Goal: Information Seeking & Learning: Learn about a topic

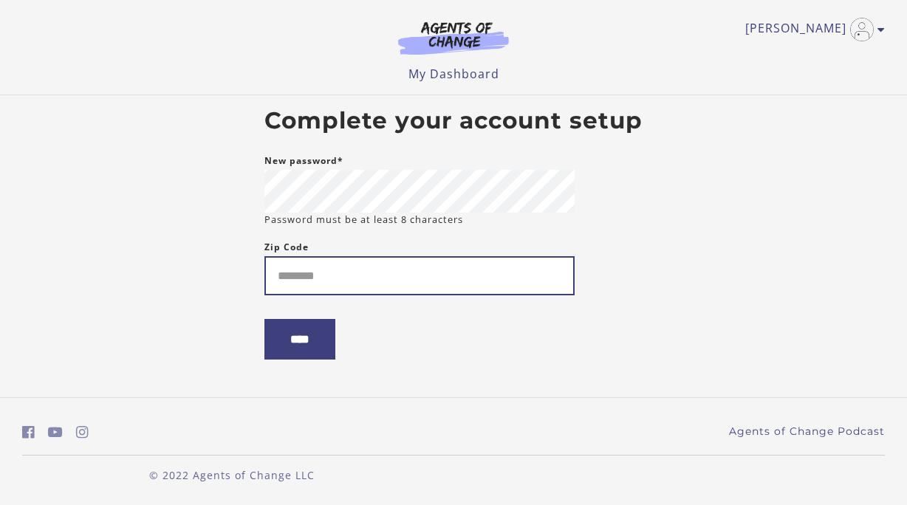
click at [439, 268] on input "Zip Code" at bounding box center [419, 275] width 310 height 39
type input "*****"
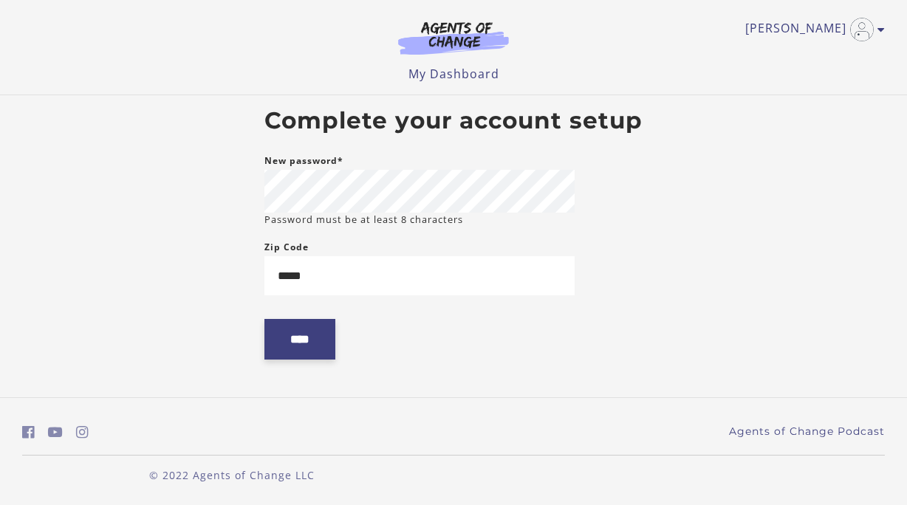
click at [298, 346] on input "****" at bounding box center [299, 339] width 71 height 41
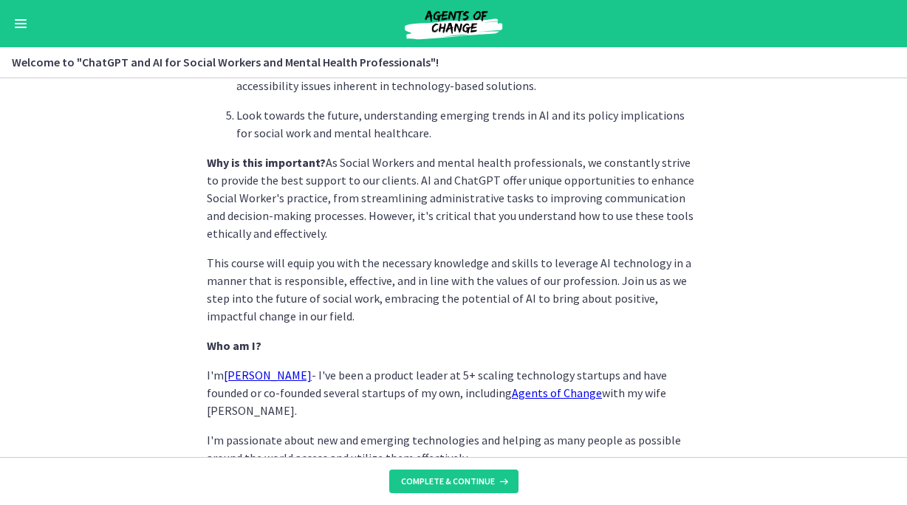
scroll to position [749, 0]
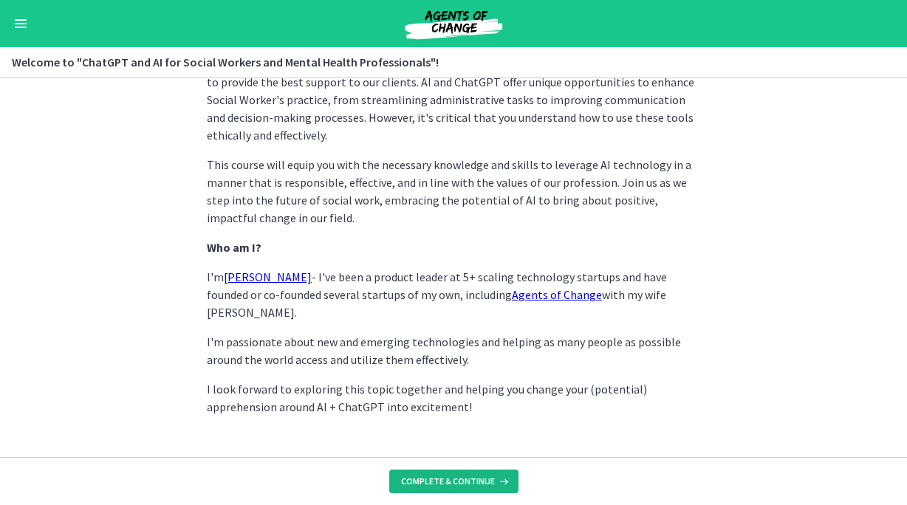
click at [429, 470] on button "Complete & continue" at bounding box center [453, 482] width 129 height 24
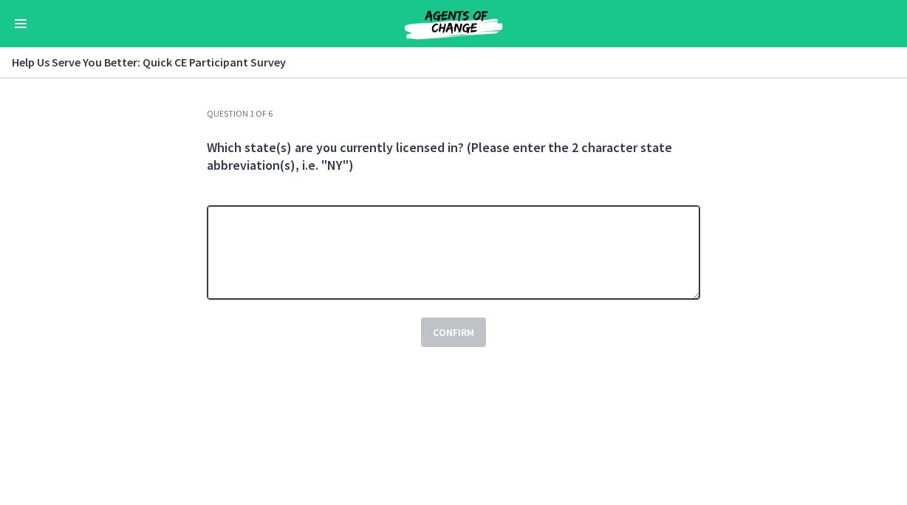
click at [580, 261] on textarea at bounding box center [453, 252] width 493 height 95
drag, startPoint x: 351, startPoint y: 242, endPoint x: 131, endPoint y: 178, distance: 228.5
click at [131, 178] on section "Question 1 of 6 Which state(s) are you currently licensed in? (Please enter the…" at bounding box center [453, 291] width 907 height 427
type textarea "**"
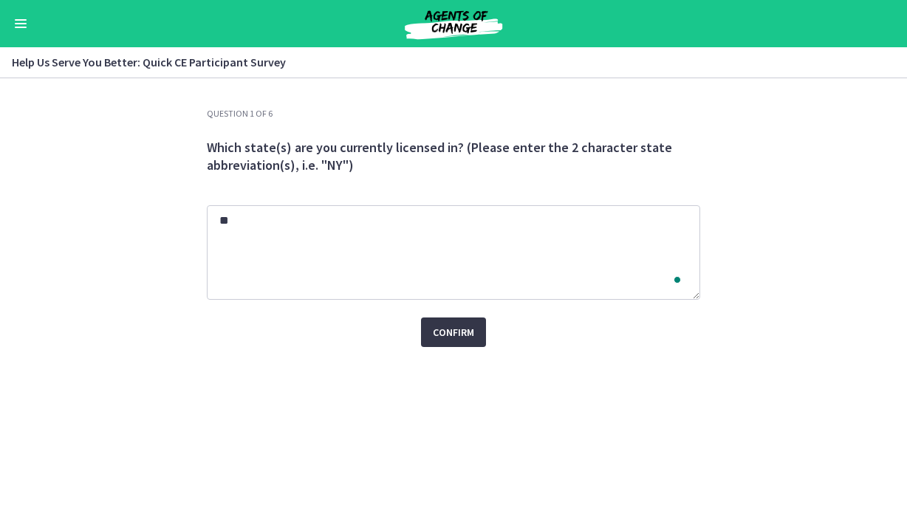
click at [442, 330] on span "Confirm" at bounding box center [453, 332] width 41 height 18
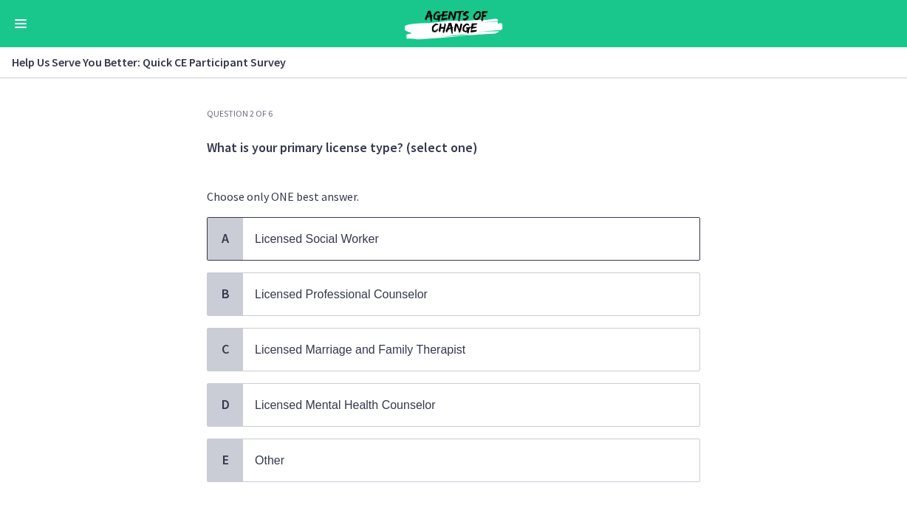
click at [367, 218] on span "Licensed Social Worker" at bounding box center [471, 239] width 456 height 42
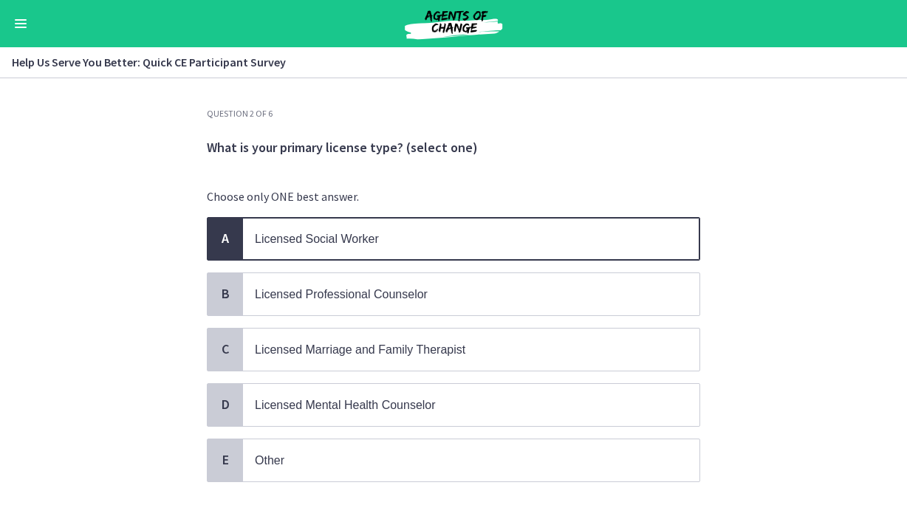
scroll to position [92, 0]
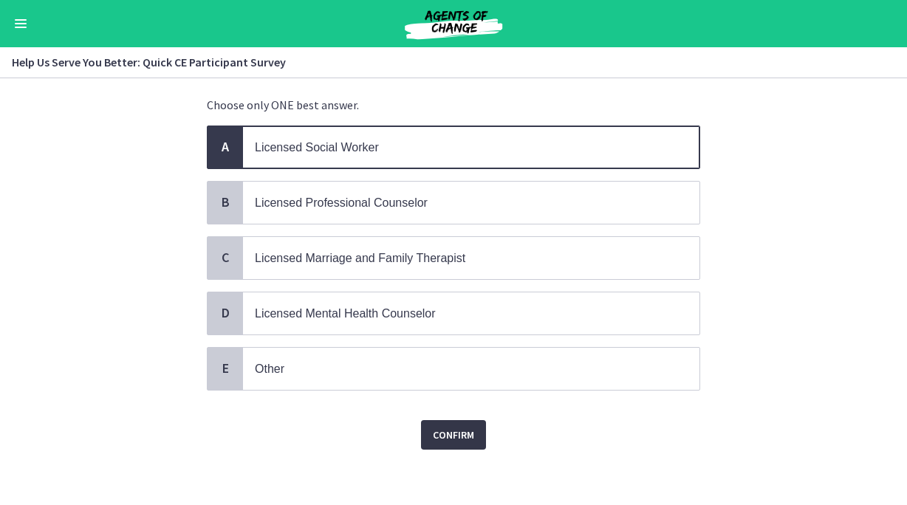
click at [470, 433] on span "Confirm" at bounding box center [453, 435] width 41 height 18
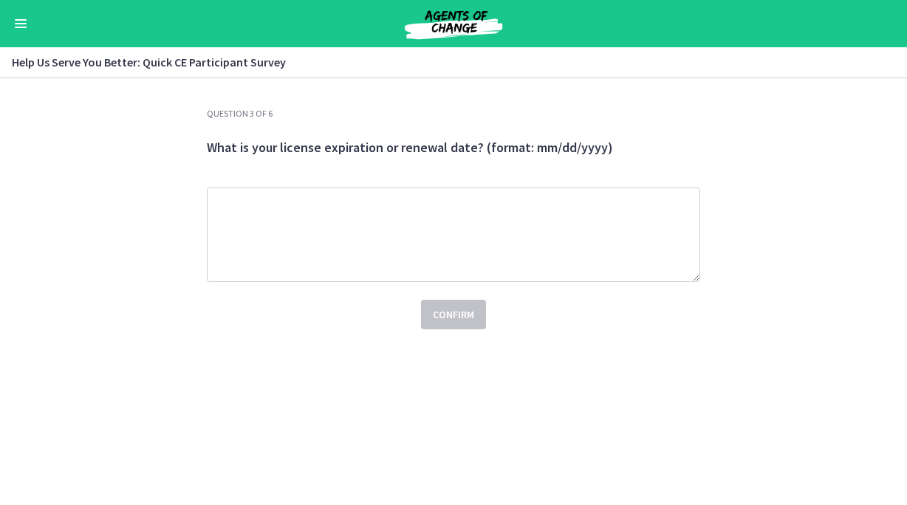
scroll to position [0, 0]
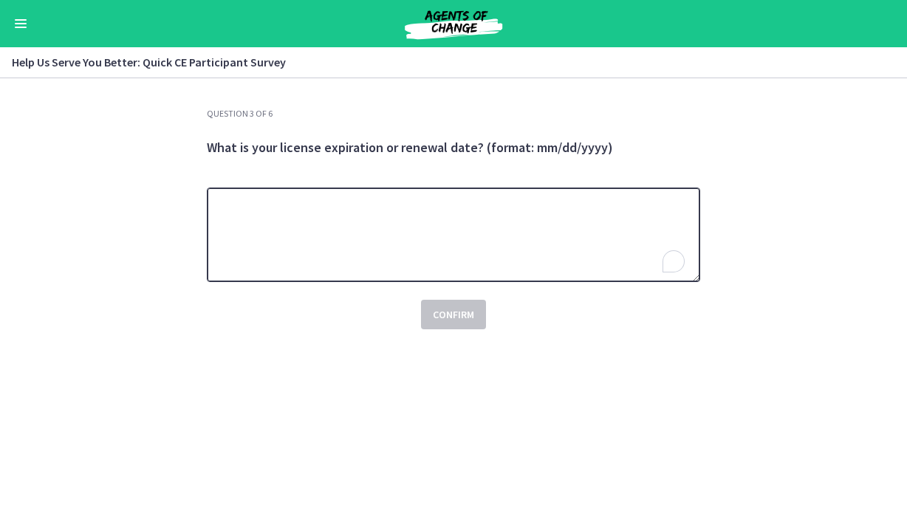
click at [498, 250] on textarea "To enrich screen reader interactions, please activate Accessibility in Grammarl…" at bounding box center [453, 235] width 493 height 95
type textarea "**********"
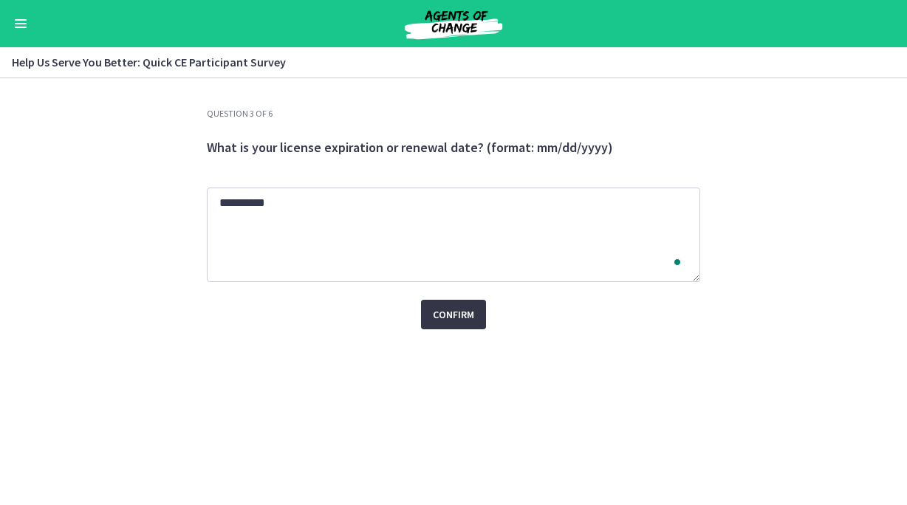
click at [459, 306] on span "Confirm" at bounding box center [453, 315] width 41 height 18
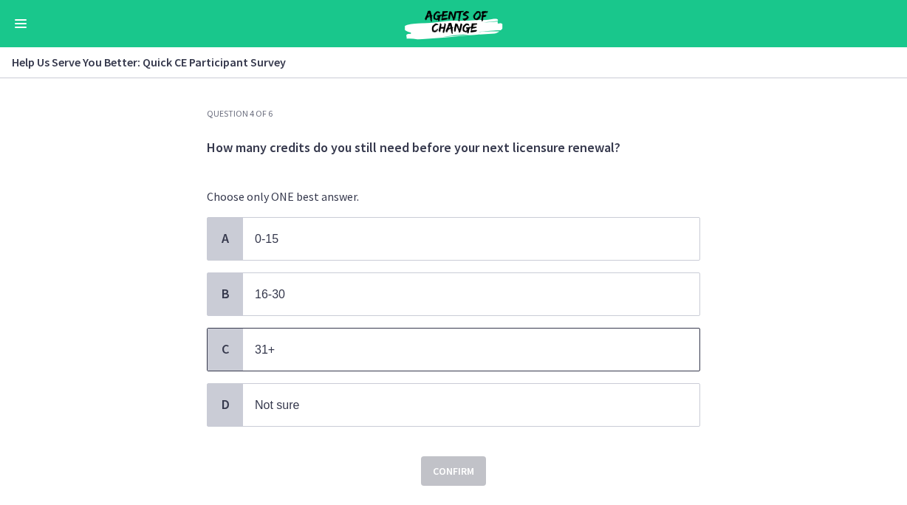
click at [305, 357] on span "31+" at bounding box center [471, 350] width 456 height 42
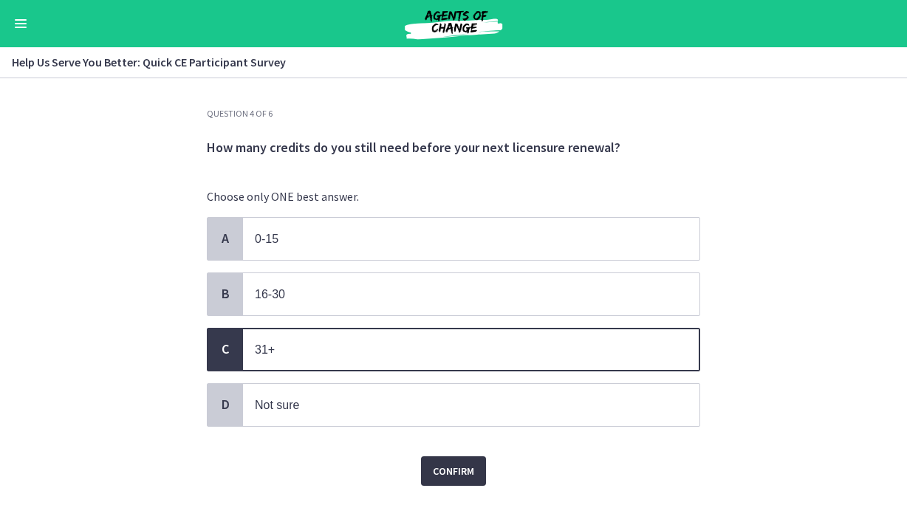
click at [459, 473] on span "Confirm" at bounding box center [453, 471] width 41 height 18
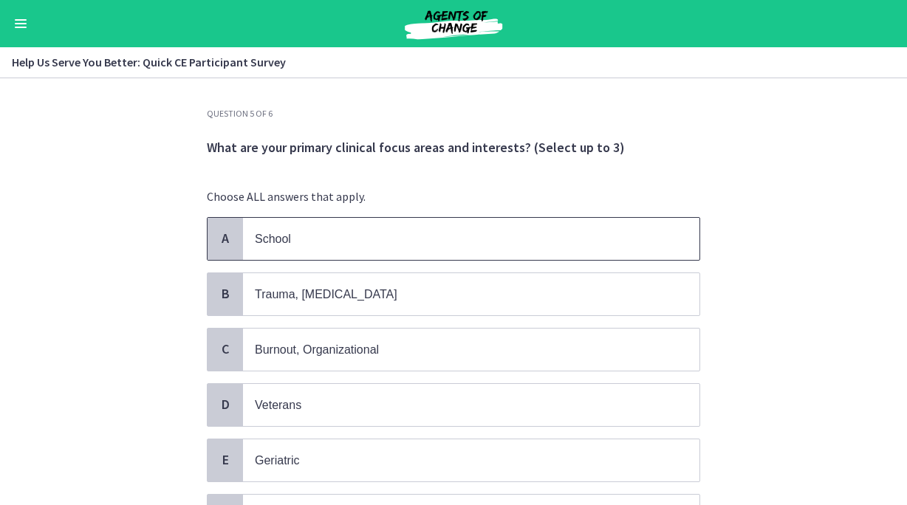
click at [416, 244] on p "School" at bounding box center [456, 239] width 403 height 18
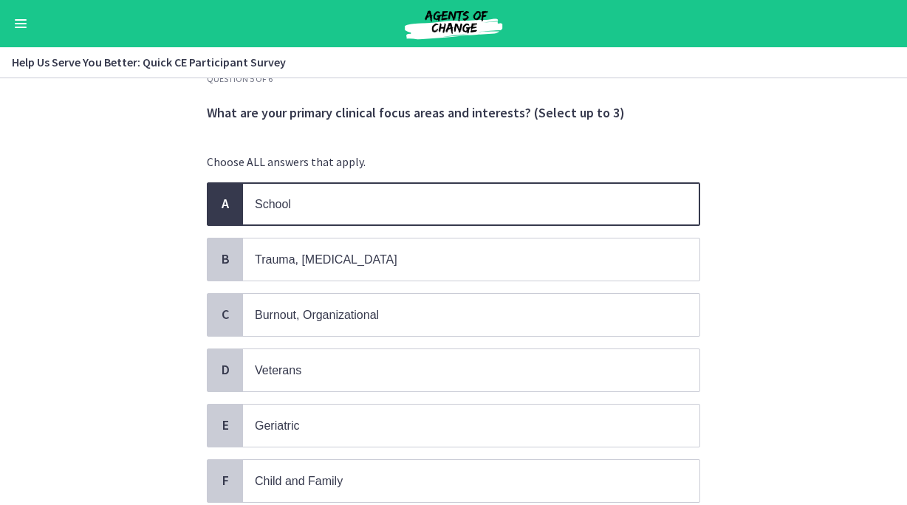
scroll to position [33, 0]
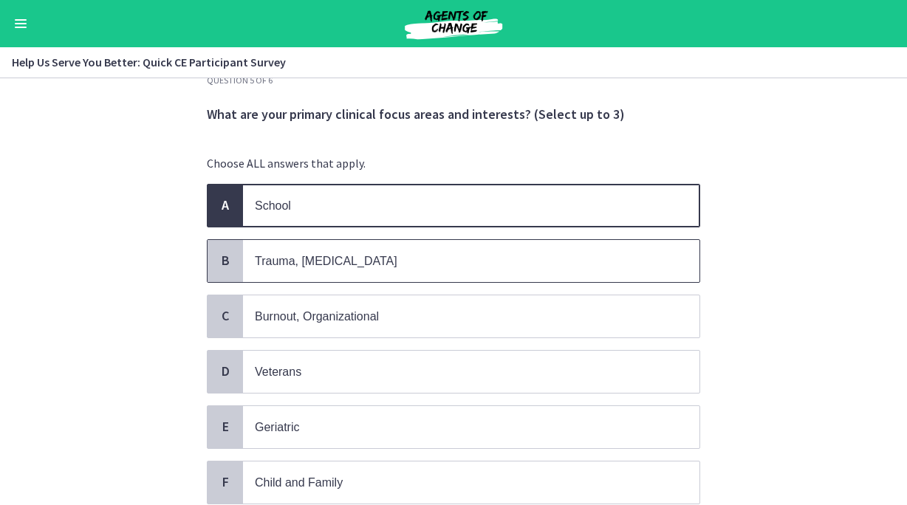
click at [380, 266] on p "Trauma, [MEDICAL_DATA]" at bounding box center [456, 261] width 403 height 18
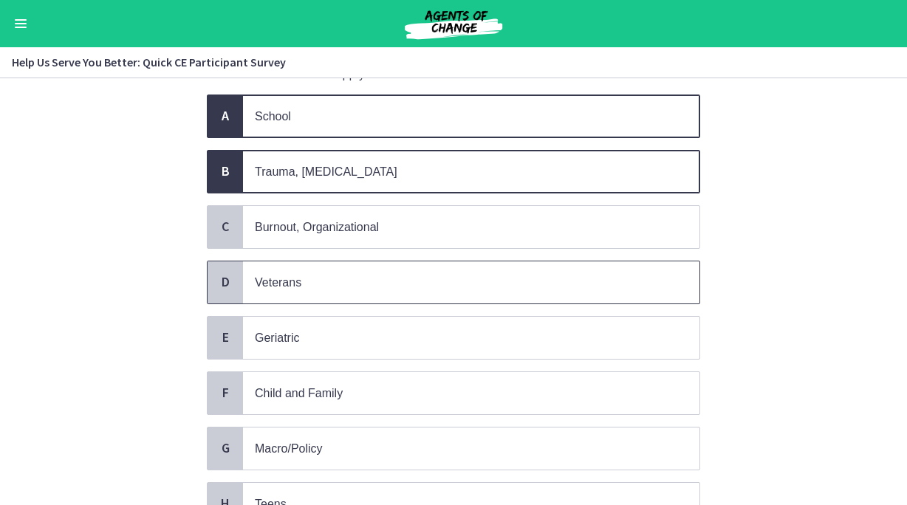
scroll to position [123, 0]
click at [364, 401] on span "Child and Family" at bounding box center [471, 392] width 456 height 42
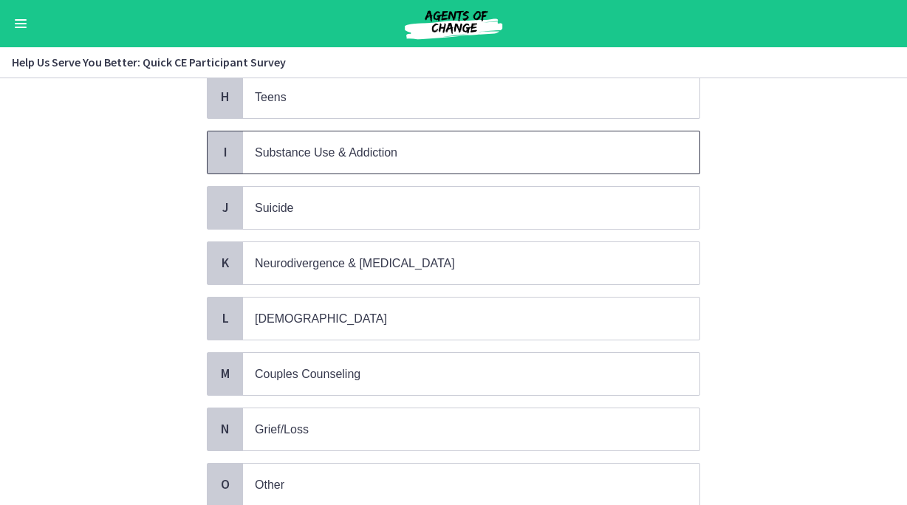
scroll to position [638, 0]
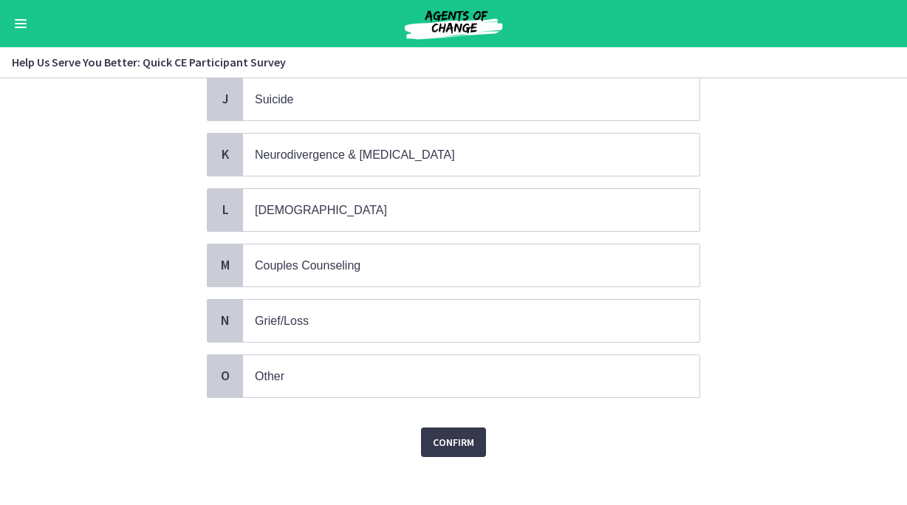
click at [444, 416] on div "Confirm" at bounding box center [453, 433] width 493 height 47
click at [442, 440] on button "Confirm" at bounding box center [453, 443] width 65 height 30
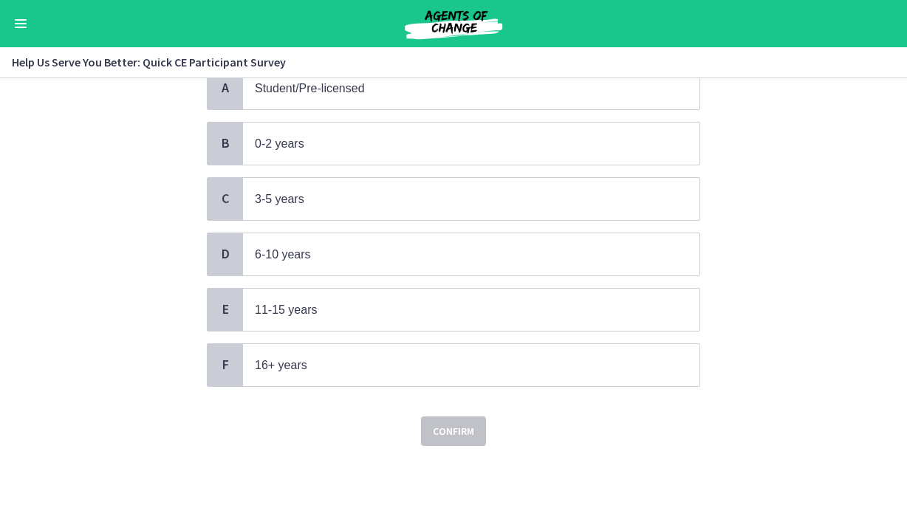
scroll to position [0, 0]
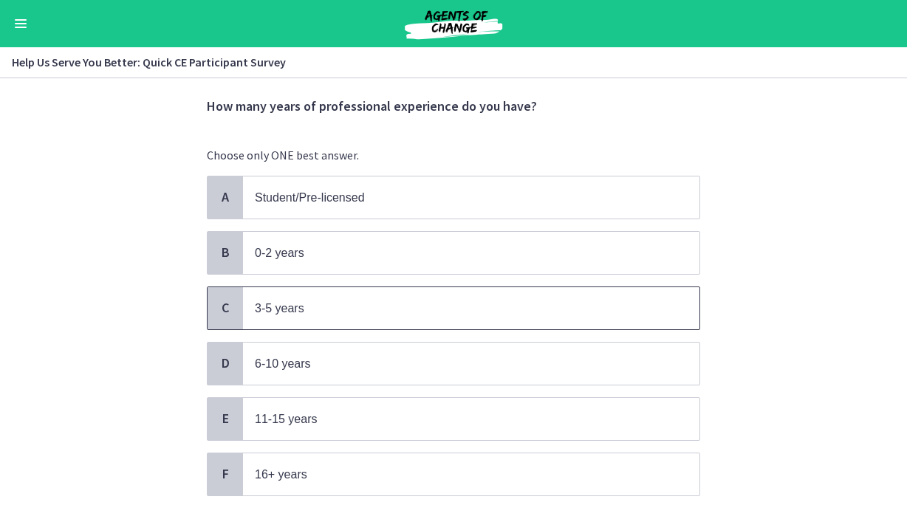
click at [374, 315] on p "3-5 years" at bounding box center [456, 308] width 403 height 18
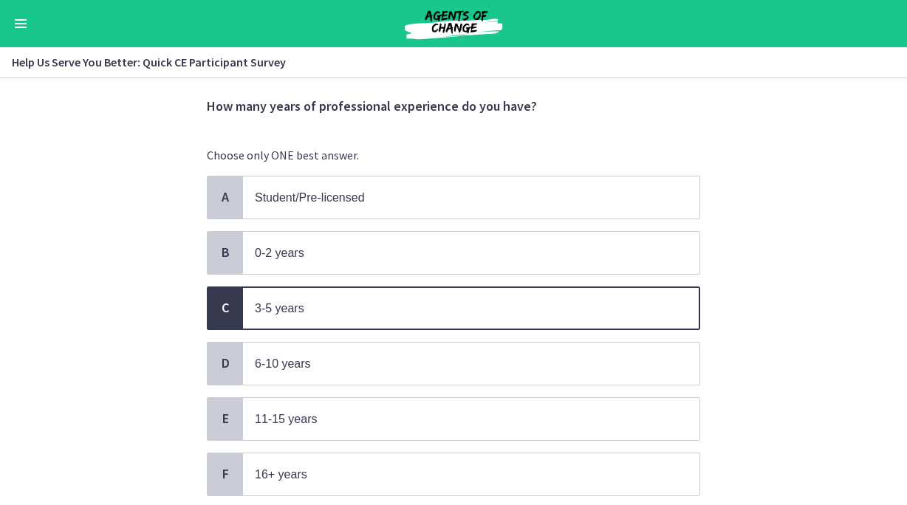
scroll to position [146, 0]
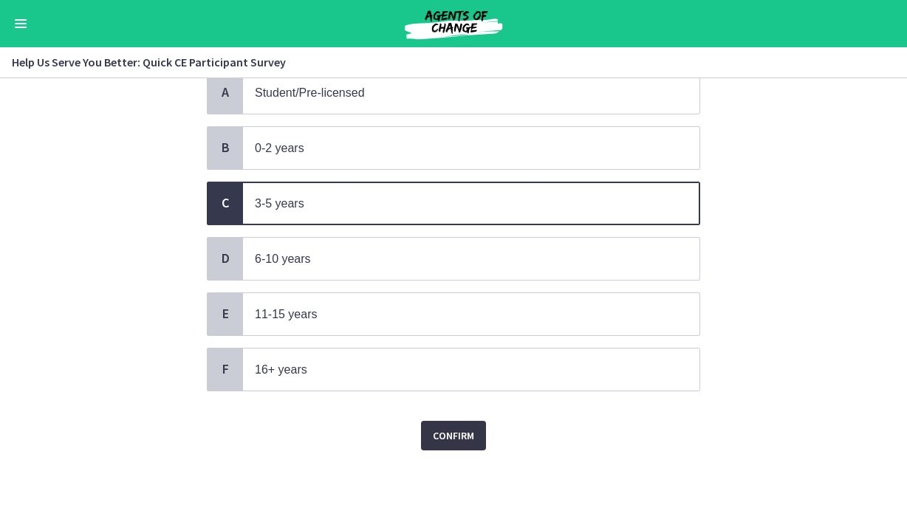
click at [456, 436] on span "Confirm" at bounding box center [453, 436] width 41 height 18
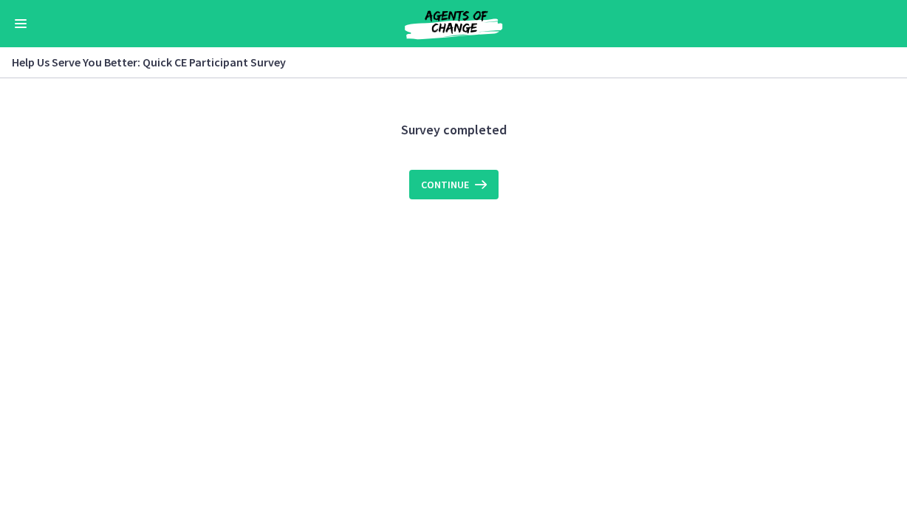
scroll to position [0, 0]
click at [441, 185] on span "Continue" at bounding box center [445, 185] width 48 height 18
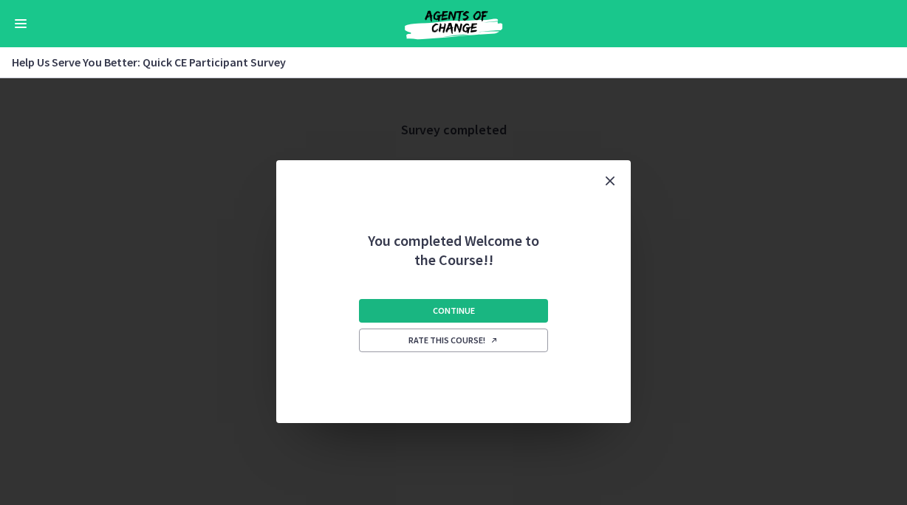
click at [543, 309] on button "Continue" at bounding box center [453, 311] width 189 height 24
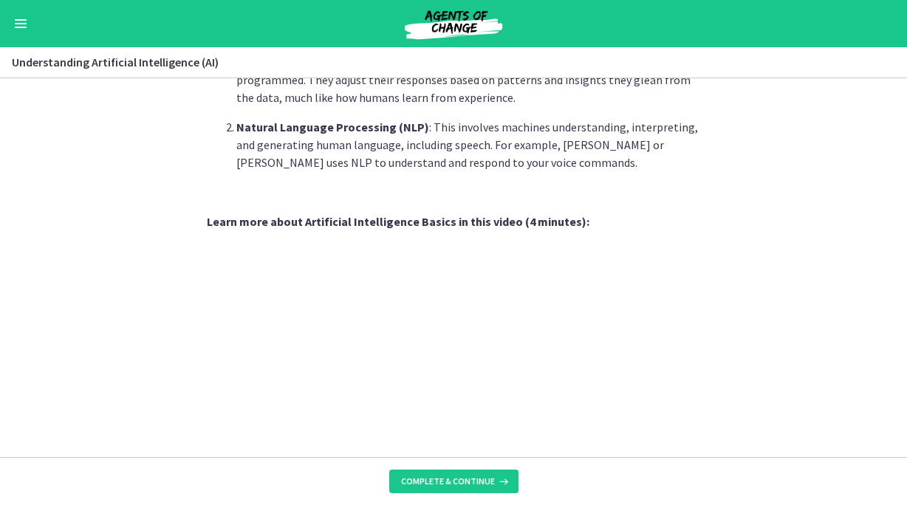
scroll to position [707, 0]
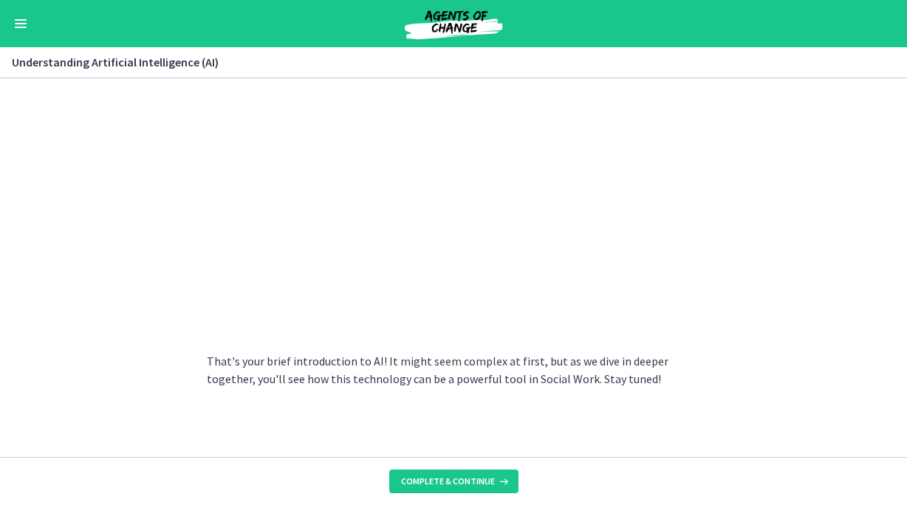
click at [470, 467] on footer "Complete & continue" at bounding box center [453, 481] width 907 height 48
click at [470, 484] on span "Complete & continue" at bounding box center [448, 482] width 94 height 12
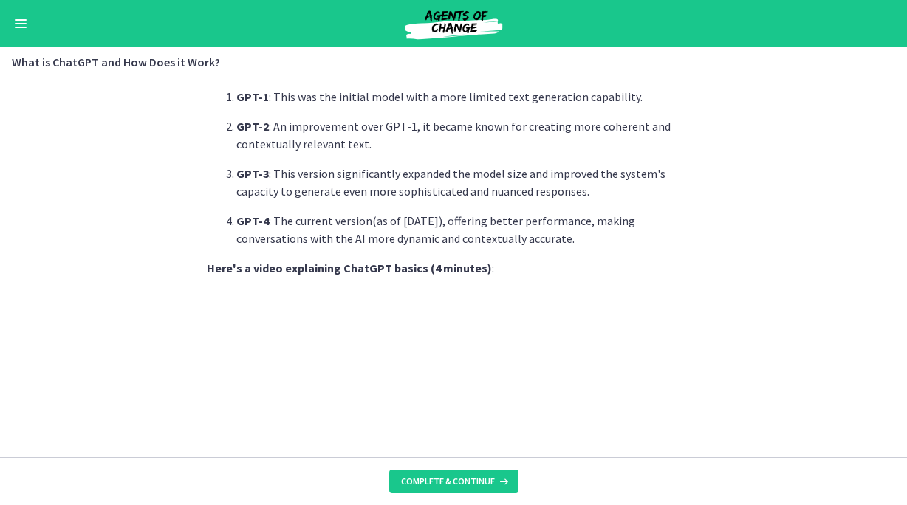
scroll to position [789, 0]
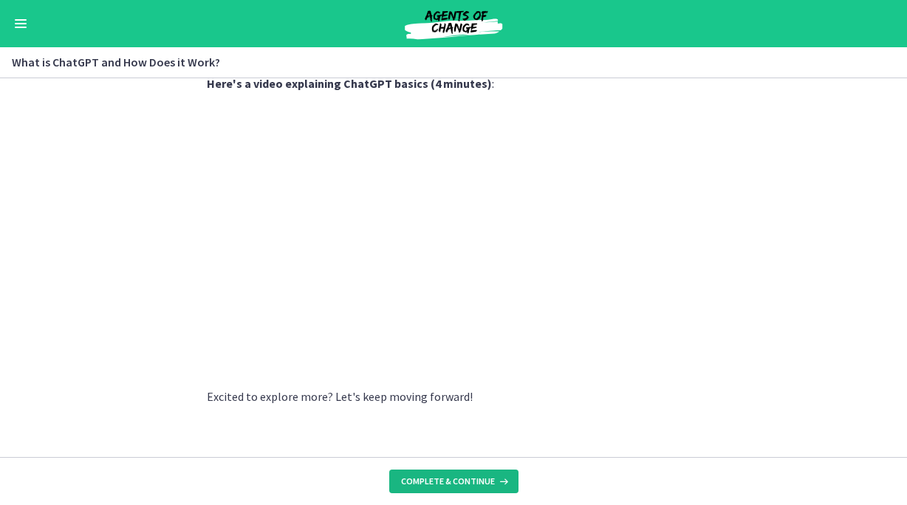
click at [495, 489] on button "Complete & continue" at bounding box center [453, 482] width 129 height 24
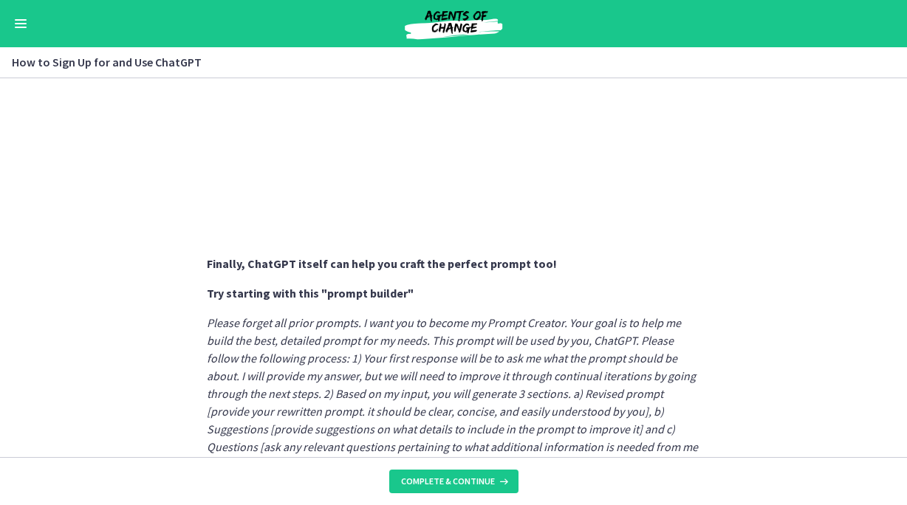
scroll to position [859, 0]
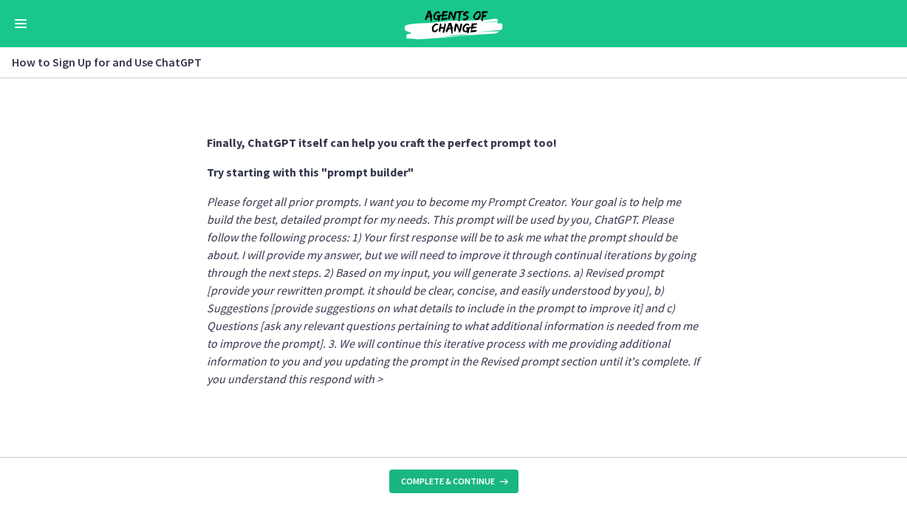
click at [487, 476] on span "Complete & continue" at bounding box center [448, 482] width 94 height 12
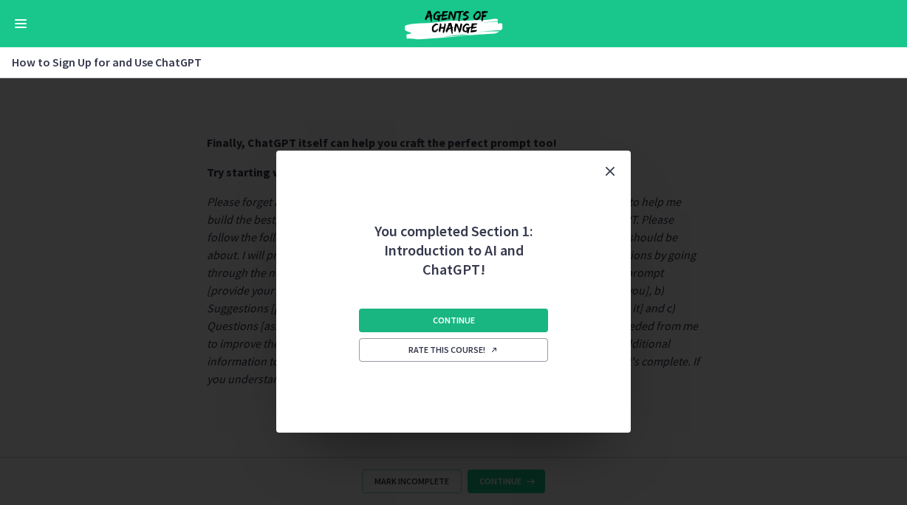
click at [498, 315] on button "Continue" at bounding box center [453, 321] width 189 height 24
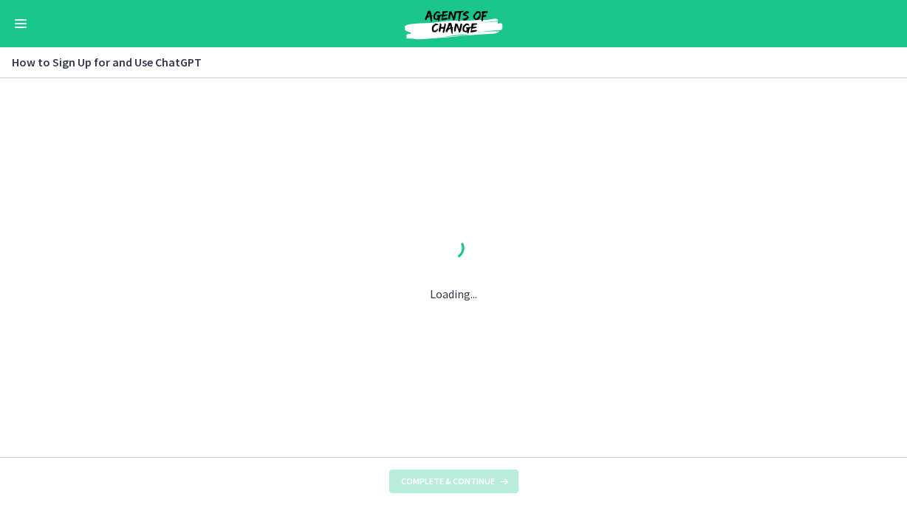
scroll to position [0, 0]
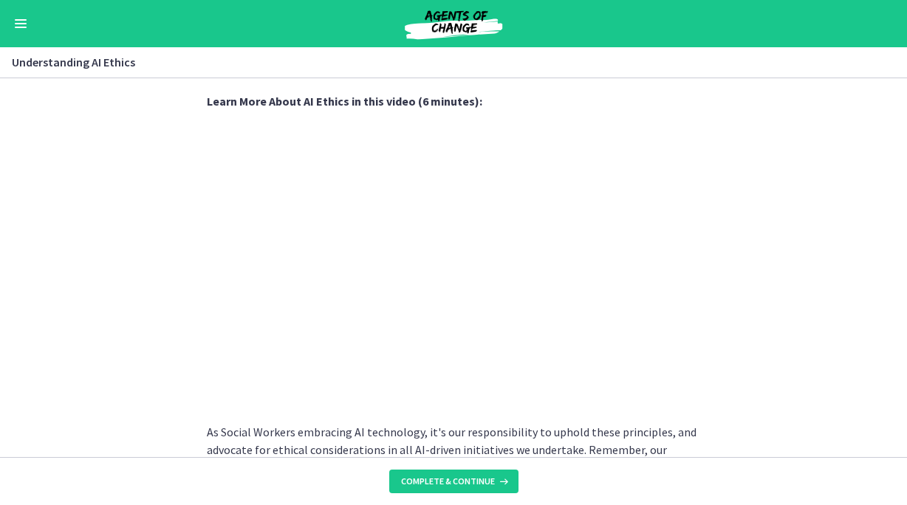
scroll to position [801, 0]
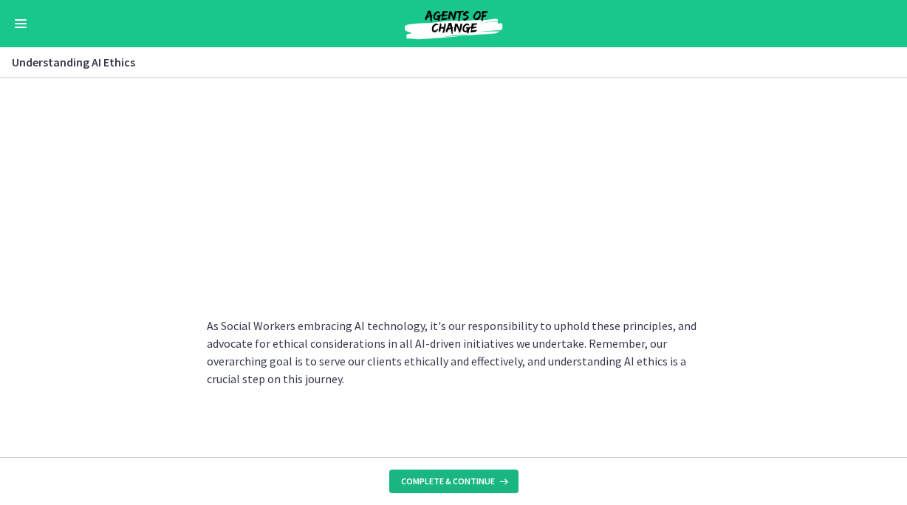
click at [470, 476] on span "Complete & continue" at bounding box center [448, 482] width 94 height 12
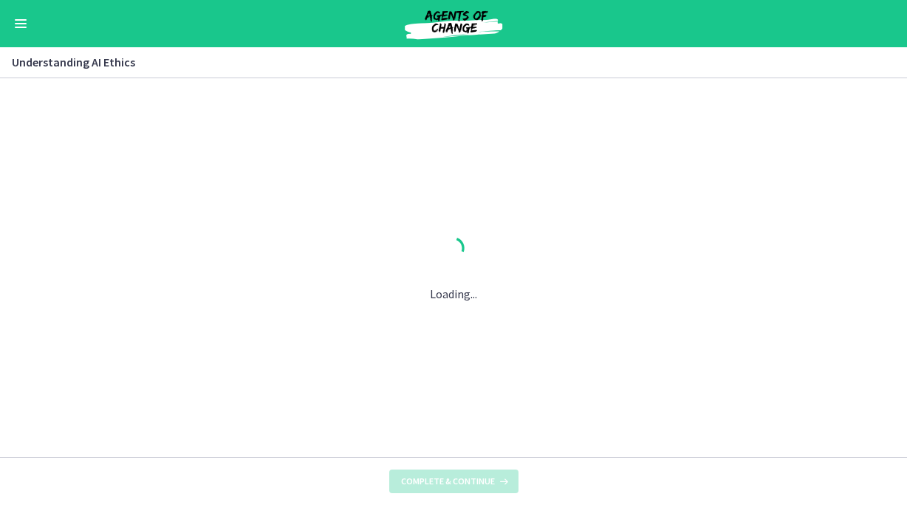
scroll to position [0, 0]
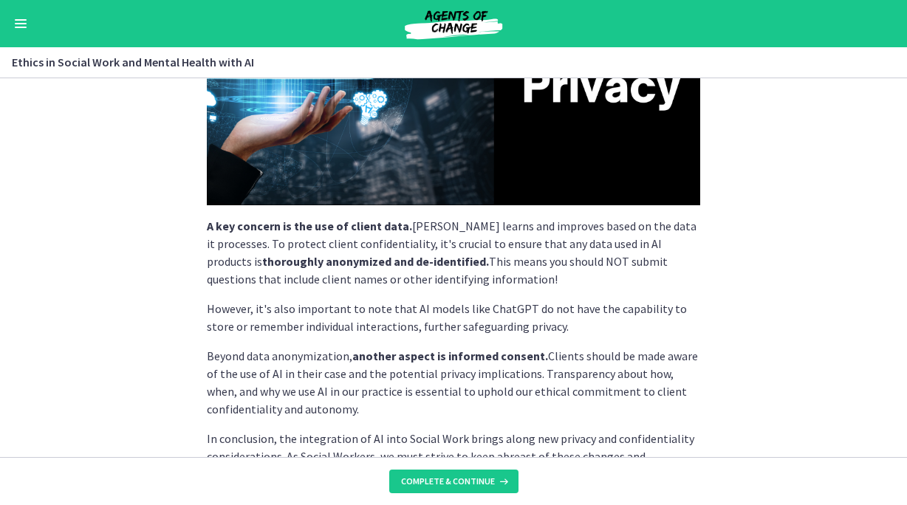
scroll to position [436, 0]
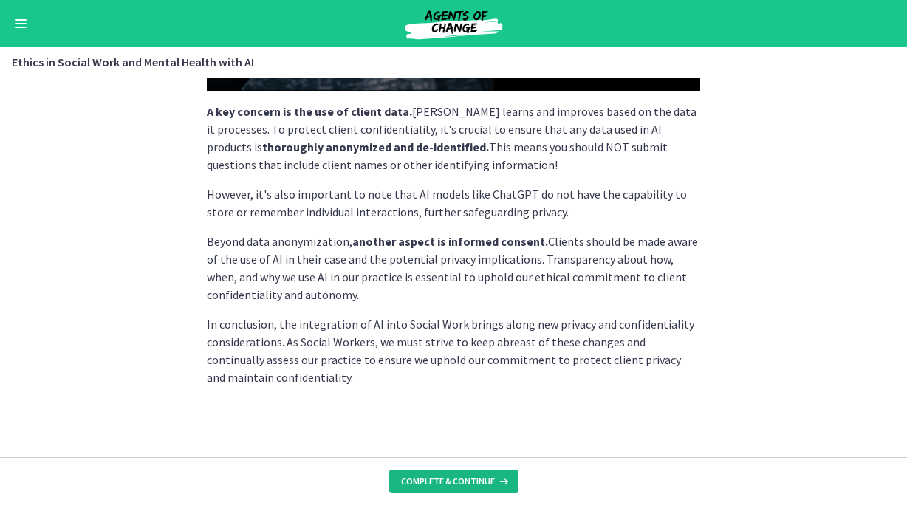
click at [487, 478] on span "Complete & continue" at bounding box center [448, 482] width 94 height 12
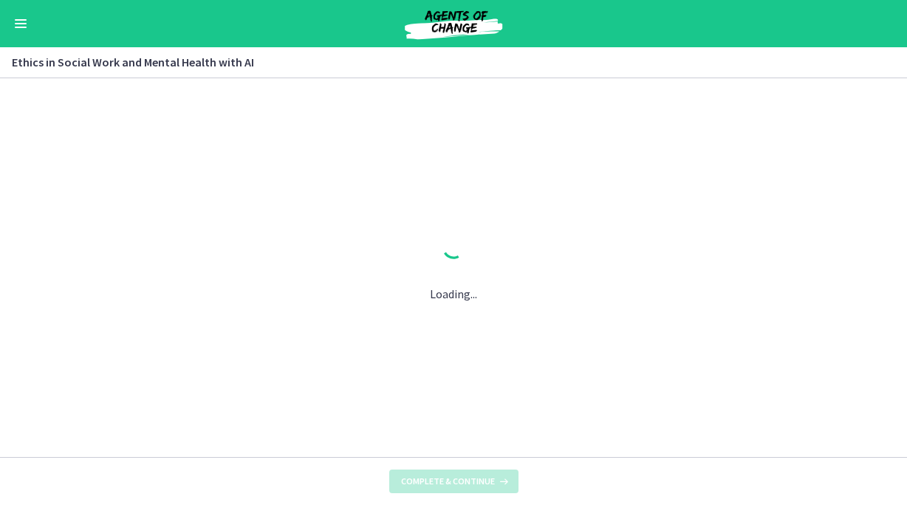
scroll to position [0, 0]
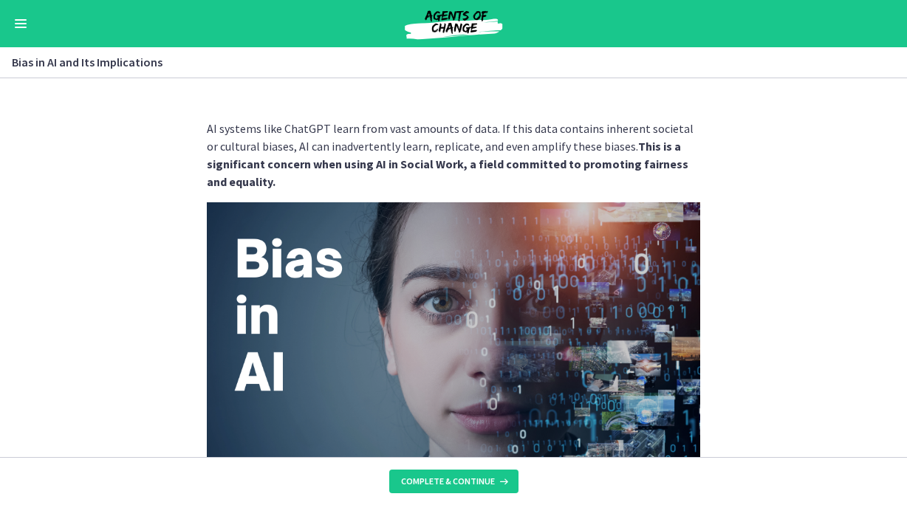
scroll to position [319, 0]
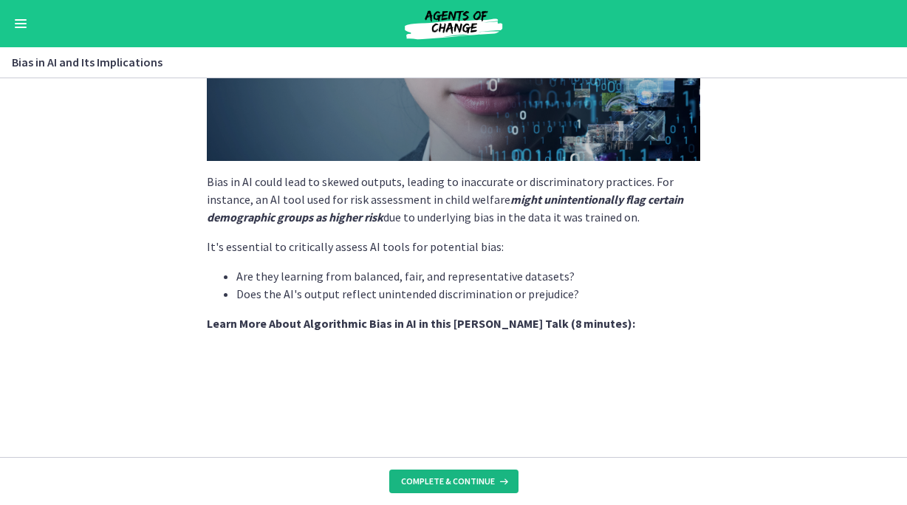
click at [478, 478] on span "Complete & continue" at bounding box center [448, 482] width 94 height 12
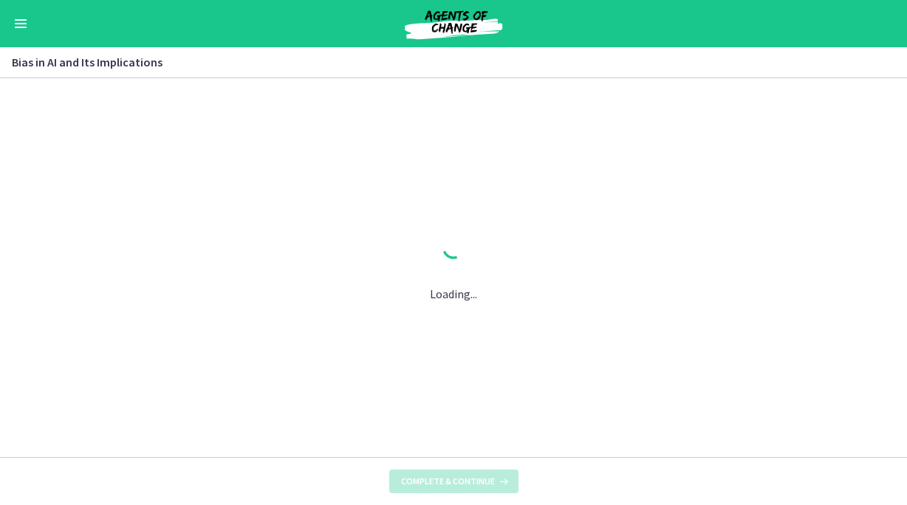
scroll to position [0, 0]
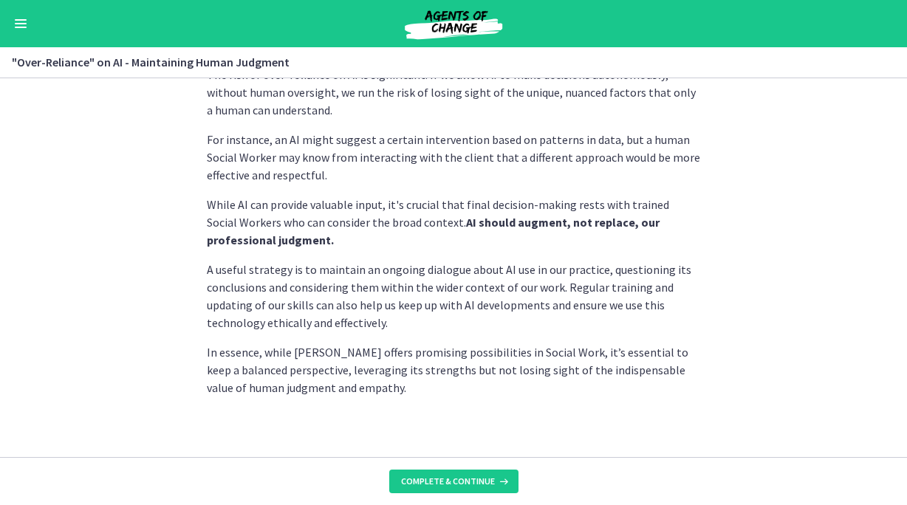
scroll to position [428, 0]
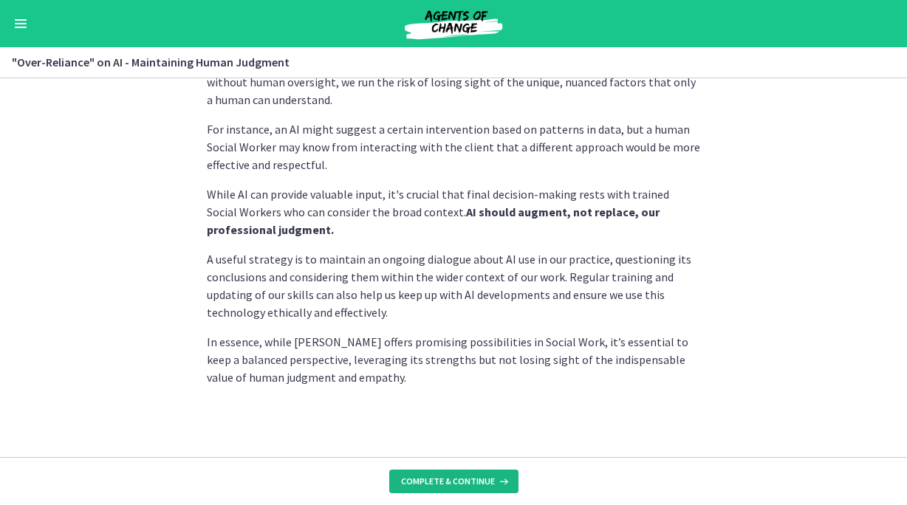
click at [481, 484] on span "Complete & continue" at bounding box center [448, 482] width 94 height 12
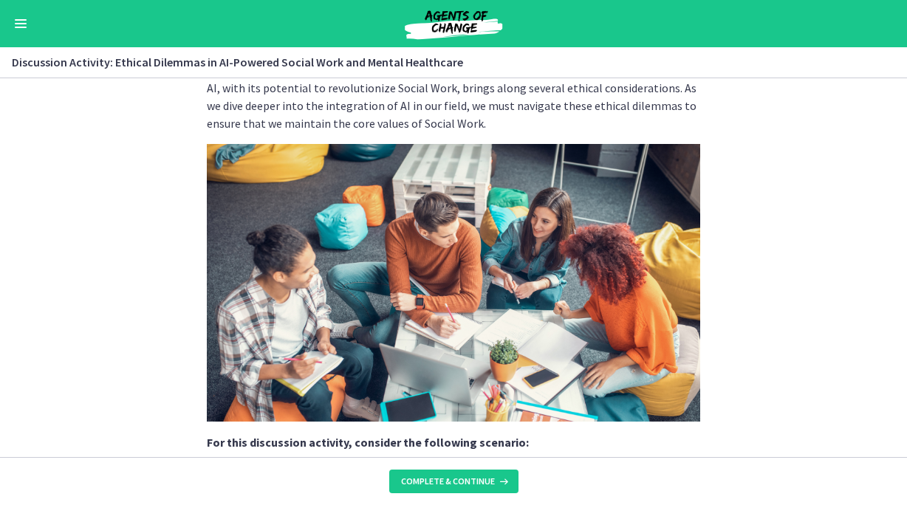
scroll to position [436, 0]
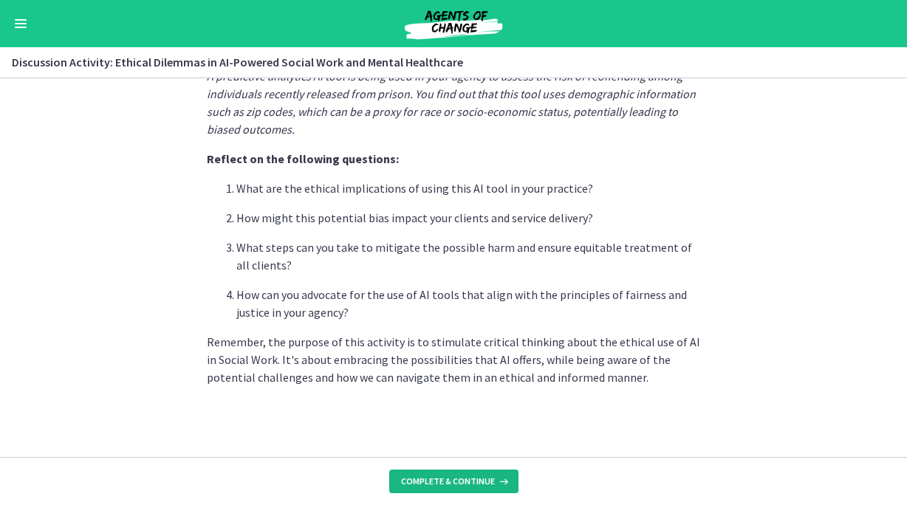
click at [458, 490] on button "Complete & continue" at bounding box center [453, 482] width 129 height 24
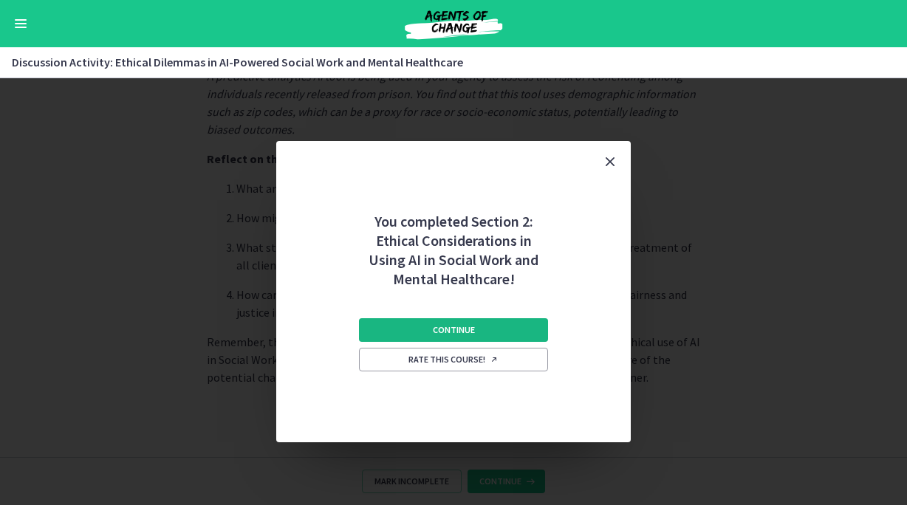
click at [501, 328] on button "Continue" at bounding box center [453, 330] width 189 height 24
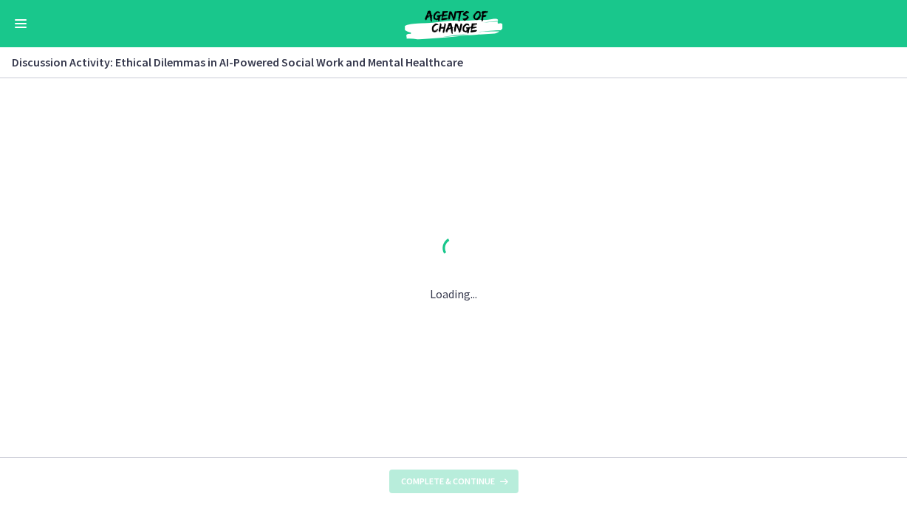
scroll to position [0, 0]
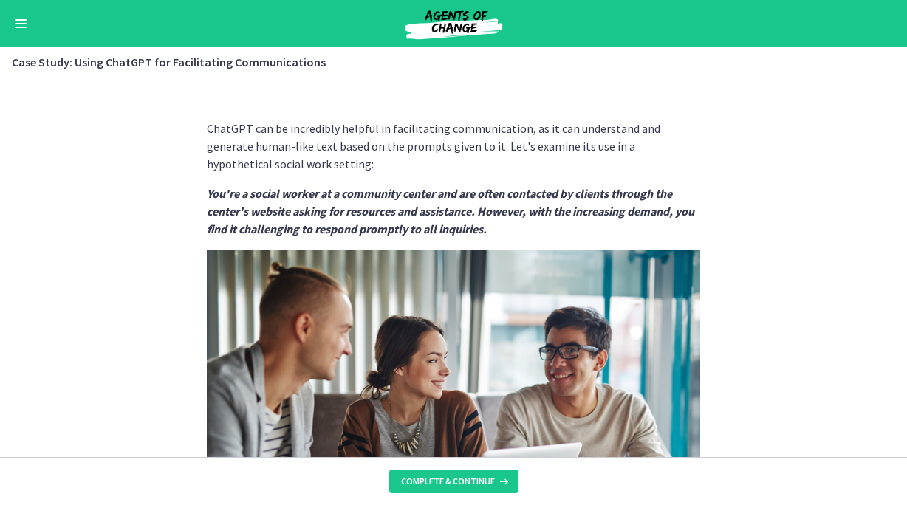
click at [24, 19] on span "Enable menu" at bounding box center [21, 19] width 12 height 1
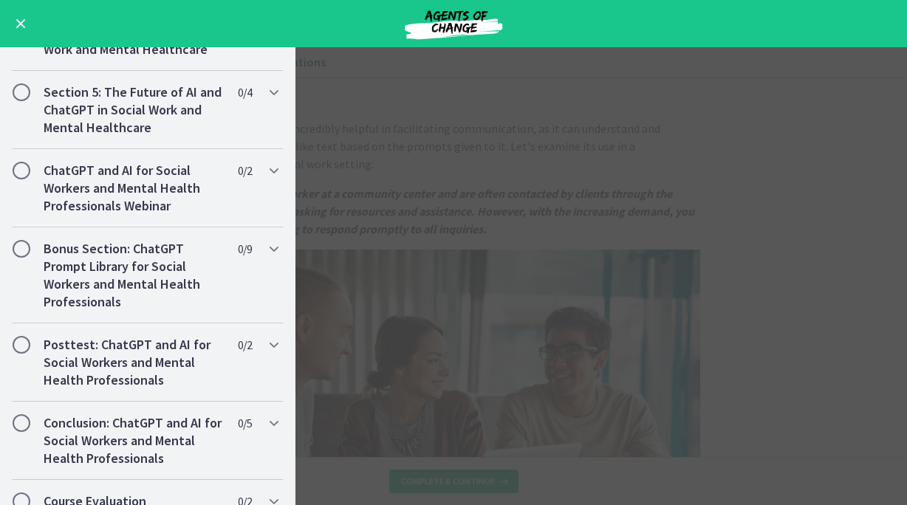
scroll to position [1116, 0]
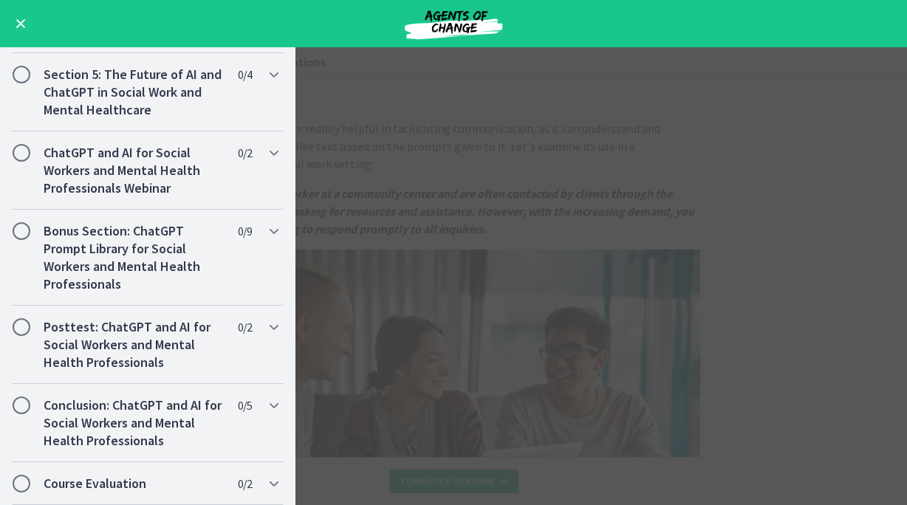
click at [485, 227] on main "Case Study: Using ChatGPT for Facilitating Communications Enable fullscreen Cha…" at bounding box center [453, 276] width 907 height 458
click at [359, 111] on main "Case Study: Using ChatGPT for Facilitating Communications Enable fullscreen Cha…" at bounding box center [453, 276] width 907 height 458
click at [15, 23] on span "Enable menu" at bounding box center [21, 23] width 12 height 1
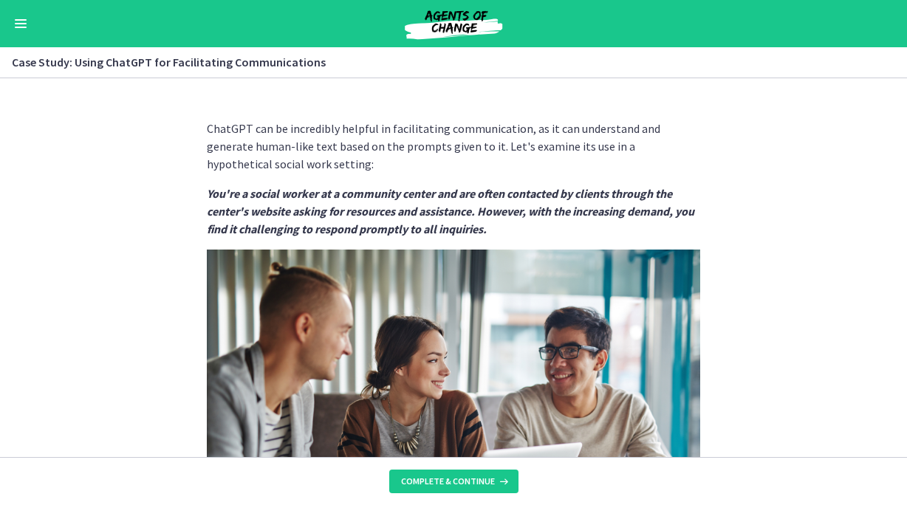
scroll to position [440, 0]
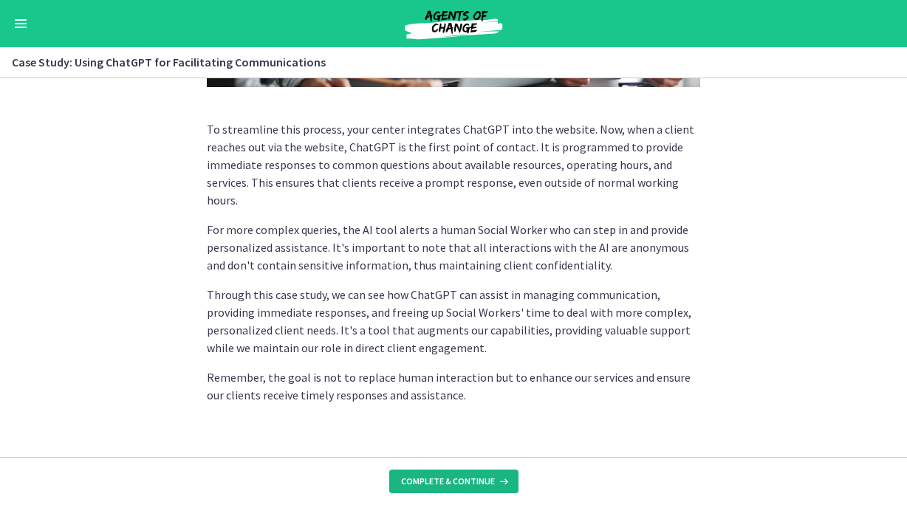
click at [470, 488] on button "Complete & continue" at bounding box center [453, 482] width 129 height 24
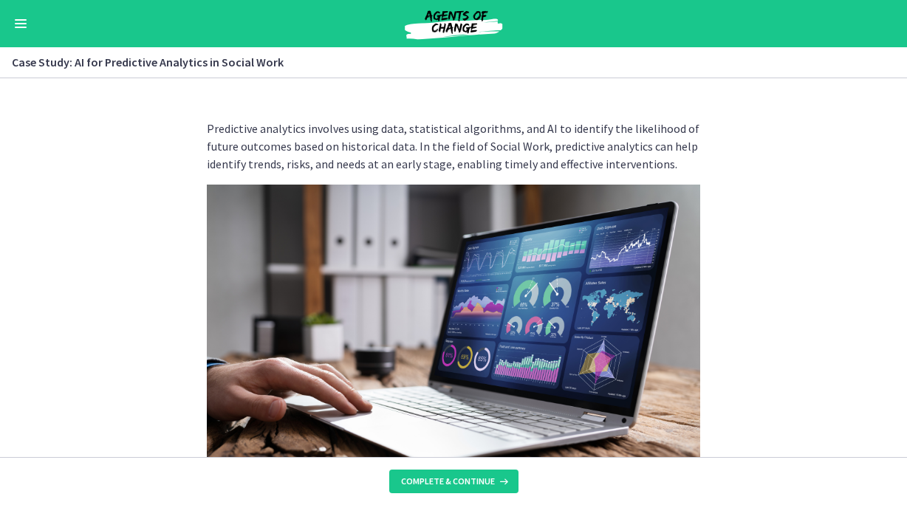
scroll to position [401, 0]
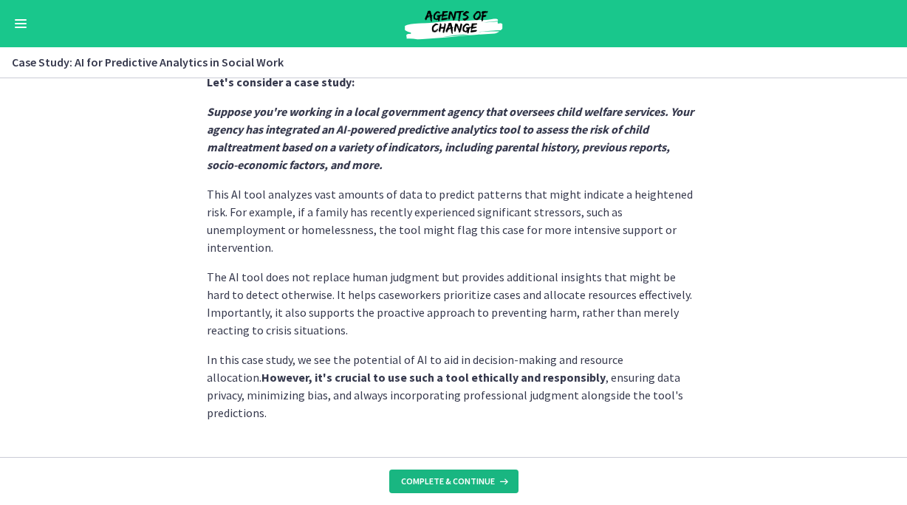
click at [477, 484] on span "Complete & continue" at bounding box center [448, 482] width 94 height 12
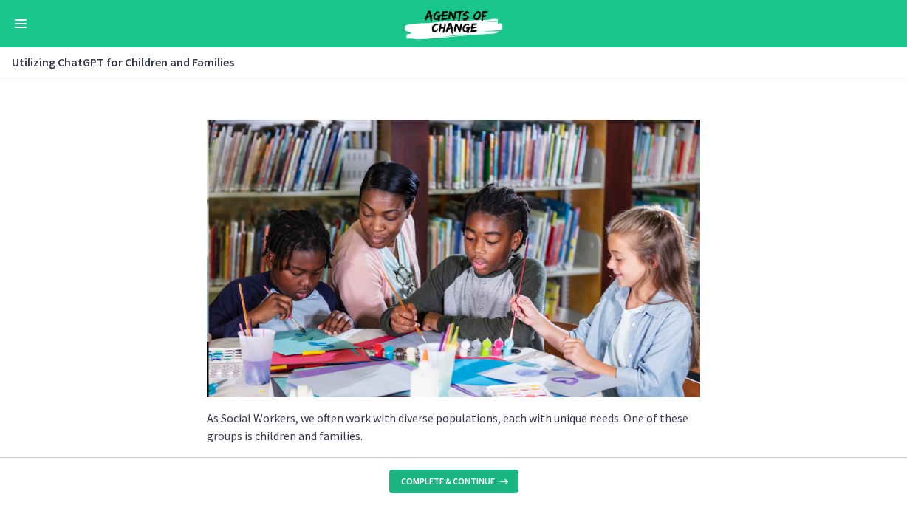
click at [477, 486] on button "Complete & continue" at bounding box center [453, 482] width 129 height 24
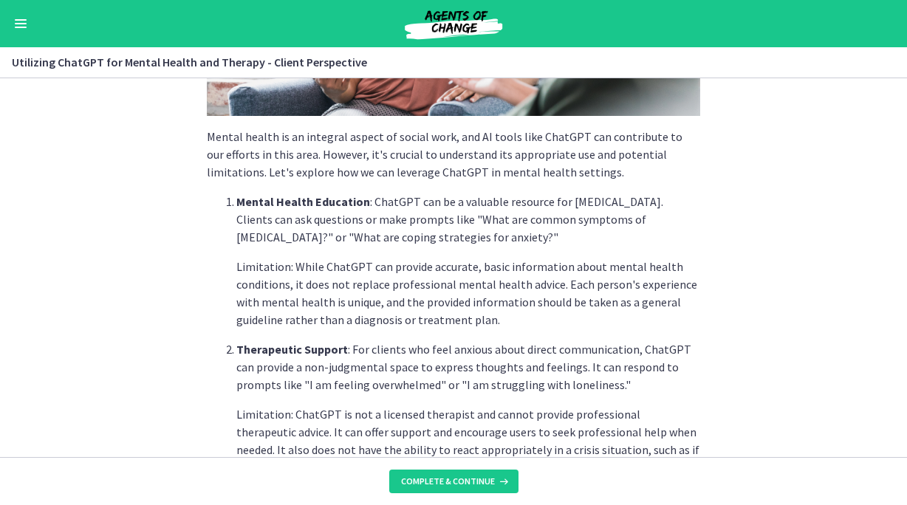
scroll to position [684, 0]
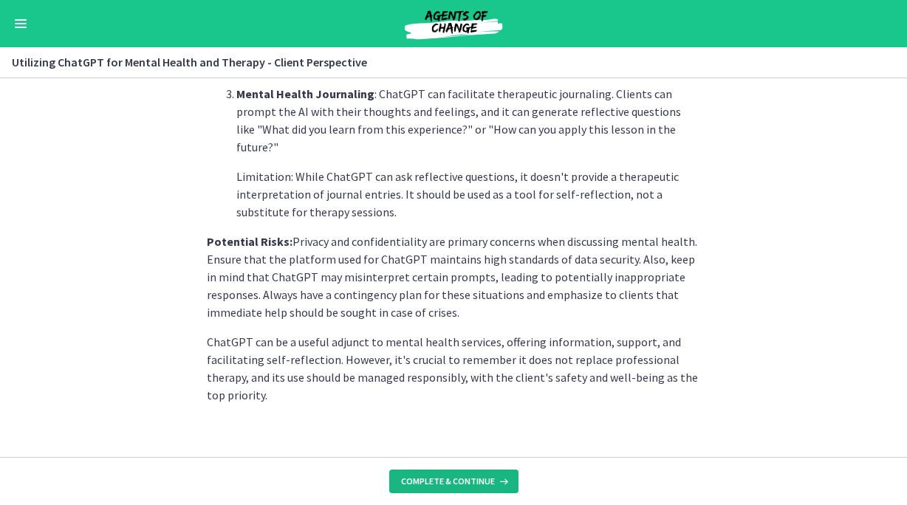
click at [486, 474] on button "Complete & continue" at bounding box center [453, 482] width 129 height 24
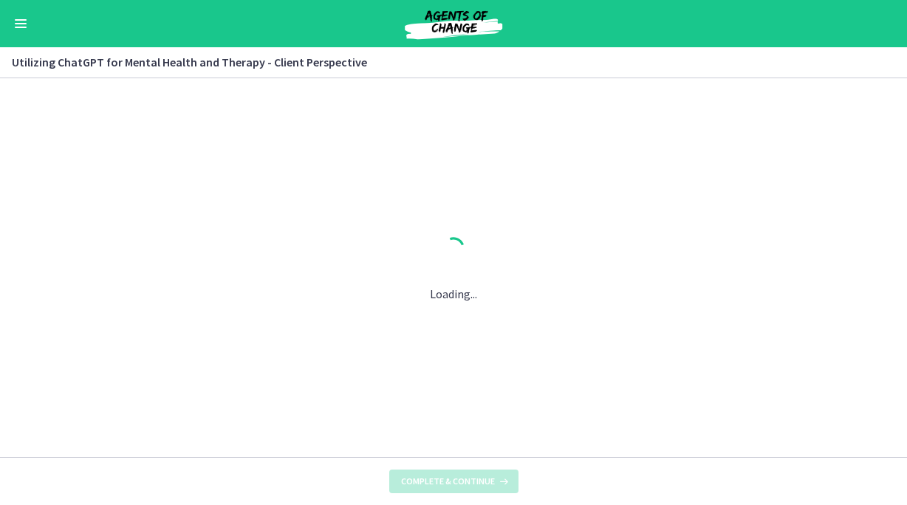
scroll to position [0, 0]
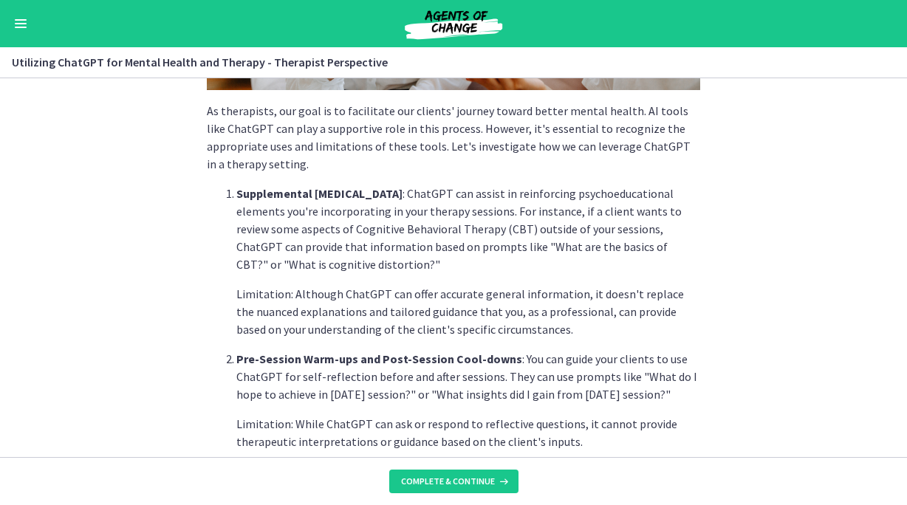
scroll to position [649, 0]
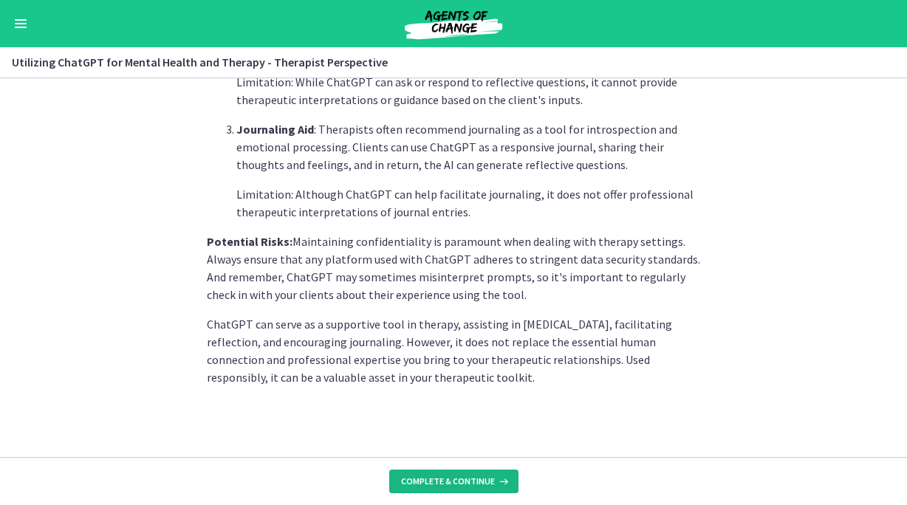
click at [481, 484] on span "Complete & continue" at bounding box center [448, 482] width 94 height 12
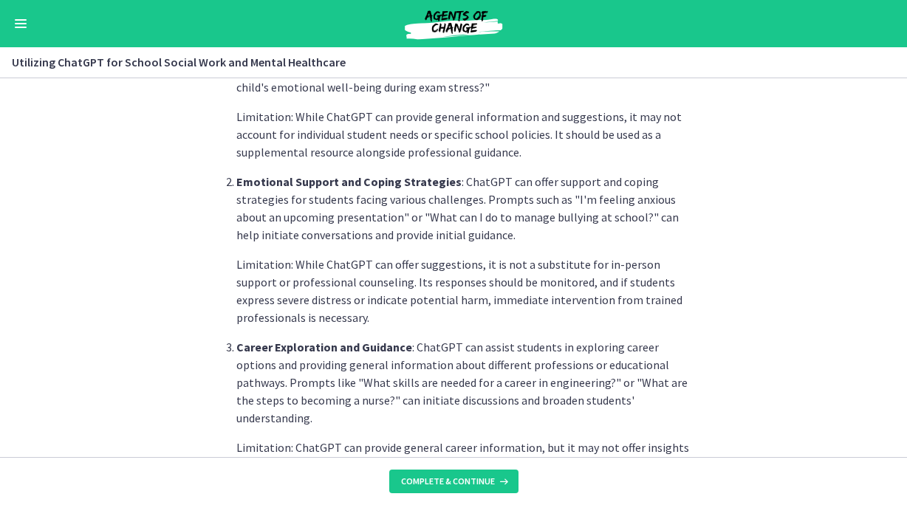
scroll to position [720, 0]
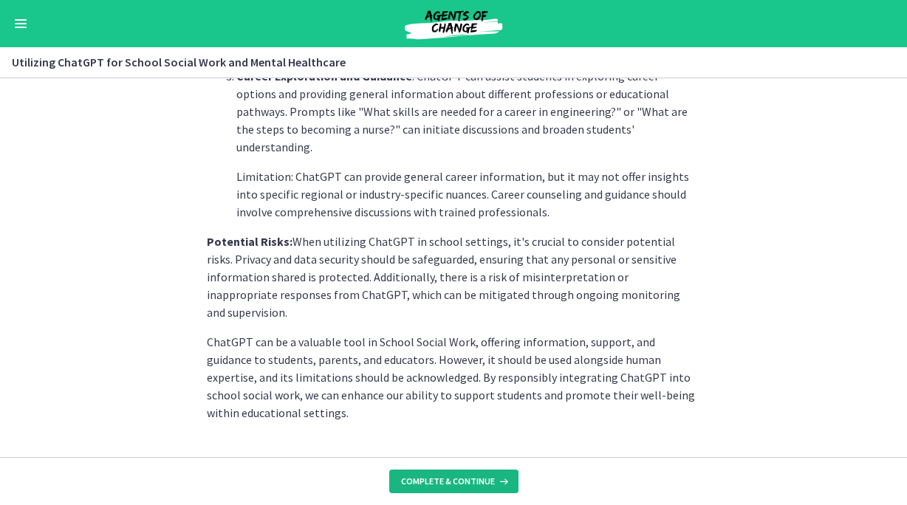
click at [486, 488] on button "Complete & continue" at bounding box center [453, 482] width 129 height 24
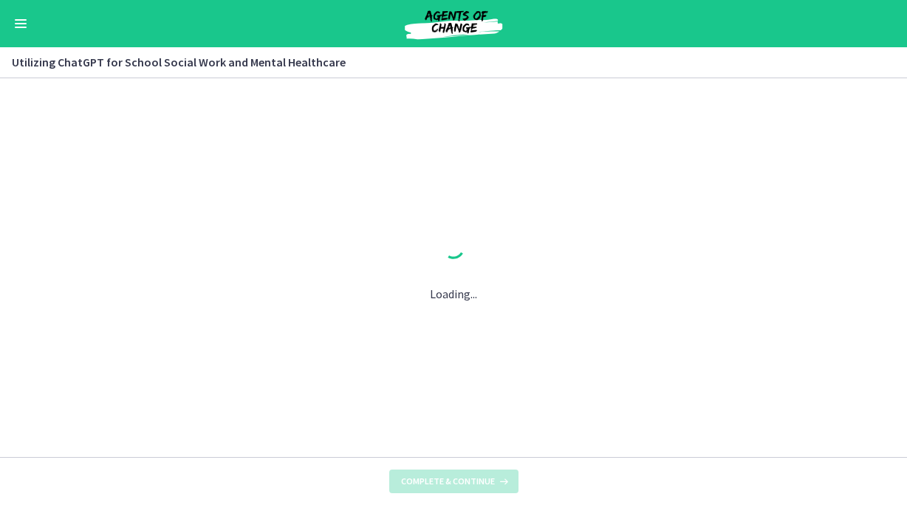
scroll to position [0, 0]
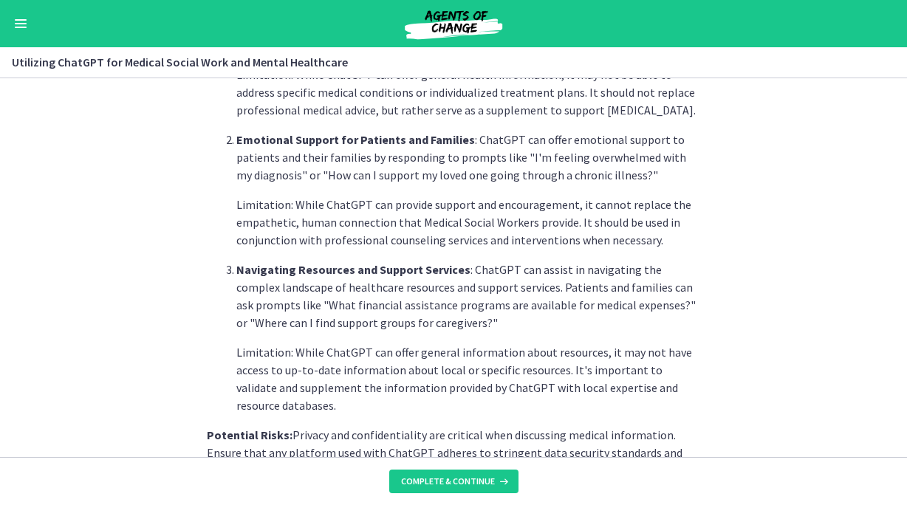
scroll to position [667, 0]
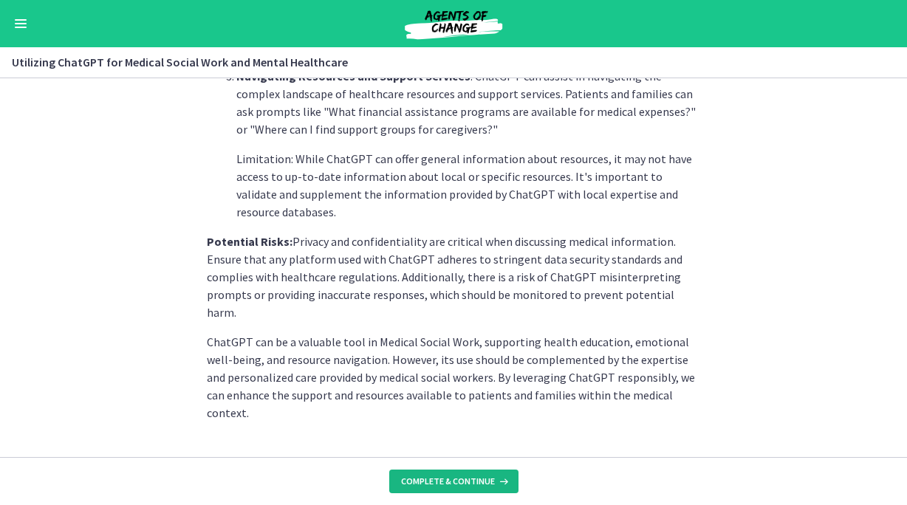
click at [425, 487] on button "Complete & continue" at bounding box center [453, 482] width 129 height 24
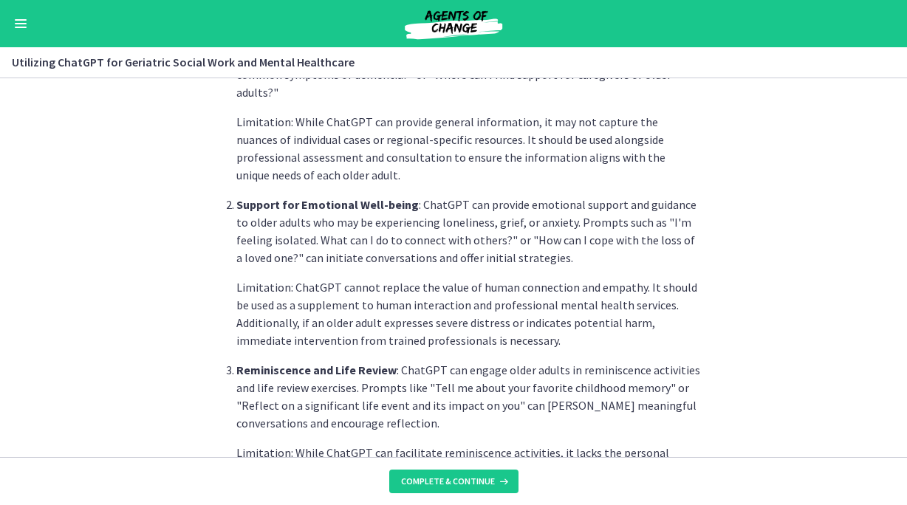
scroll to position [738, 0]
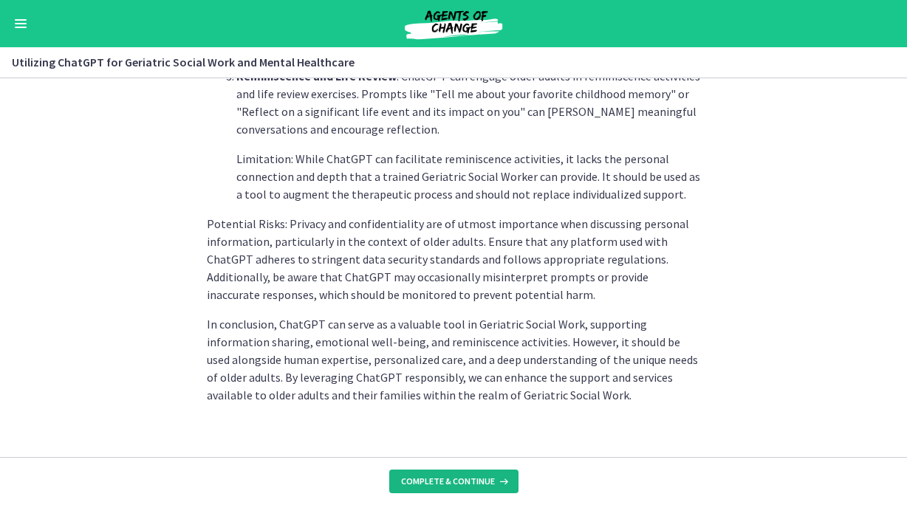
click at [457, 472] on button "Complete & continue" at bounding box center [453, 482] width 129 height 24
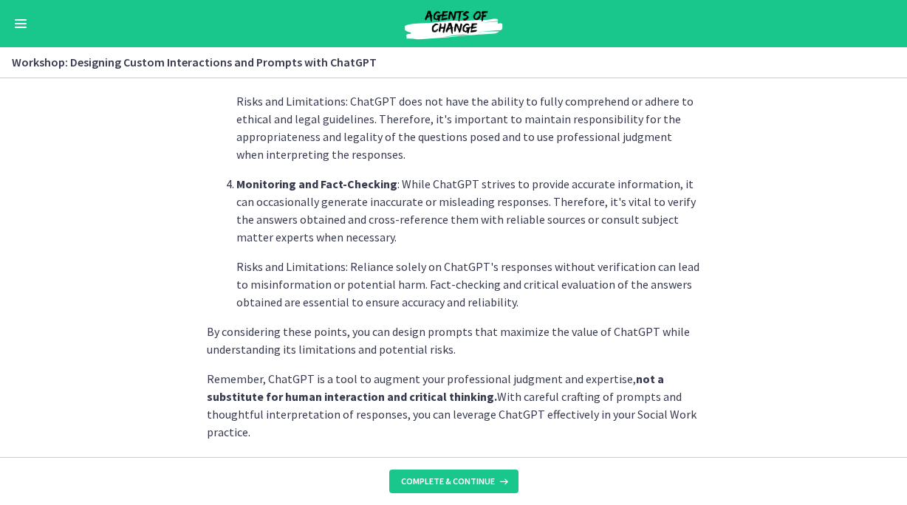
scroll to position [862, 0]
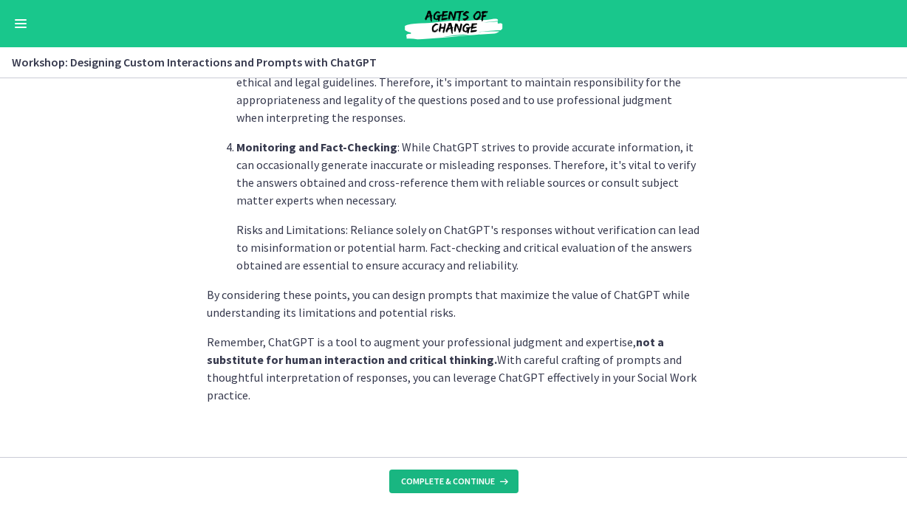
click at [460, 488] on button "Complete & continue" at bounding box center [453, 482] width 129 height 24
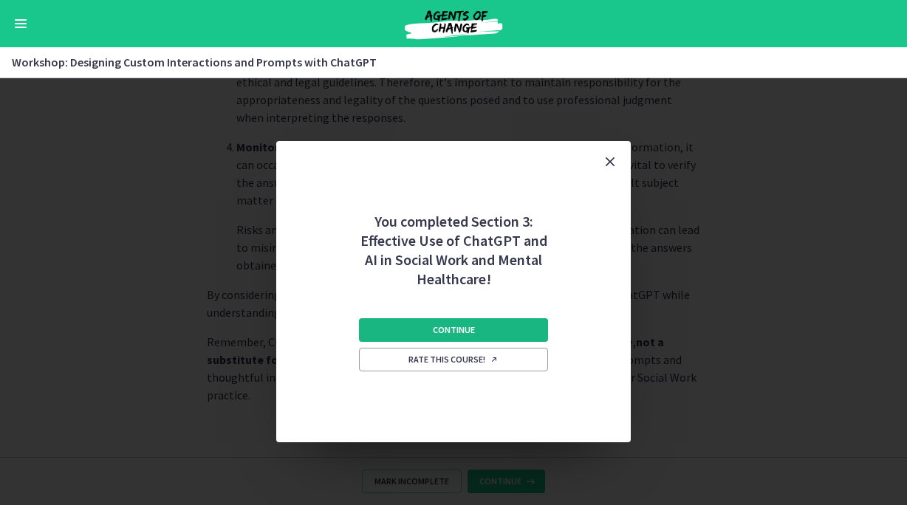
click at [467, 334] on span "Continue" at bounding box center [454, 330] width 42 height 12
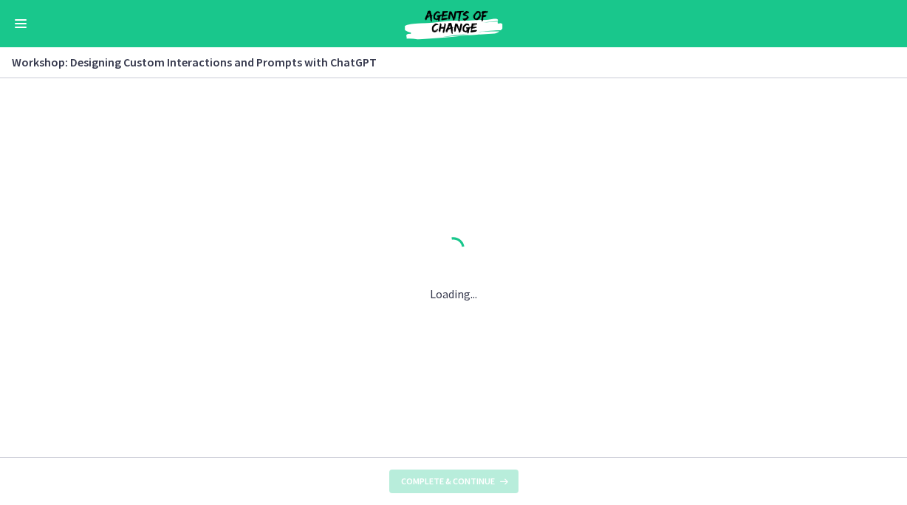
scroll to position [0, 0]
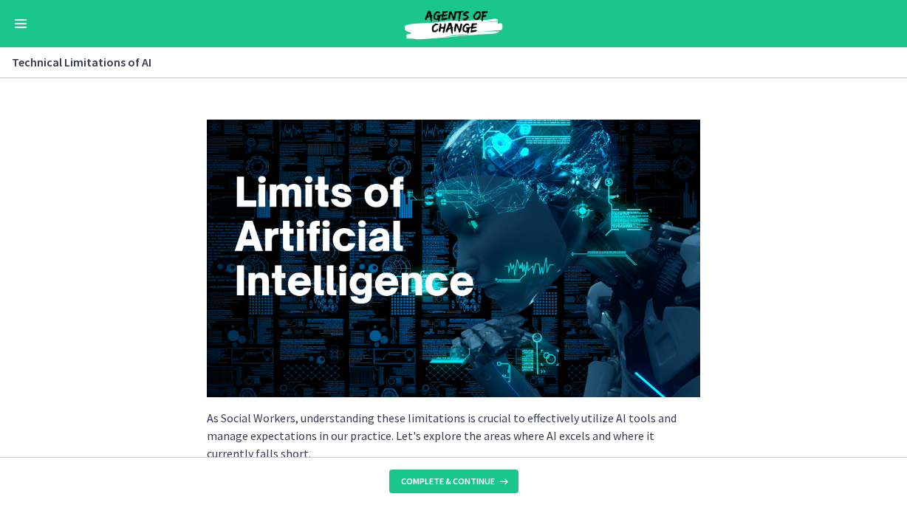
scroll to position [538, 0]
click at [31, 30] on div "Go to Dashboard" at bounding box center [453, 23] width 907 height 47
click at [12, 24] on button "Enable menu" at bounding box center [21, 24] width 18 height 18
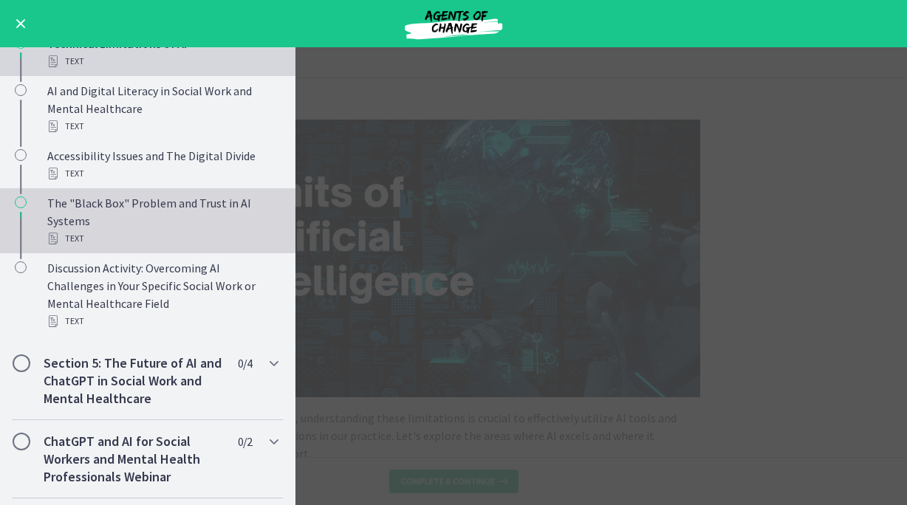
scroll to position [856, 0]
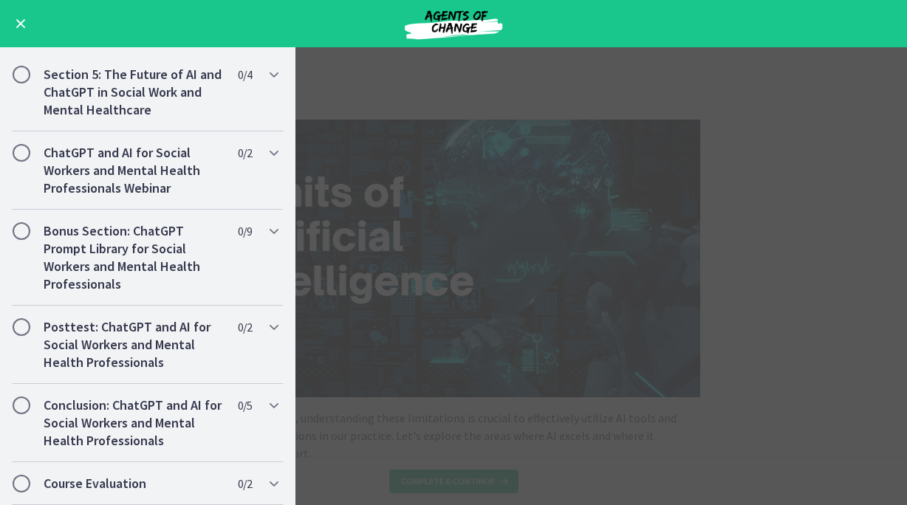
click at [578, 358] on main "Technical Limitations of AI Enable fullscreen As Social Workers, understanding …" at bounding box center [453, 276] width 907 height 458
click at [411, 233] on main "Technical Limitations of AI Enable fullscreen As Social Workers, understanding …" at bounding box center [453, 276] width 907 height 458
click at [24, 21] on button "Enable menu" at bounding box center [21, 24] width 18 height 18
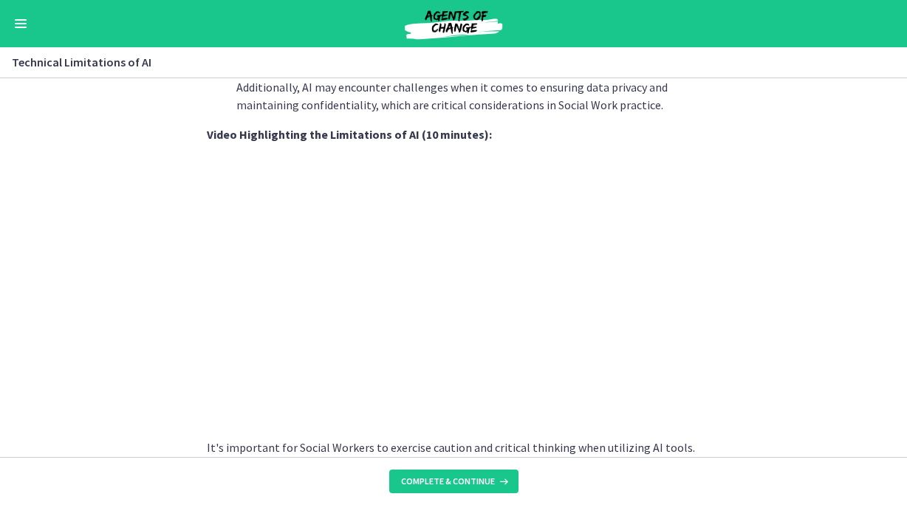
scroll to position [1082, 0]
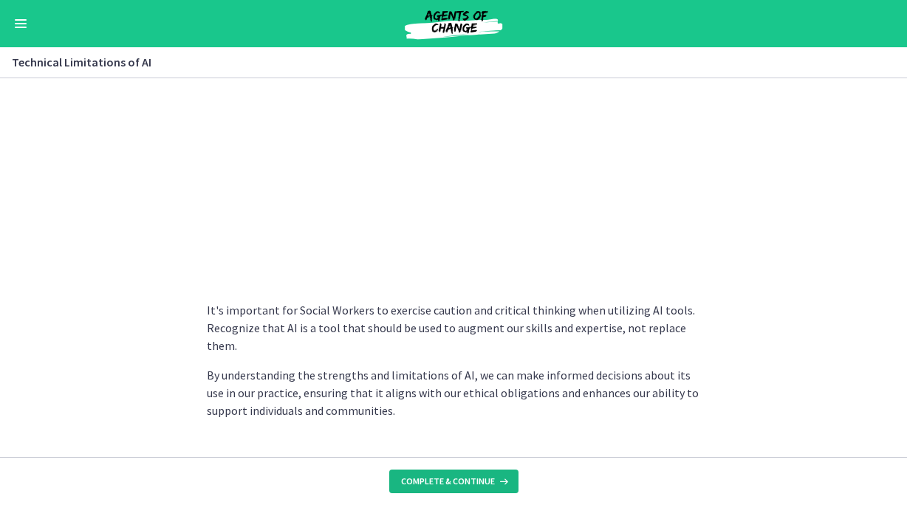
click at [468, 474] on button "Complete & continue" at bounding box center [453, 482] width 129 height 24
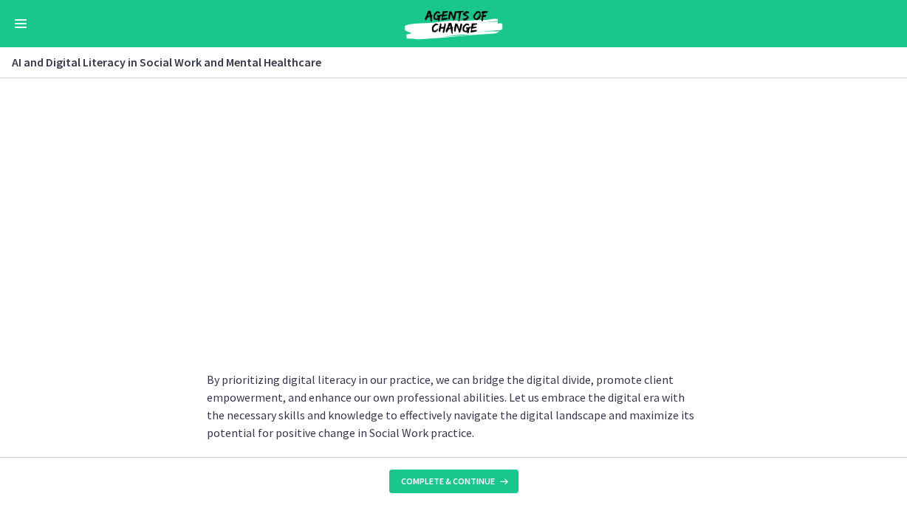
scroll to position [1315, 0]
click at [476, 481] on span "Complete & continue" at bounding box center [448, 482] width 94 height 12
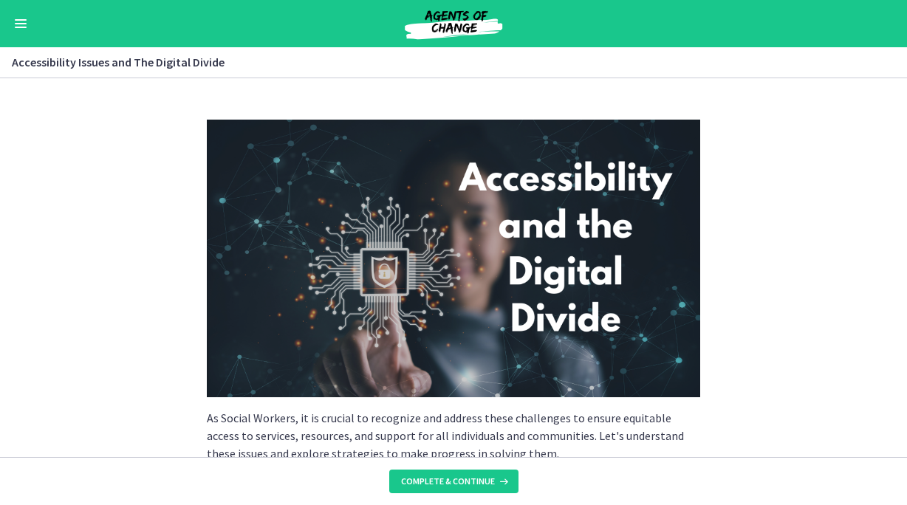
click at [13, 19] on button "Enable menu" at bounding box center [21, 24] width 18 height 18
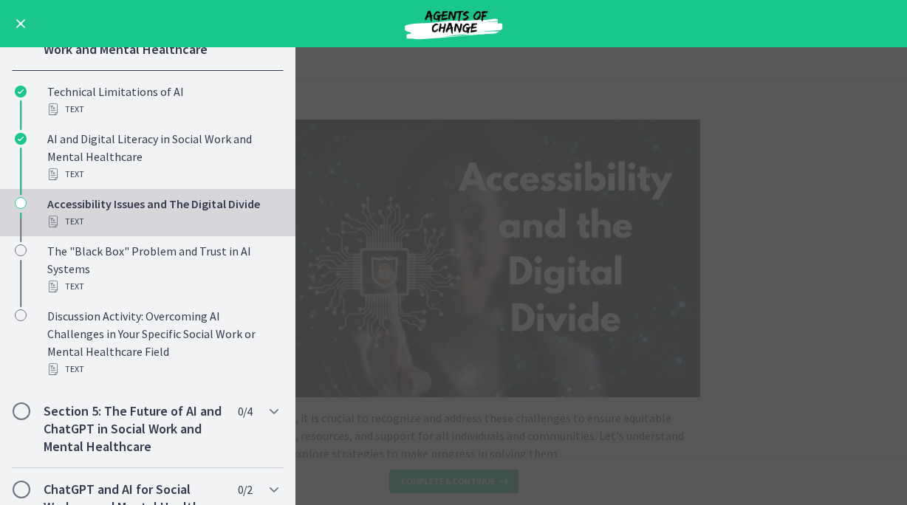
scroll to position [856, 0]
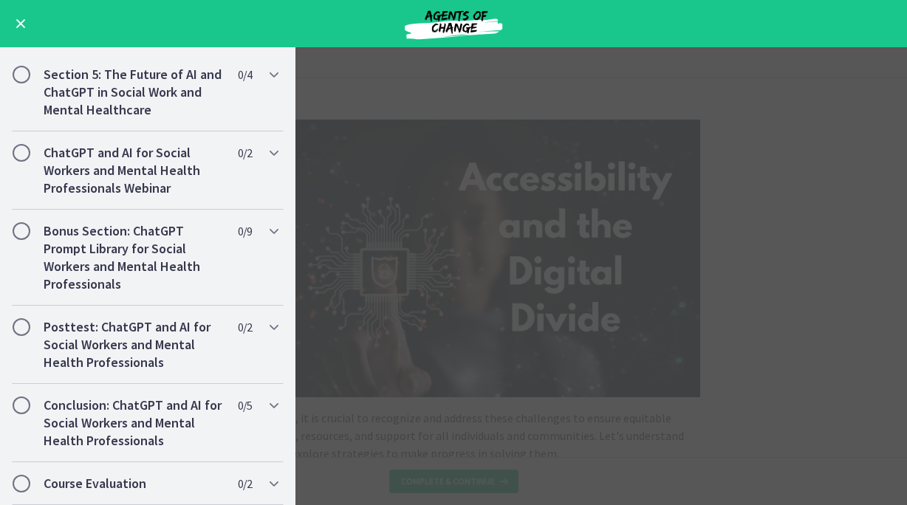
click at [443, 120] on main "Accessibility Issues and The Digital Divide Enable fullscreen As Social Workers…" at bounding box center [453, 276] width 907 height 458
click at [15, 25] on button "Enable menu" at bounding box center [21, 24] width 18 height 18
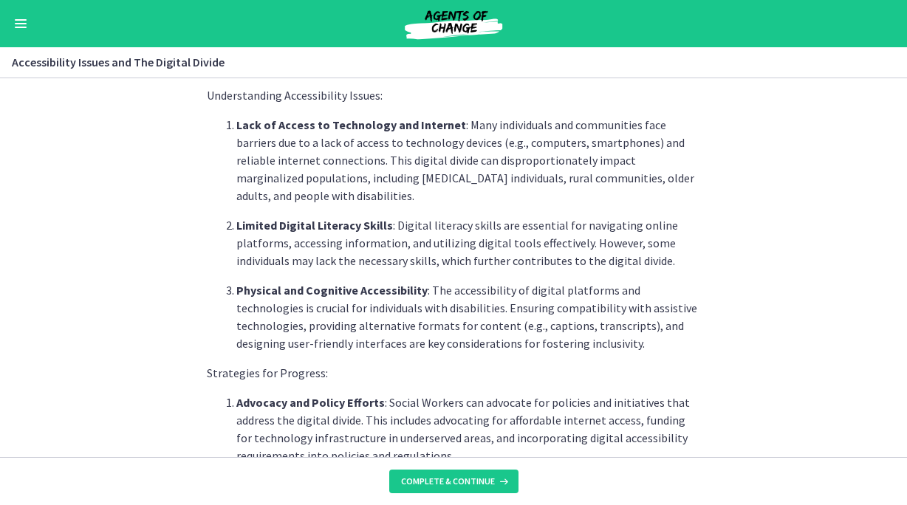
scroll to position [1321, 0]
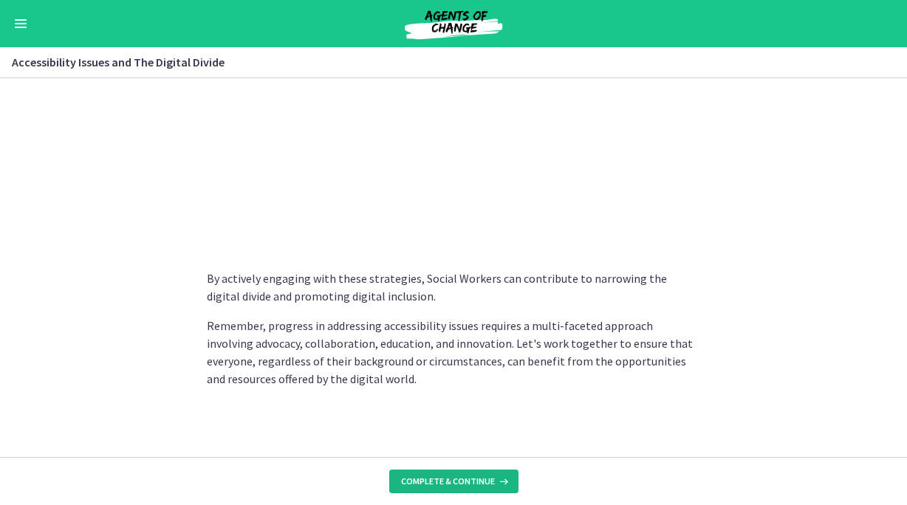
click at [469, 477] on span "Complete & continue" at bounding box center [448, 482] width 94 height 12
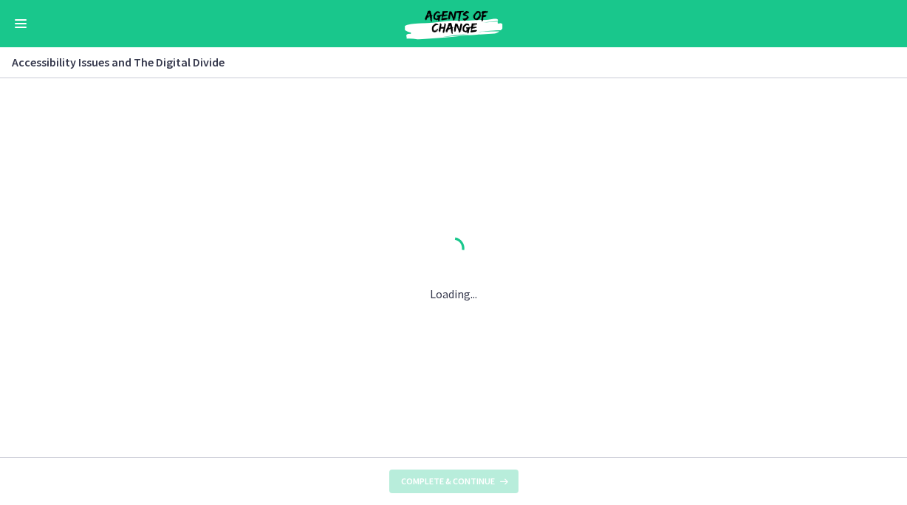
scroll to position [0, 0]
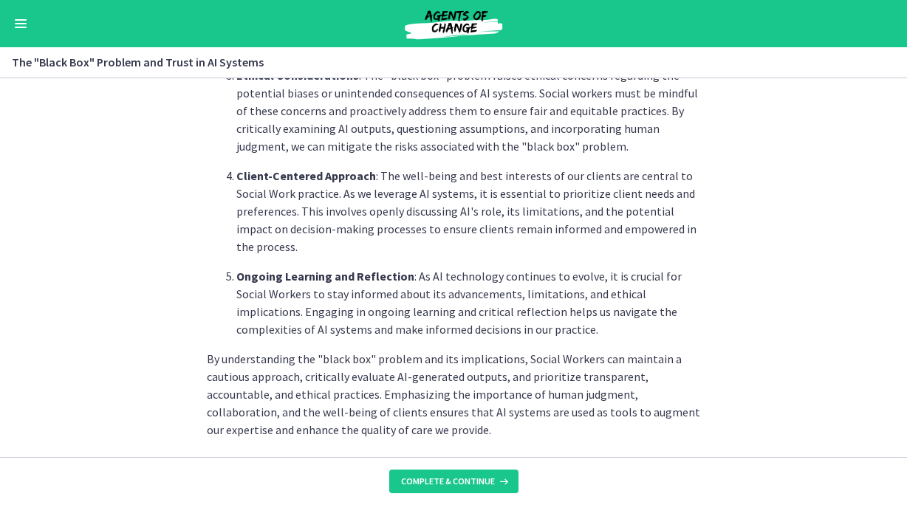
scroll to position [791, 0]
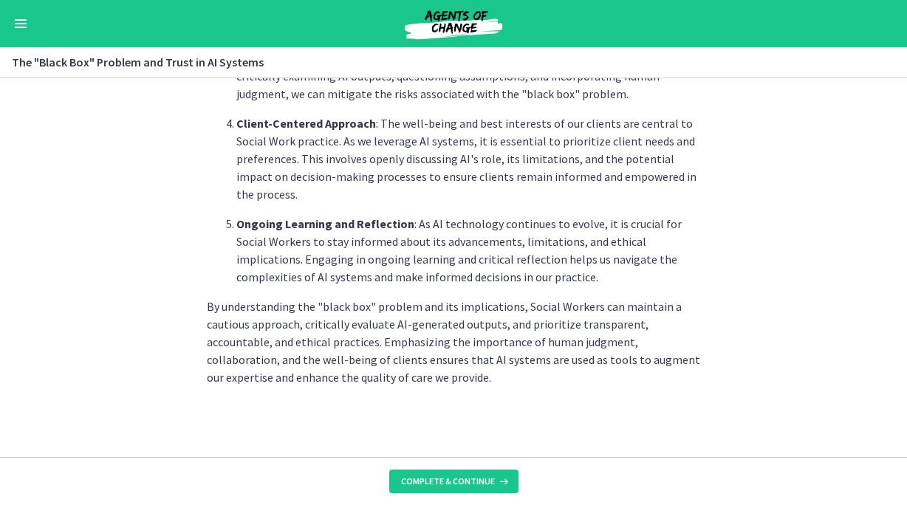
click at [25, 17] on button "Enable menu" at bounding box center [21, 24] width 18 height 18
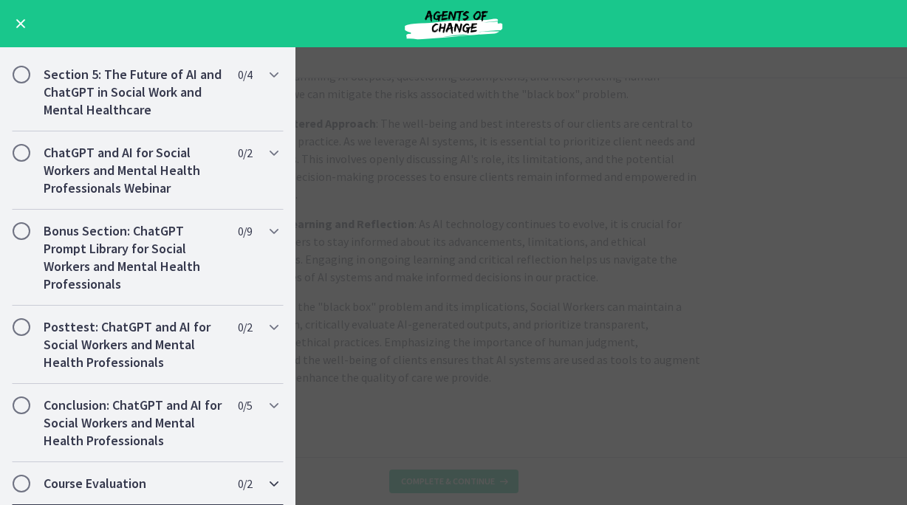
click at [268, 477] on icon "Chapters" at bounding box center [274, 484] width 18 height 18
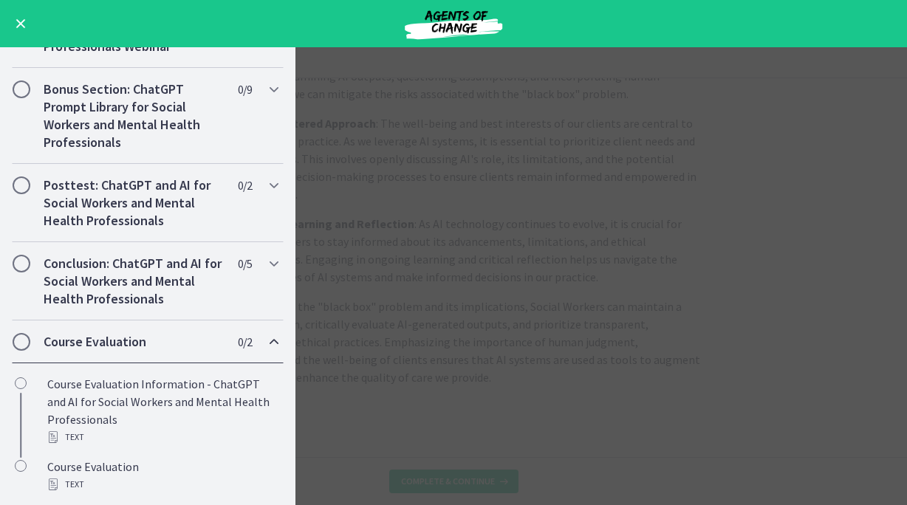
scroll to position [677, 0]
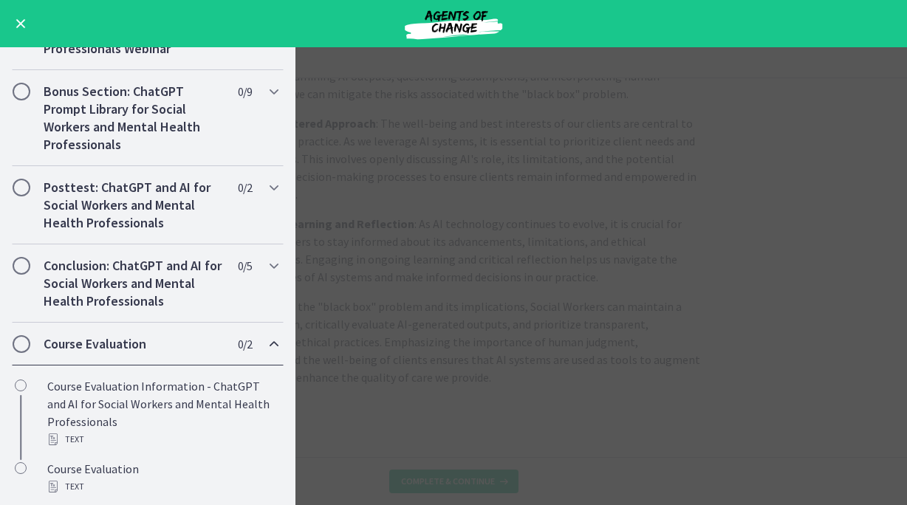
click at [417, 343] on main "The "Black Box" Problem and Trust in AI Systems Enable fullscreen The "Black Bo…" at bounding box center [453, 276] width 907 height 458
click at [16, 31] on button "Enable menu" at bounding box center [21, 24] width 18 height 18
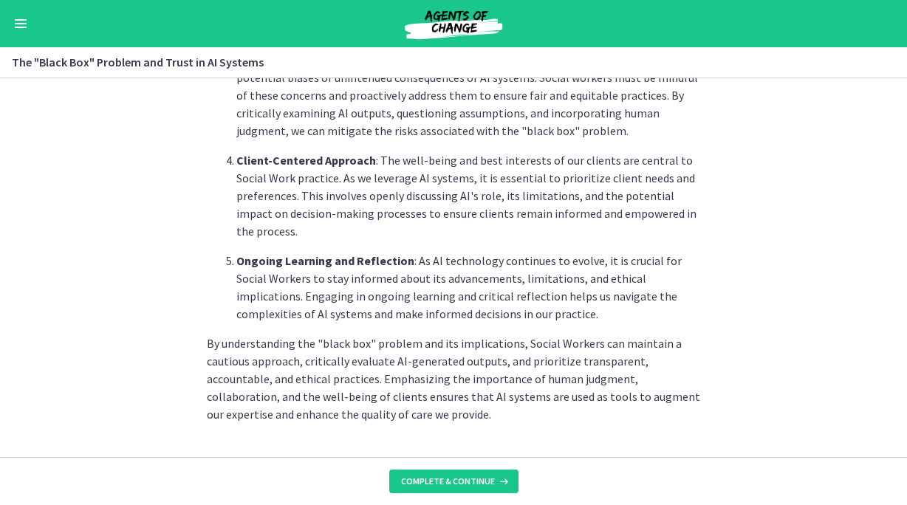
scroll to position [791, 0]
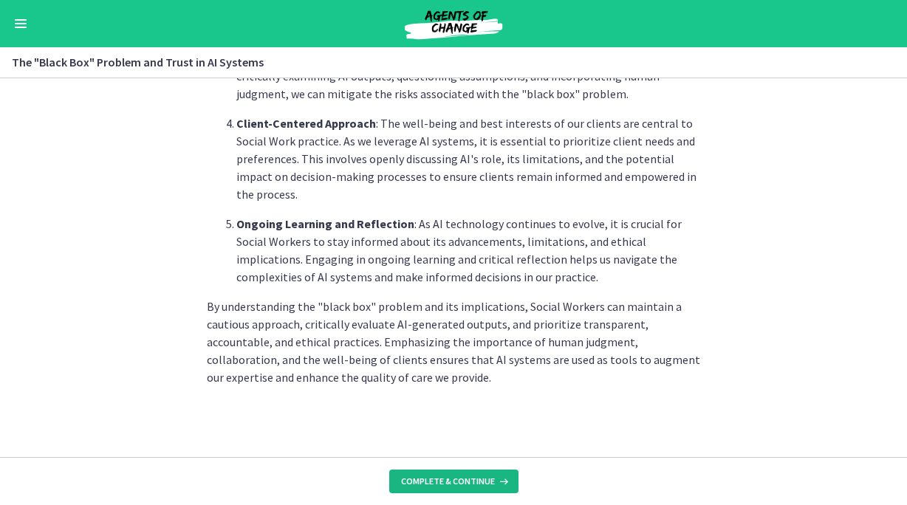
click at [485, 478] on span "Complete & continue" at bounding box center [448, 482] width 94 height 12
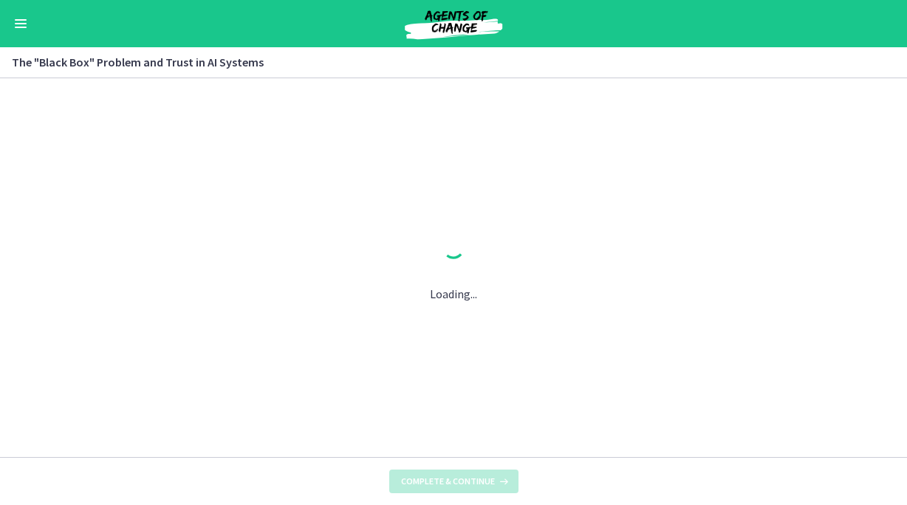
scroll to position [0, 0]
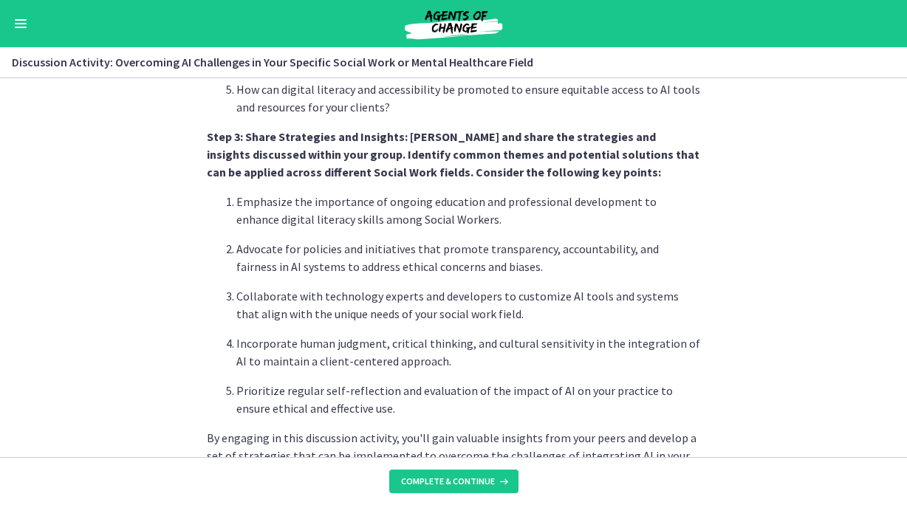
scroll to position [968, 0]
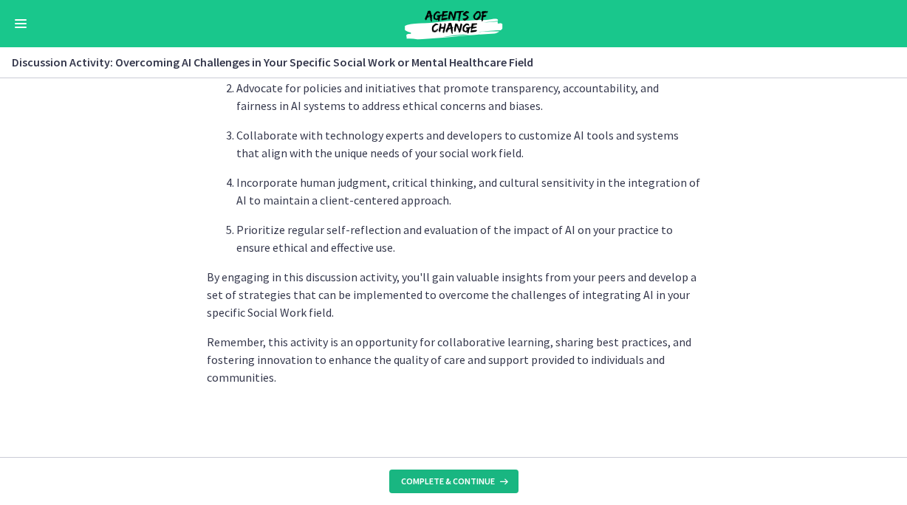
click at [495, 483] on icon at bounding box center [502, 482] width 15 height 12
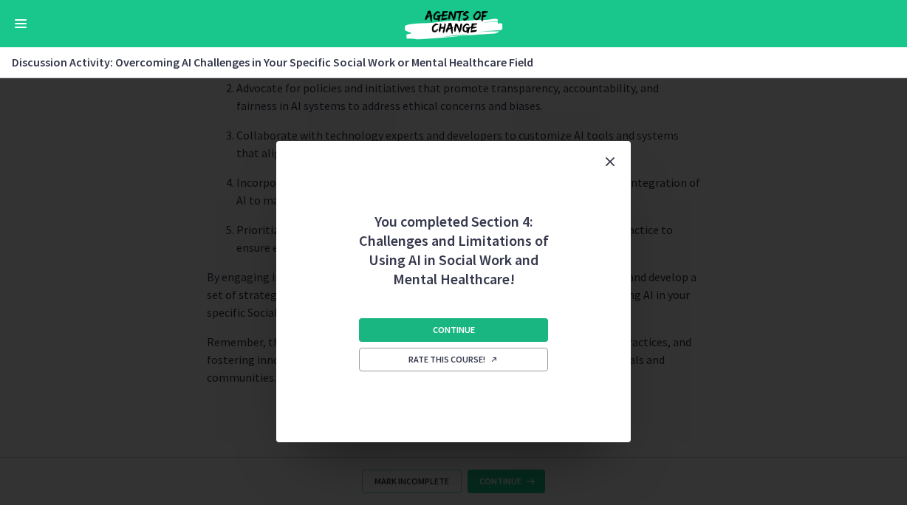
click at [488, 334] on button "Continue" at bounding box center [453, 330] width 189 height 24
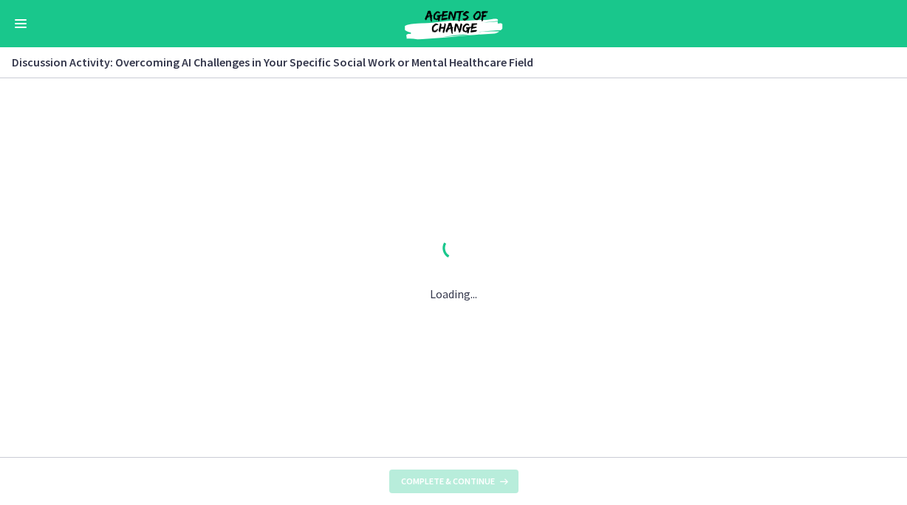
scroll to position [0, 0]
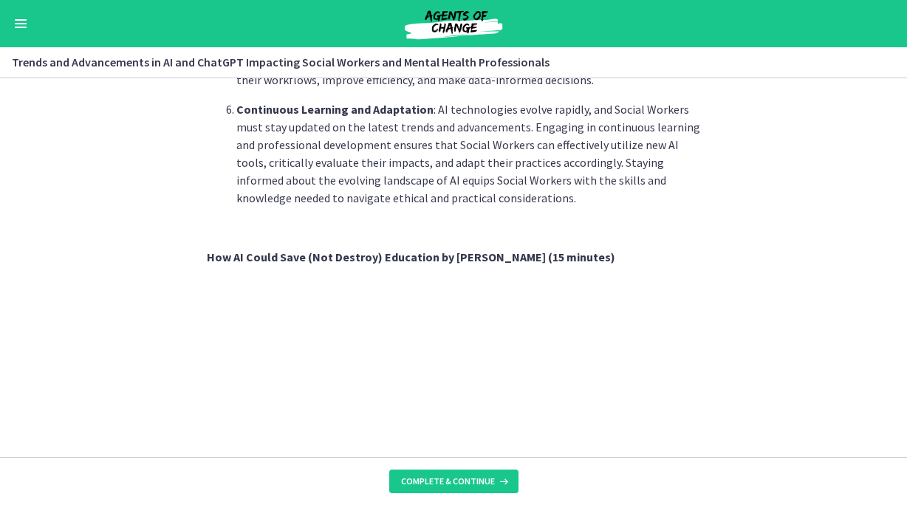
scroll to position [1256, 0]
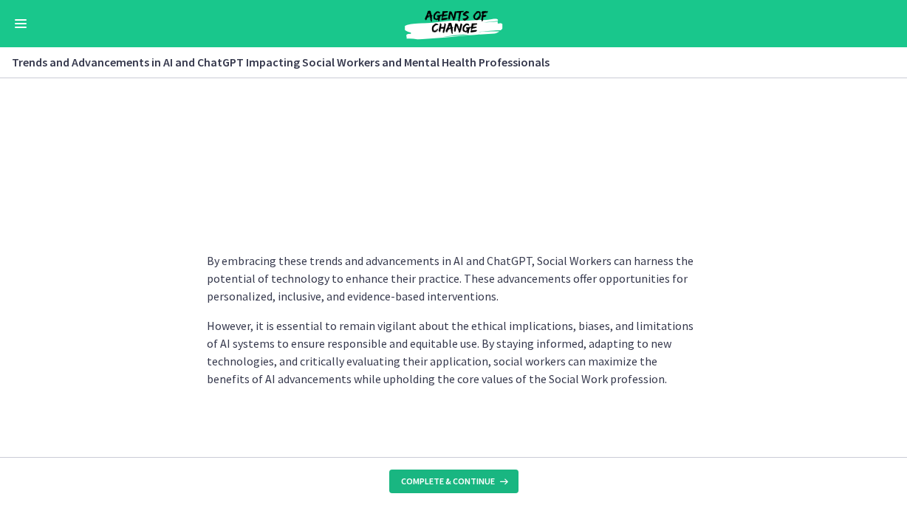
click at [492, 476] on span "Complete & continue" at bounding box center [448, 482] width 94 height 12
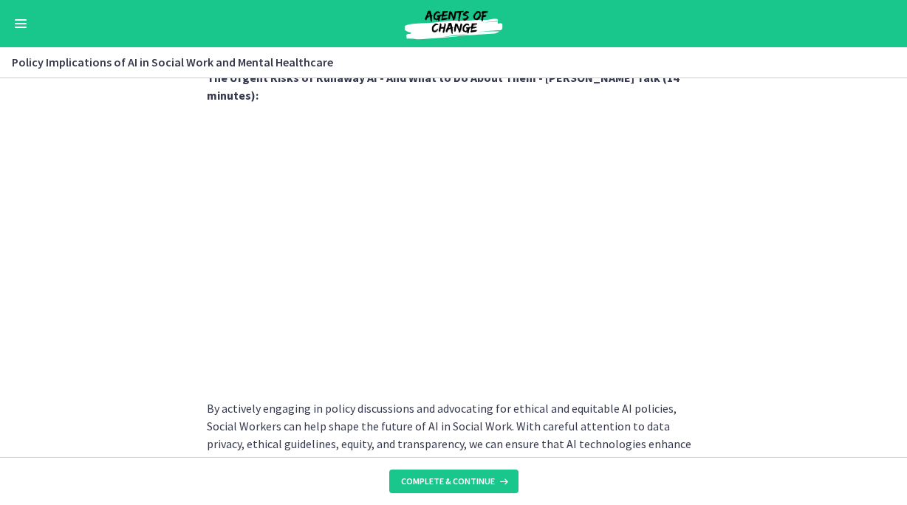
scroll to position [1368, 0]
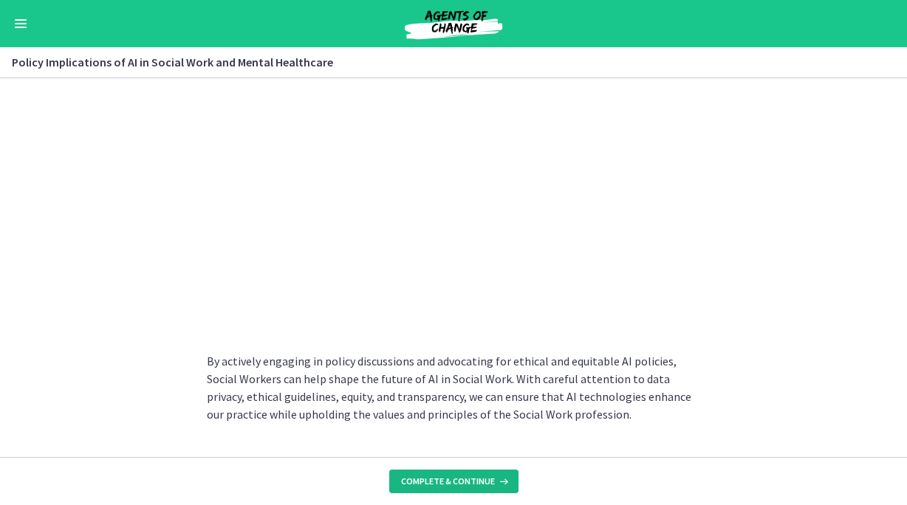
click at [470, 489] on button "Complete & continue" at bounding box center [453, 482] width 129 height 24
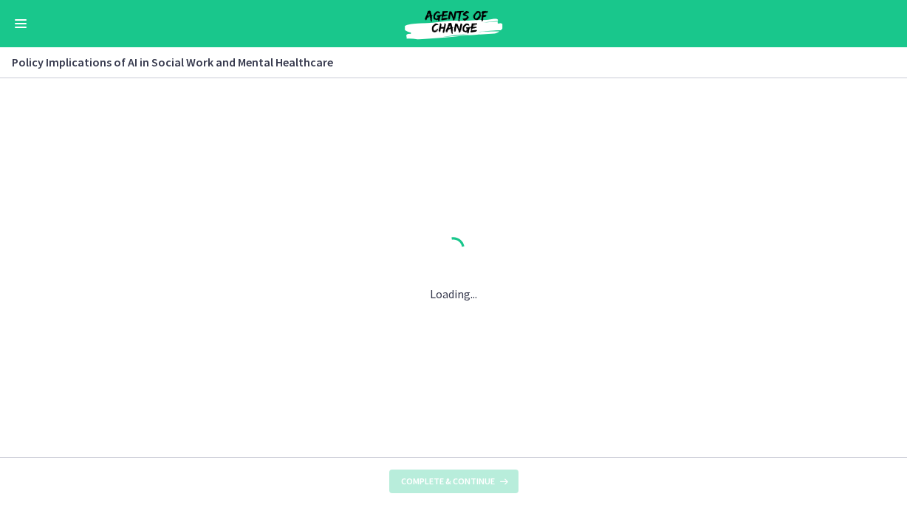
scroll to position [0, 0]
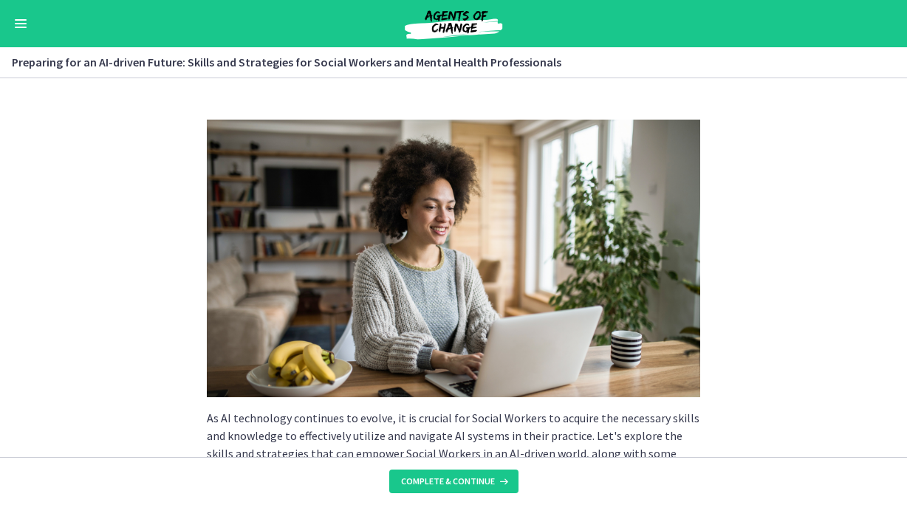
click at [16, 28] on button "Enable menu" at bounding box center [21, 24] width 18 height 18
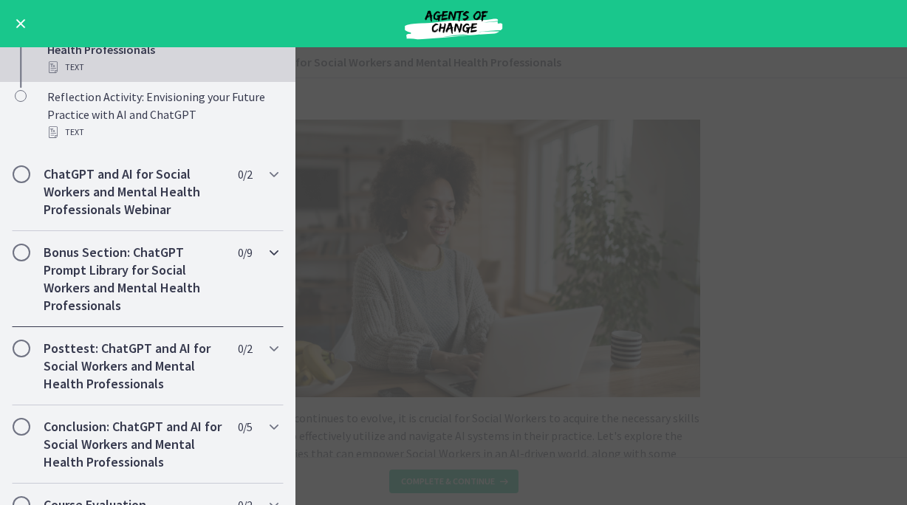
scroll to position [845, 0]
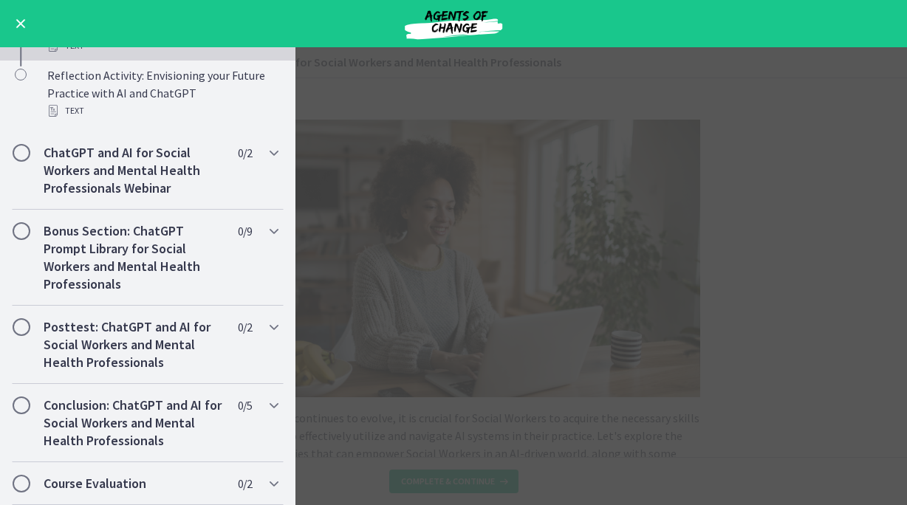
click at [596, 354] on main "Preparing for an AI-driven Future: Skills and Strategies for Social Workers and…" at bounding box center [453, 276] width 907 height 458
click at [712, 254] on main "Preparing for an AI-driven Future: Skills and Strategies for Social Workers and…" at bounding box center [453, 276] width 907 height 458
click at [31, 20] on div "Go to Dashboard" at bounding box center [453, 23] width 907 height 47
click at [3, 21] on div "Go to Dashboard" at bounding box center [453, 23] width 907 height 47
click at [23, 31] on button "Enable menu" at bounding box center [21, 24] width 18 height 18
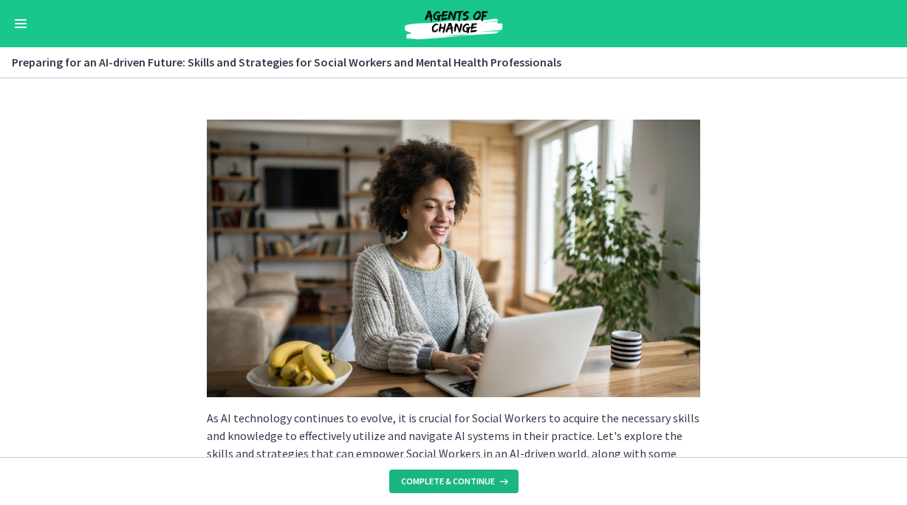
click at [483, 474] on button "Complete & continue" at bounding box center [453, 482] width 129 height 24
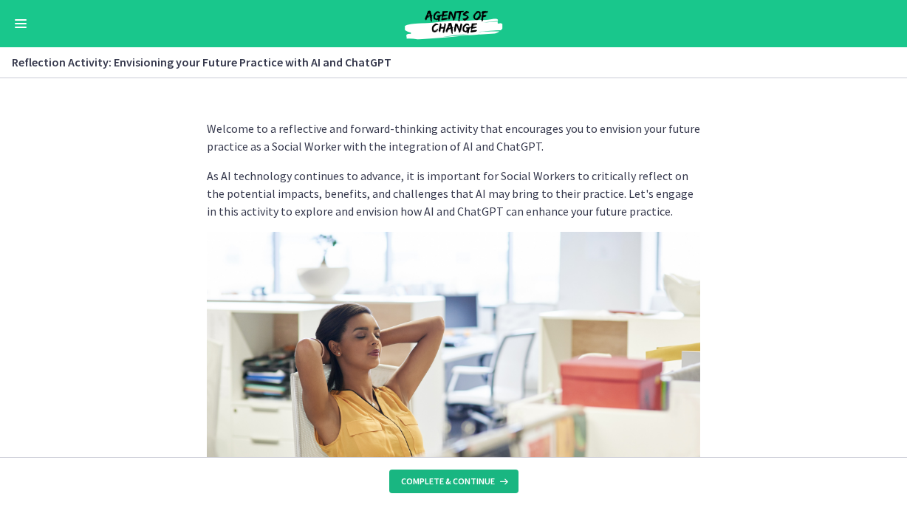
click at [490, 476] on span "Complete & continue" at bounding box center [448, 482] width 94 height 12
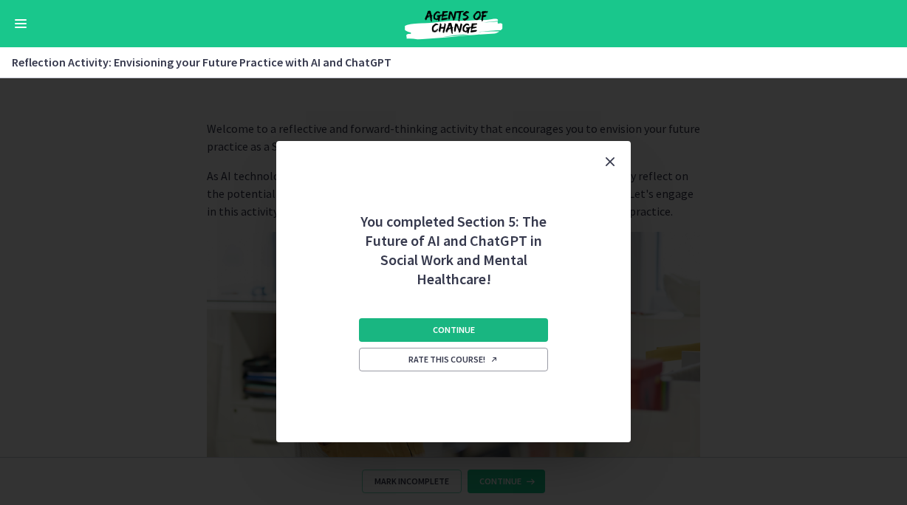
click at [512, 337] on button "Continue" at bounding box center [453, 330] width 189 height 24
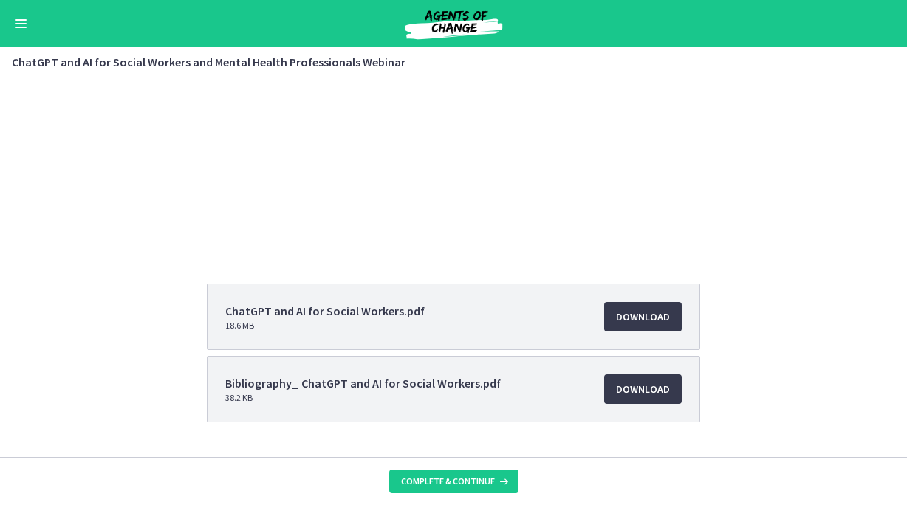
scroll to position [165, 0]
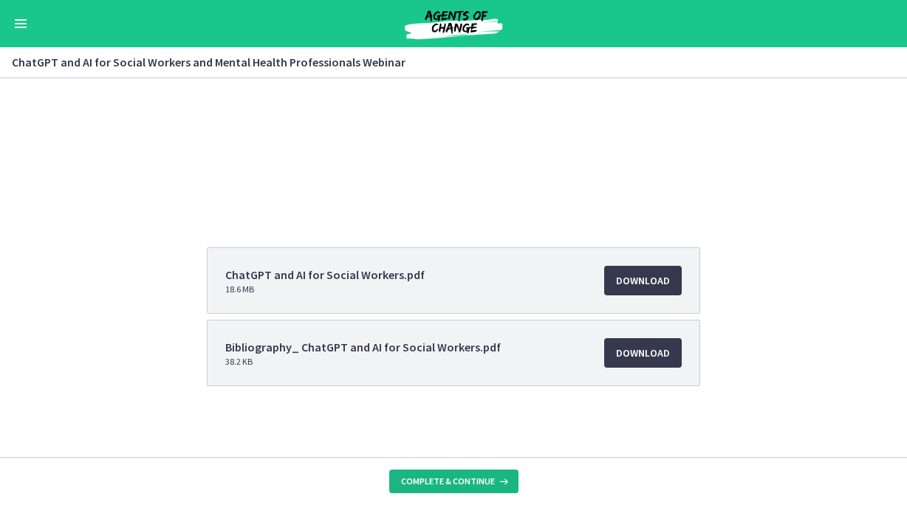
click at [479, 478] on span "Complete & continue" at bounding box center [448, 482] width 94 height 12
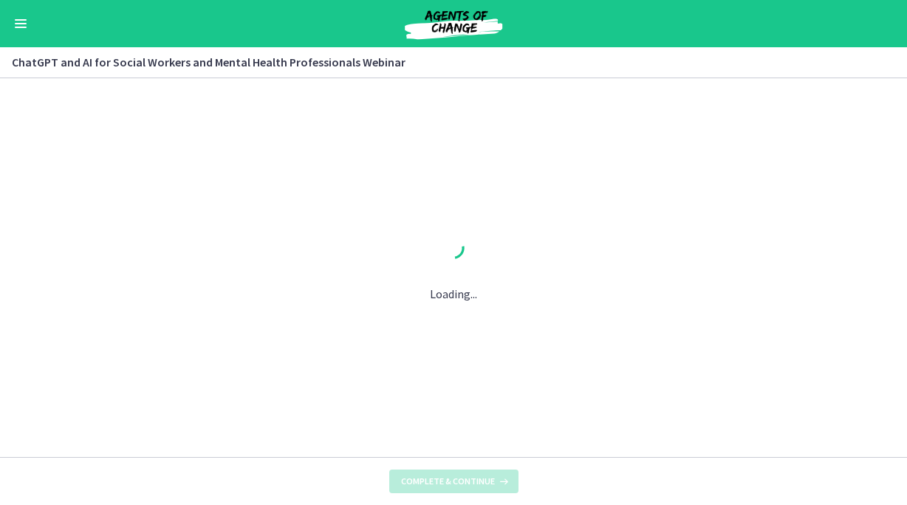
scroll to position [0, 0]
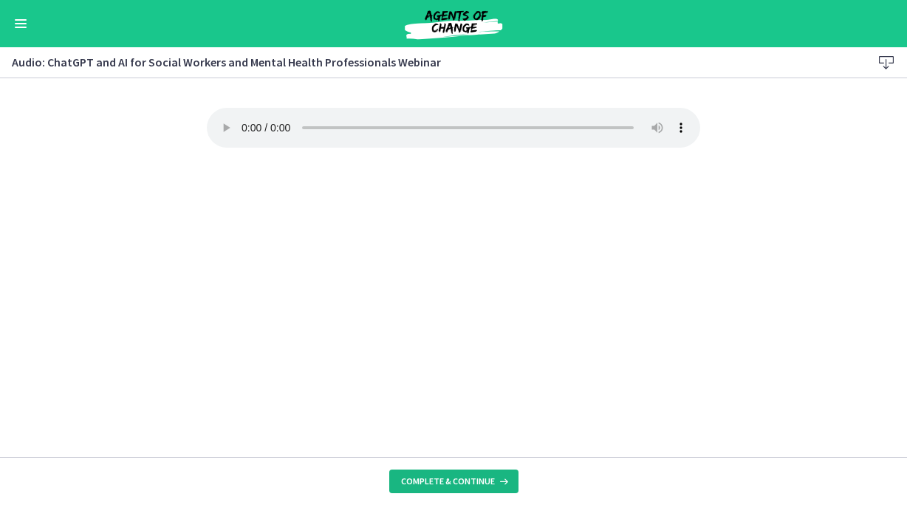
click at [471, 478] on span "Complete & continue" at bounding box center [448, 482] width 94 height 12
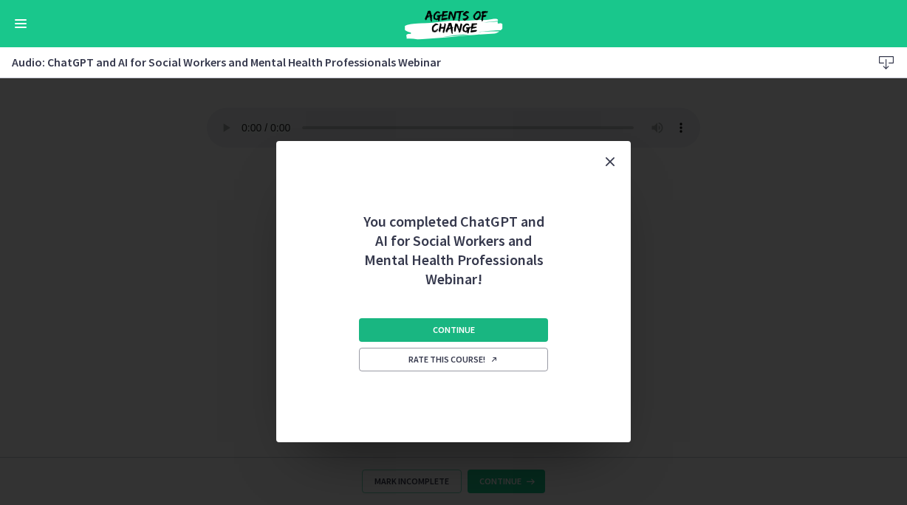
click at [475, 320] on button "Continue" at bounding box center [453, 330] width 189 height 24
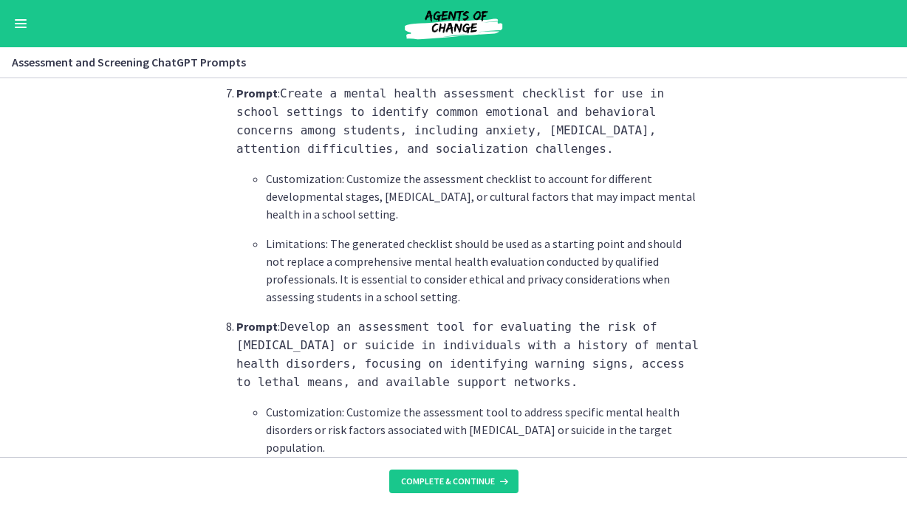
scroll to position [2322, 0]
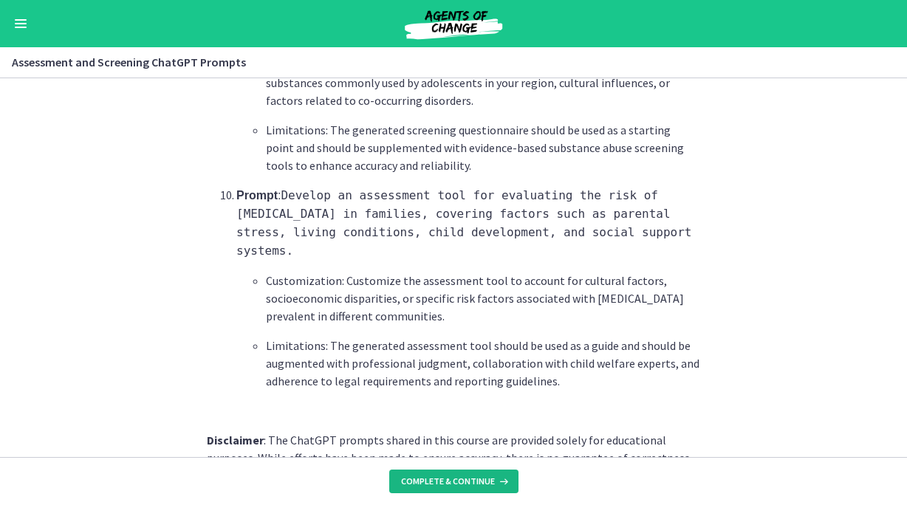
click at [487, 478] on span "Complete & continue" at bounding box center [448, 482] width 94 height 12
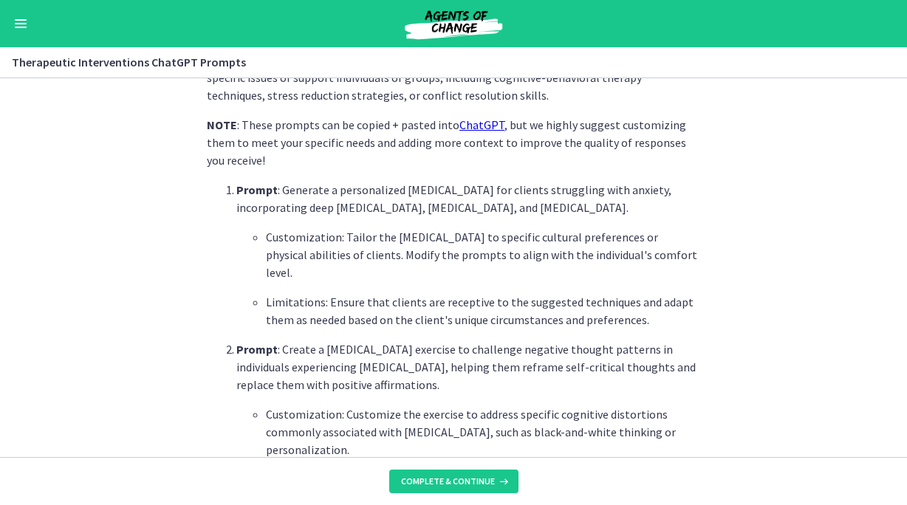
scroll to position [432, 0]
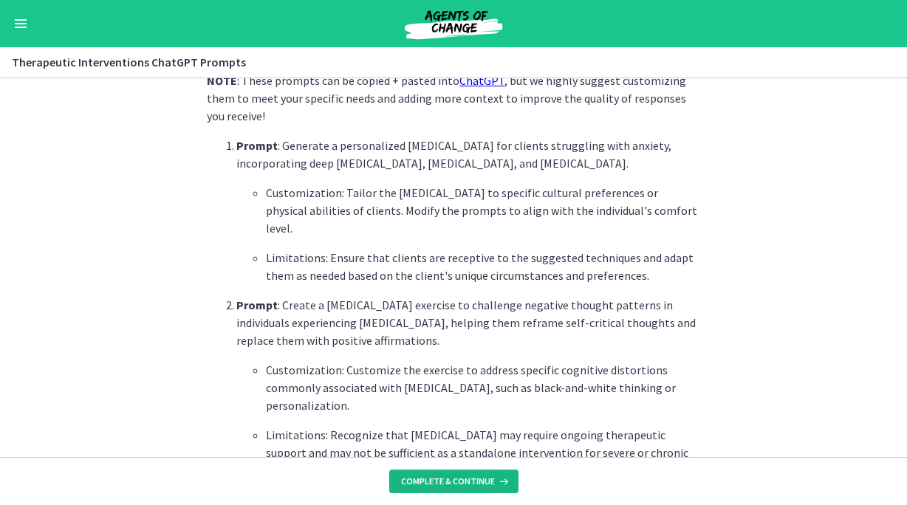
click at [477, 478] on span "Complete & continue" at bounding box center [448, 482] width 94 height 12
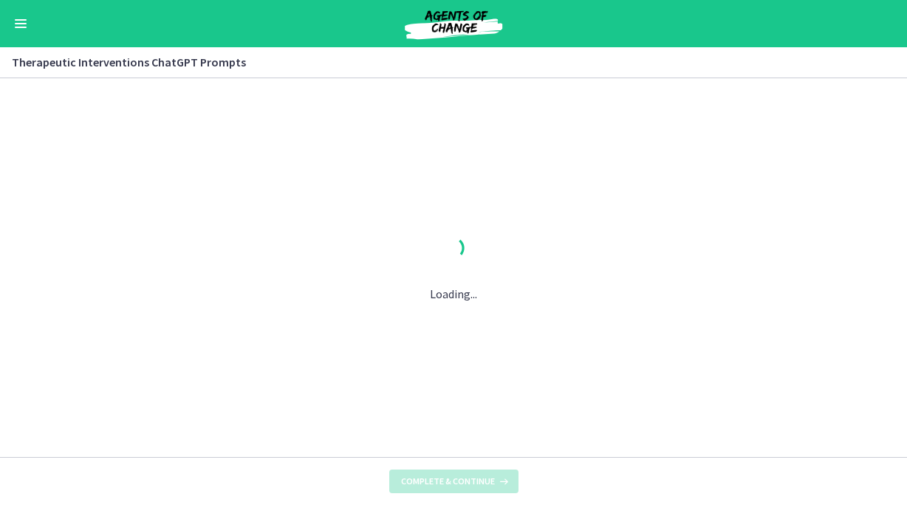
scroll to position [0, 0]
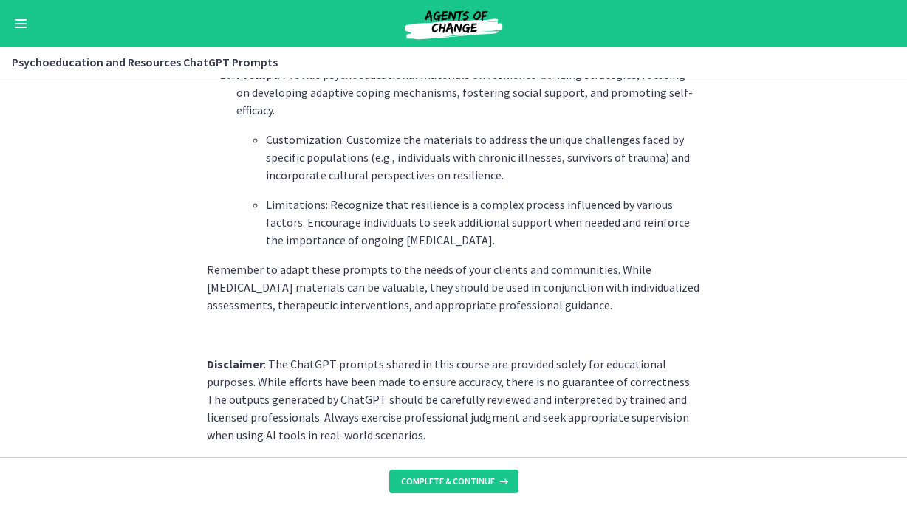
scroll to position [2102, 0]
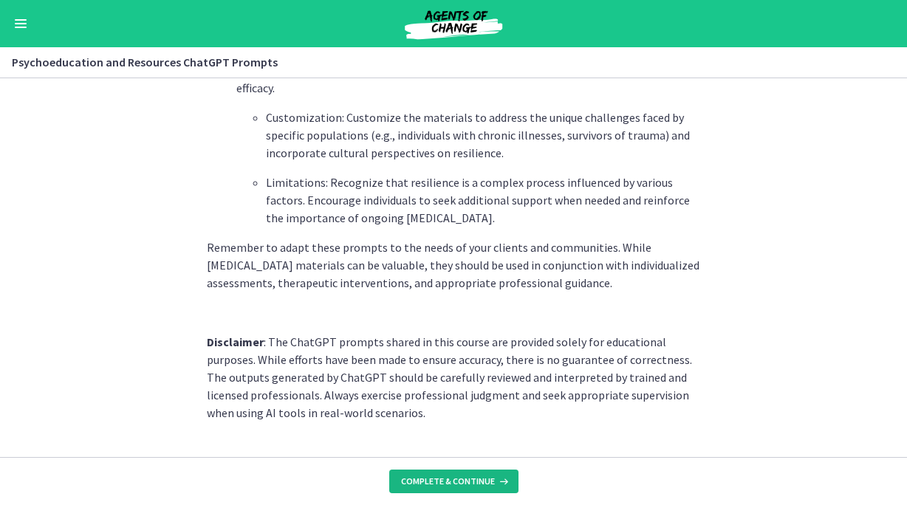
click at [467, 473] on button "Complete & continue" at bounding box center [453, 482] width 129 height 24
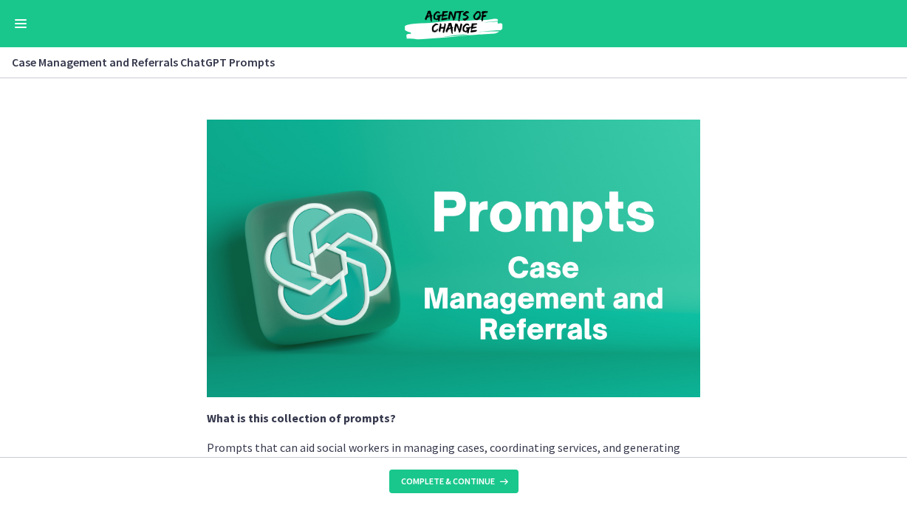
click at [17, 19] on span "Enable menu" at bounding box center [21, 19] width 12 height 1
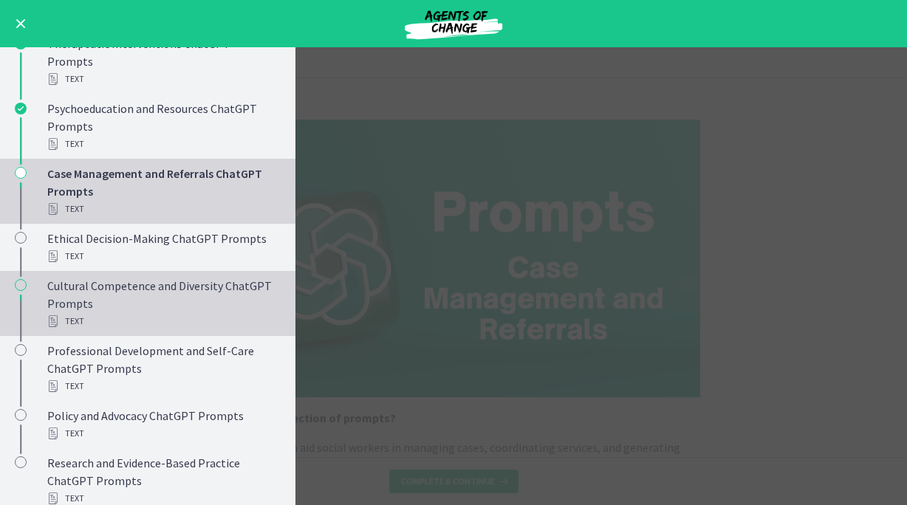
scroll to position [1063, 0]
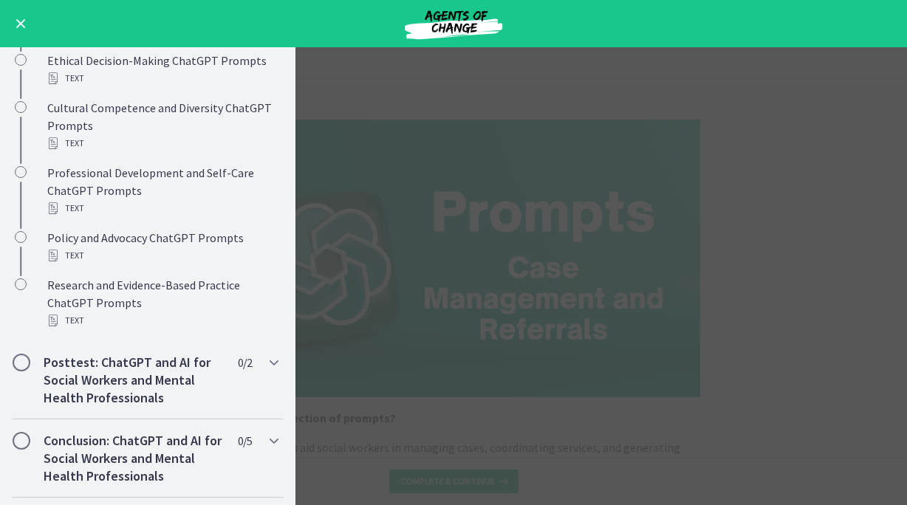
click at [404, 418] on main "Case Management and Referrals ChatGPT Prompts Enable fullscreen What is this co…" at bounding box center [453, 276] width 907 height 458
click at [13, 19] on button "Enable menu" at bounding box center [21, 24] width 18 height 18
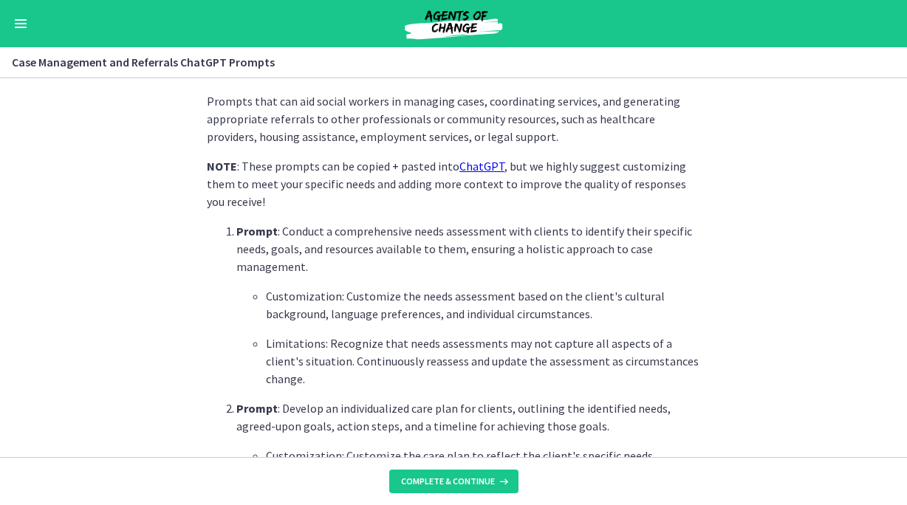
scroll to position [529, 0]
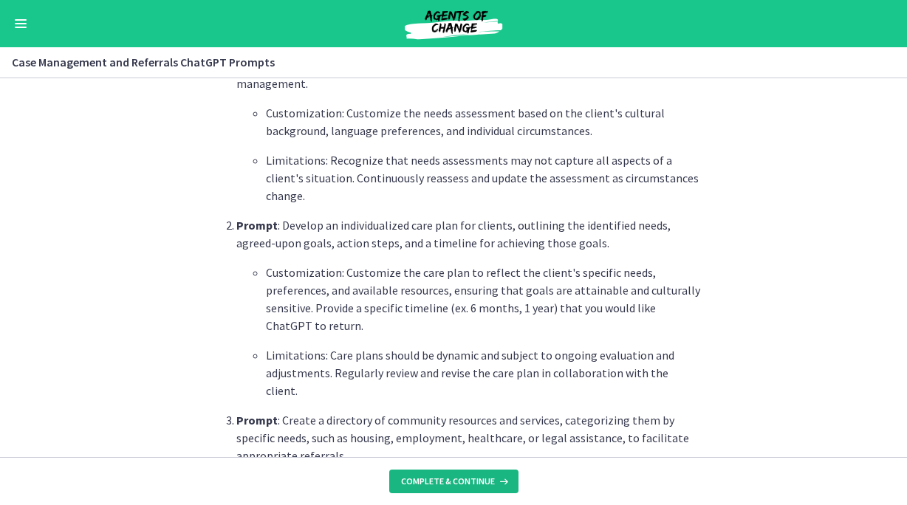
click at [463, 478] on span "Complete & continue" at bounding box center [448, 482] width 94 height 12
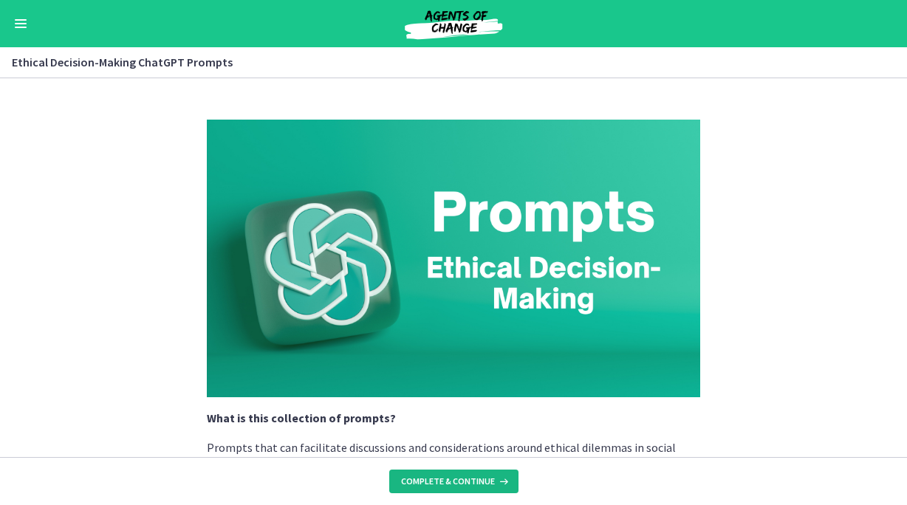
click at [463, 472] on button "Complete & continue" at bounding box center [453, 482] width 129 height 24
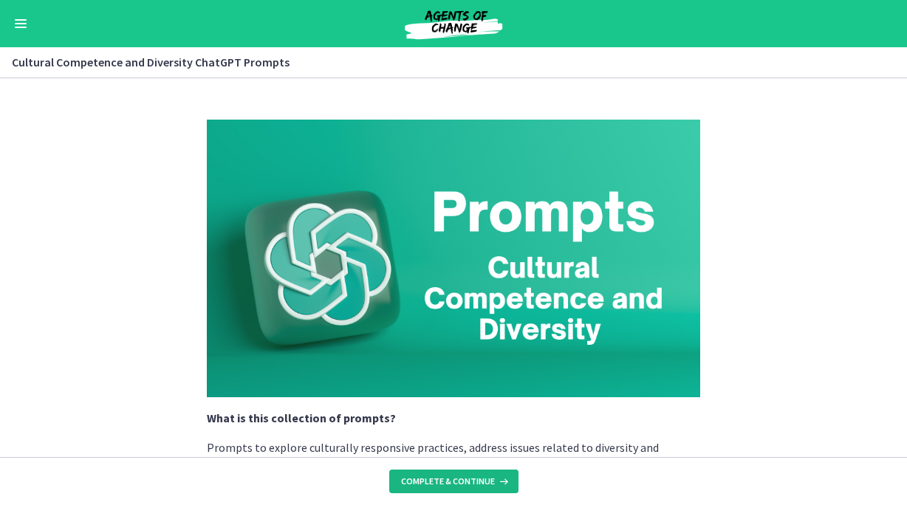
click at [463, 472] on button "Complete & continue" at bounding box center [453, 482] width 129 height 24
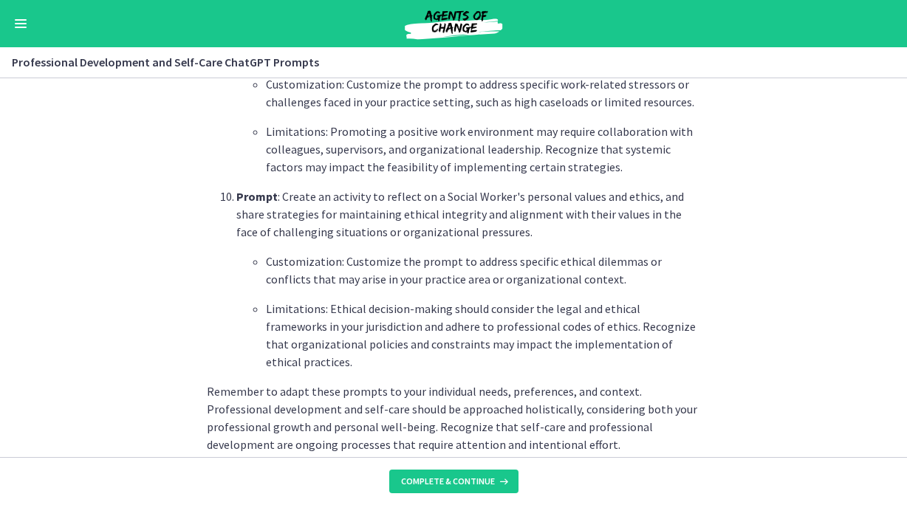
scroll to position [2232, 0]
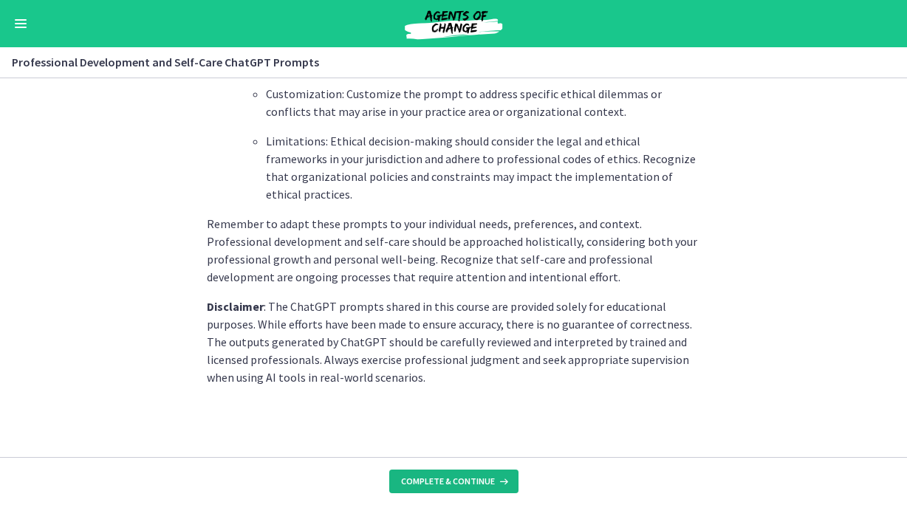
click at [458, 482] on span "Complete & continue" at bounding box center [448, 482] width 94 height 12
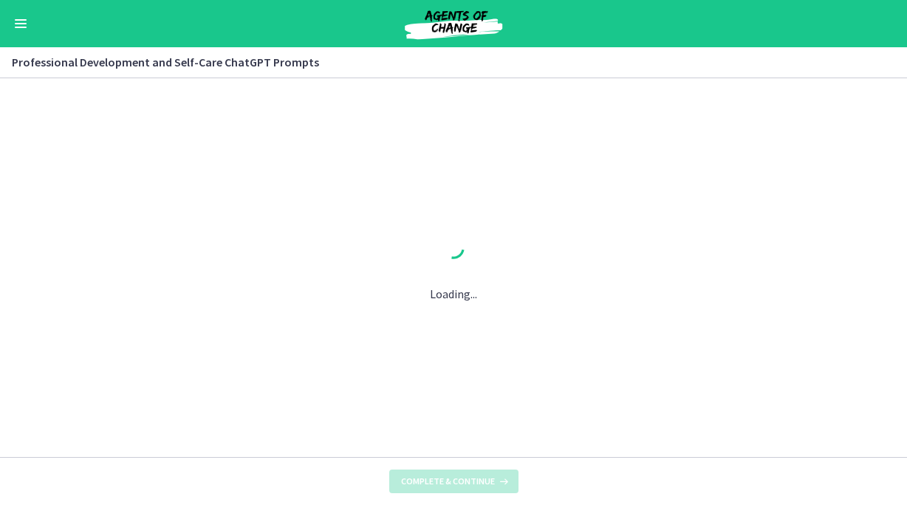
scroll to position [0, 0]
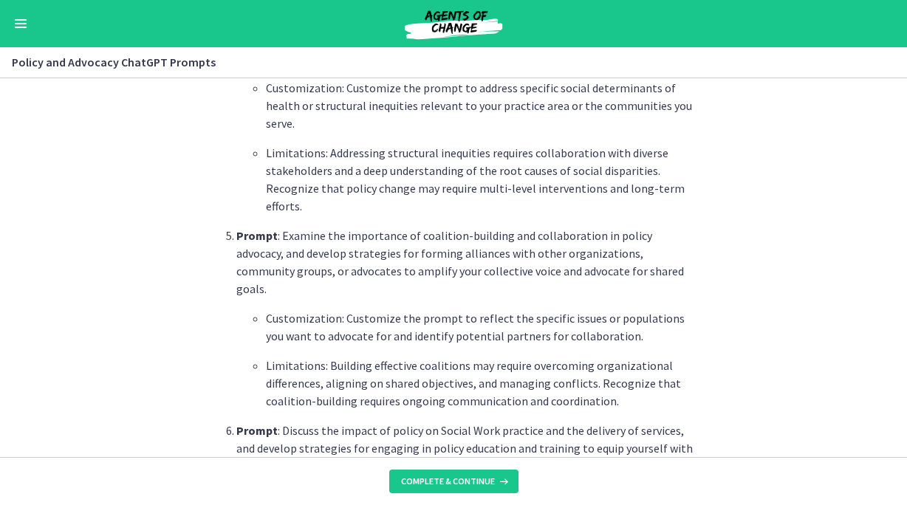
scroll to position [1869, 0]
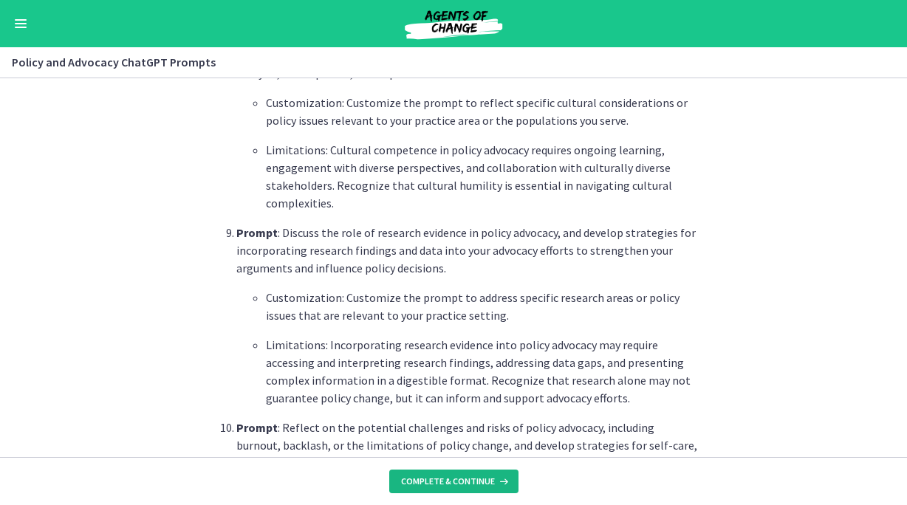
click at [482, 481] on span "Complete & continue" at bounding box center [448, 482] width 94 height 12
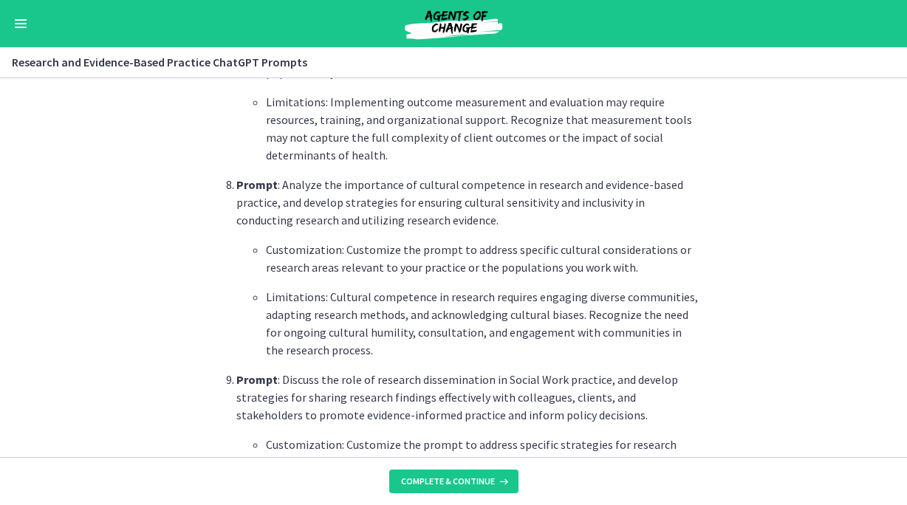
scroll to position [2111, 0]
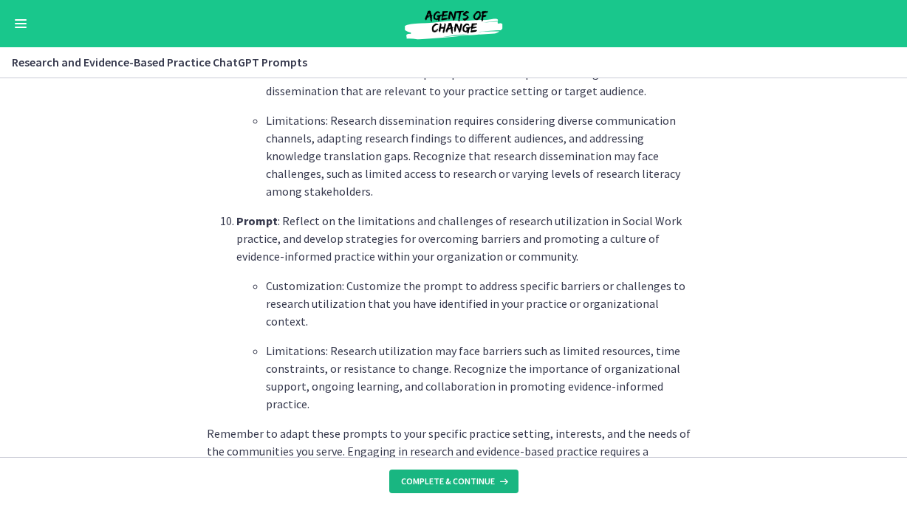
click at [471, 480] on span "Complete & continue" at bounding box center [448, 482] width 94 height 12
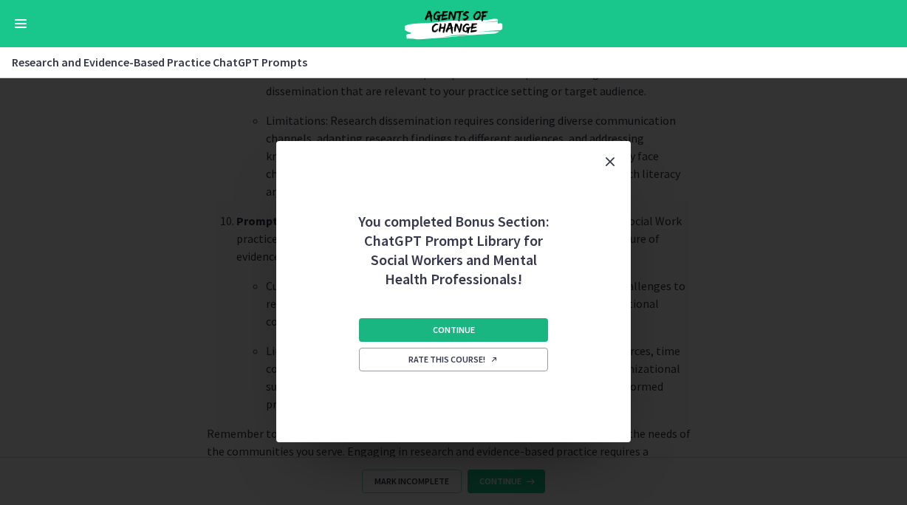
click at [500, 329] on button "Continue" at bounding box center [453, 330] width 189 height 24
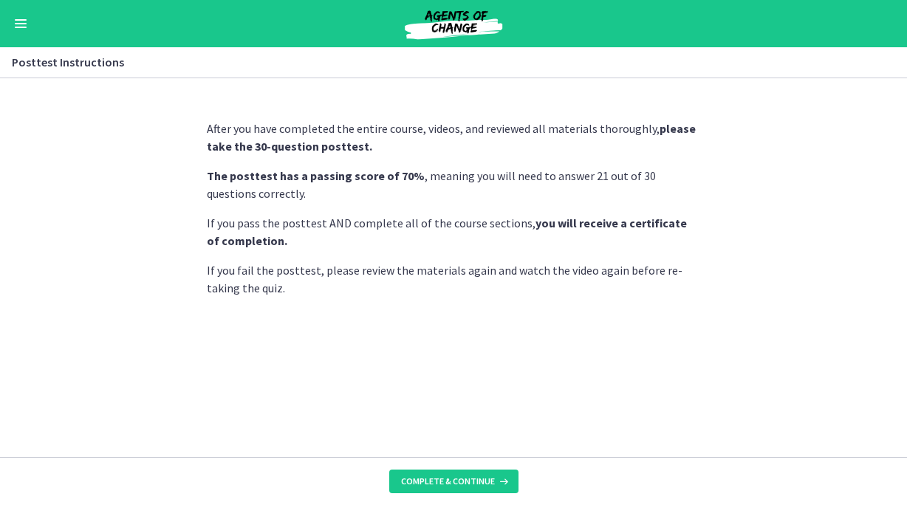
scroll to position [662, 0]
click at [482, 470] on button "Complete & continue" at bounding box center [453, 482] width 129 height 24
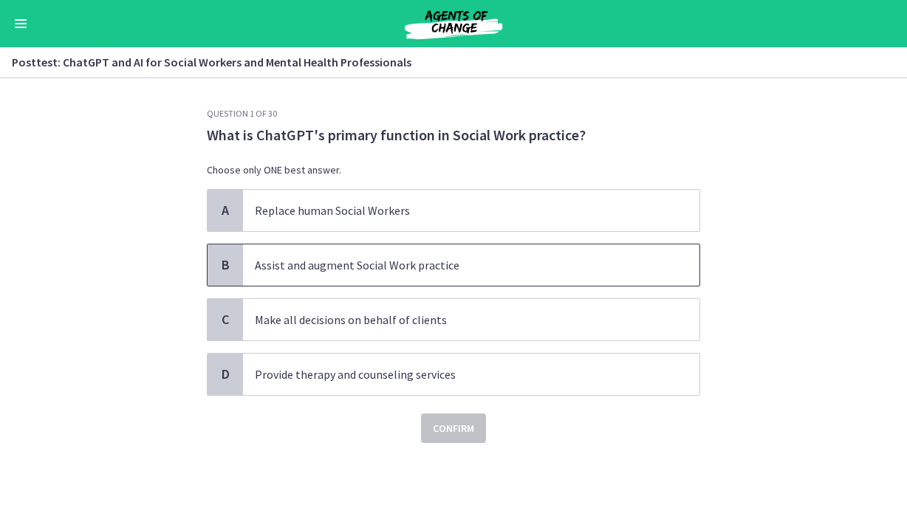
click at [484, 275] on span "Assist and augment Social Work practice" at bounding box center [471, 264] width 456 height 41
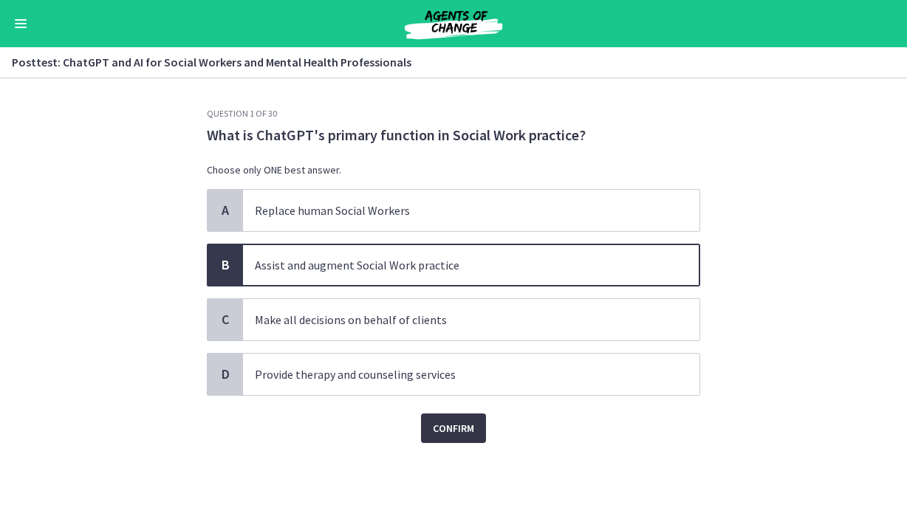
click at [470, 429] on span "Confirm" at bounding box center [453, 428] width 41 height 18
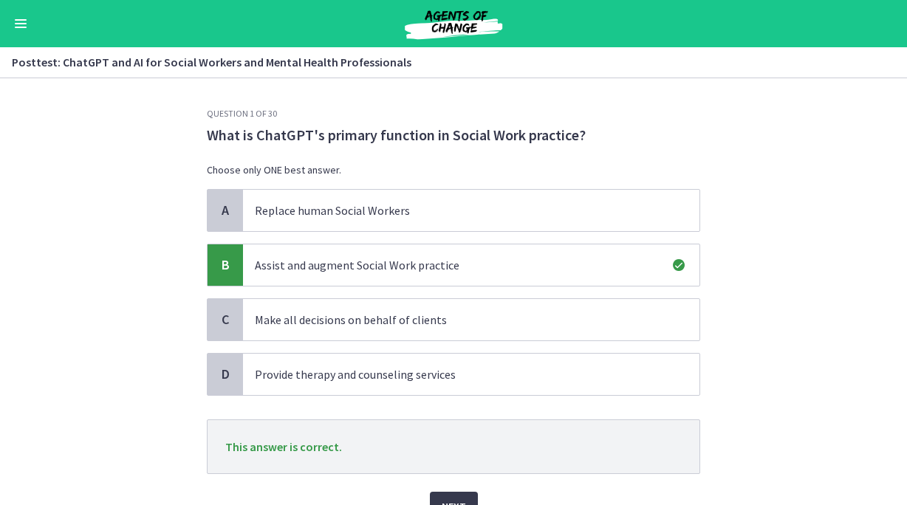
scroll to position [63, 0]
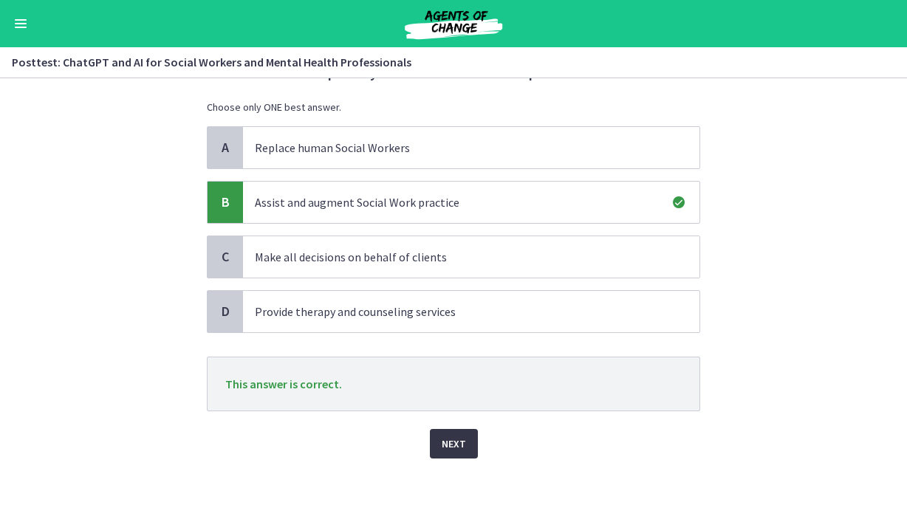
click at [448, 453] on button "Next" at bounding box center [454, 444] width 48 height 30
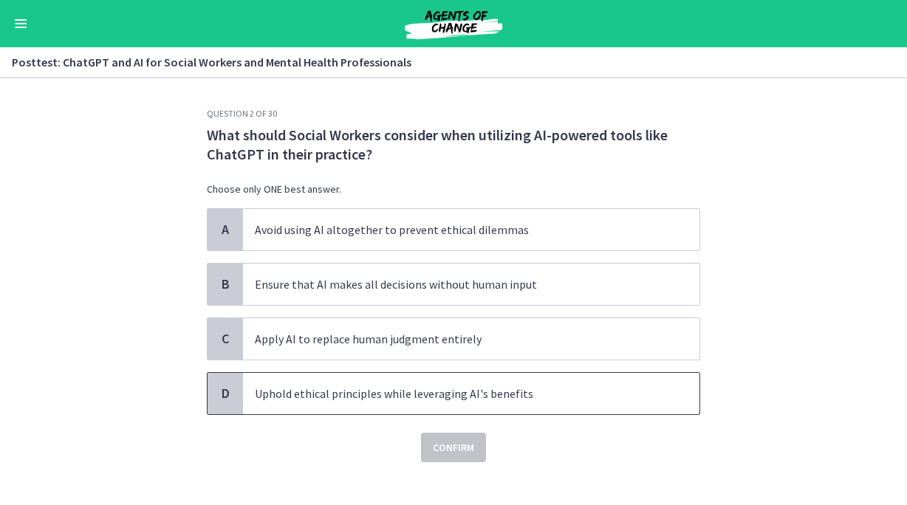
click at [539, 388] on p "Uphold ethical principles while leveraging AI's benefits" at bounding box center [456, 394] width 403 height 18
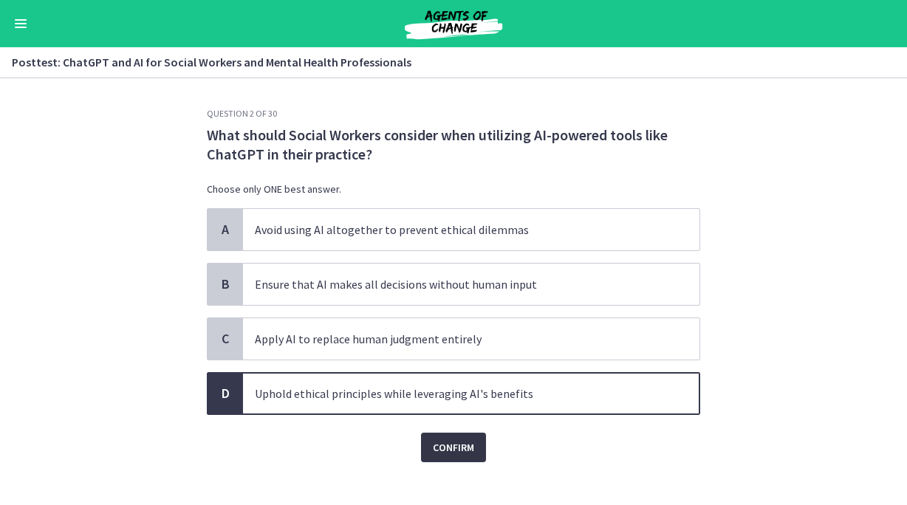
click at [456, 447] on span "Confirm" at bounding box center [453, 448] width 41 height 18
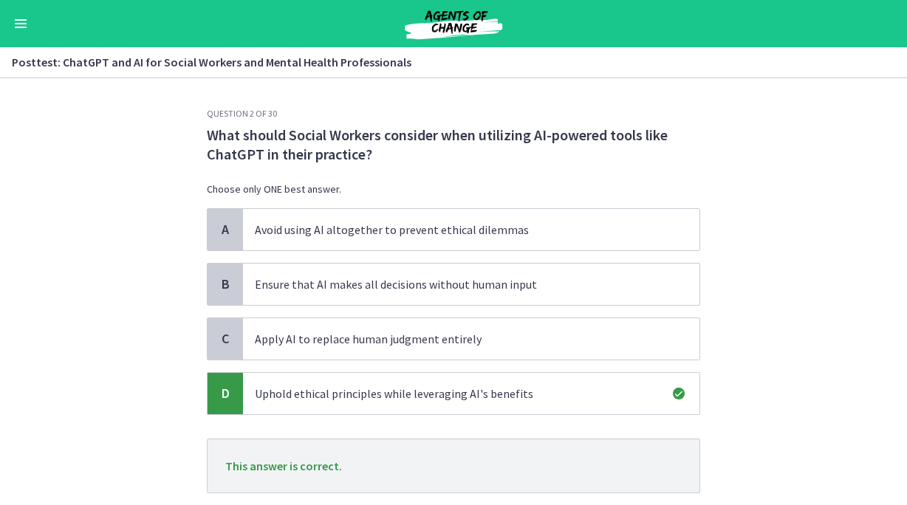
scroll to position [95, 0]
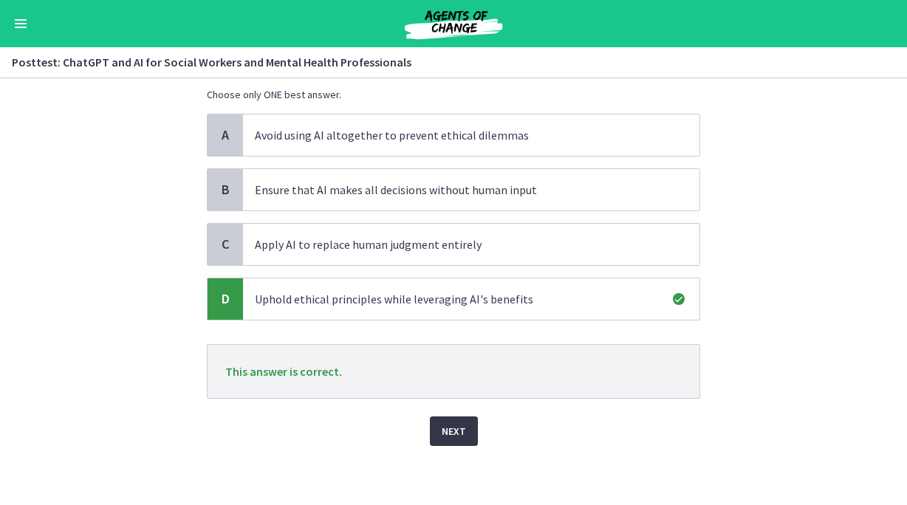
click at [456, 425] on span "Next" at bounding box center [454, 431] width 24 height 18
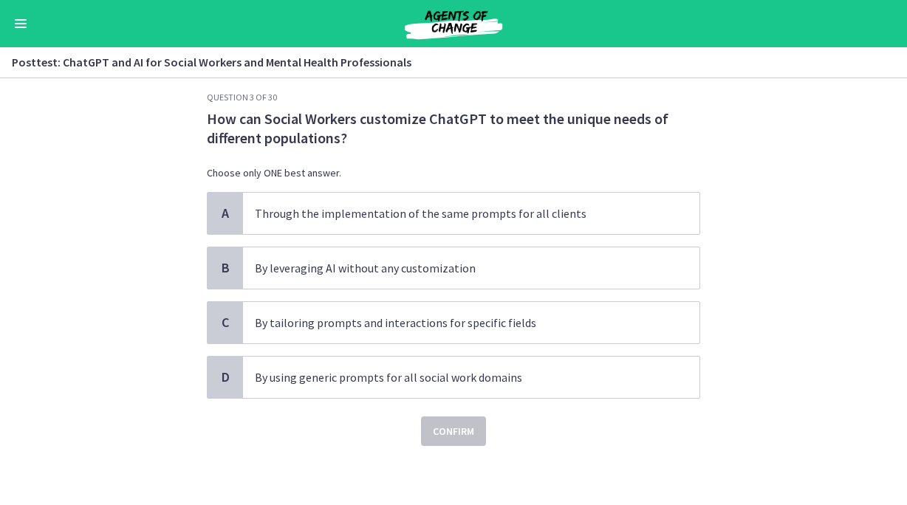
scroll to position [0, 0]
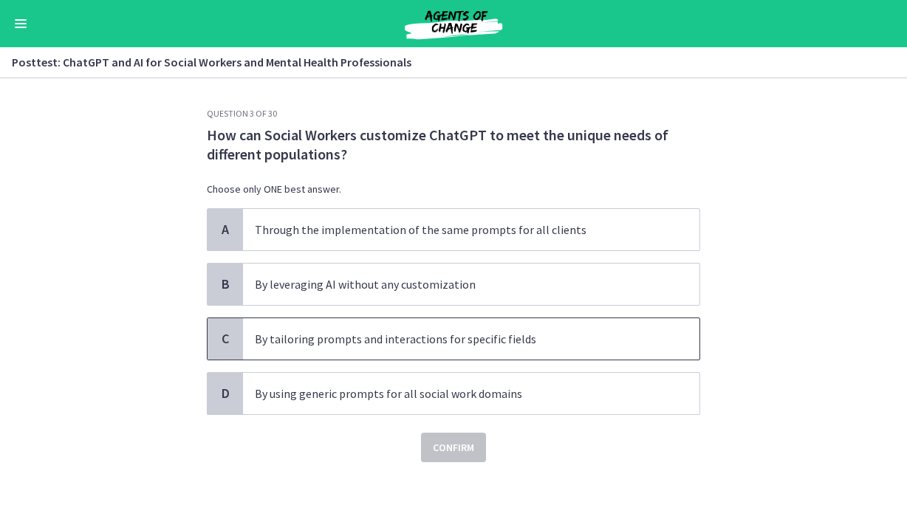
click at [555, 348] on span "By tailoring prompts and interactions for specific fields" at bounding box center [471, 338] width 456 height 41
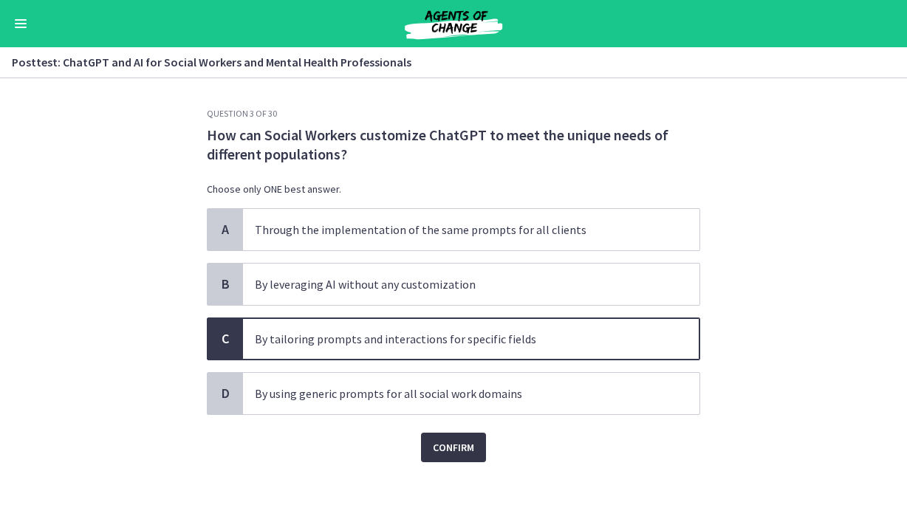
click at [480, 439] on button "Confirm" at bounding box center [453, 448] width 65 height 30
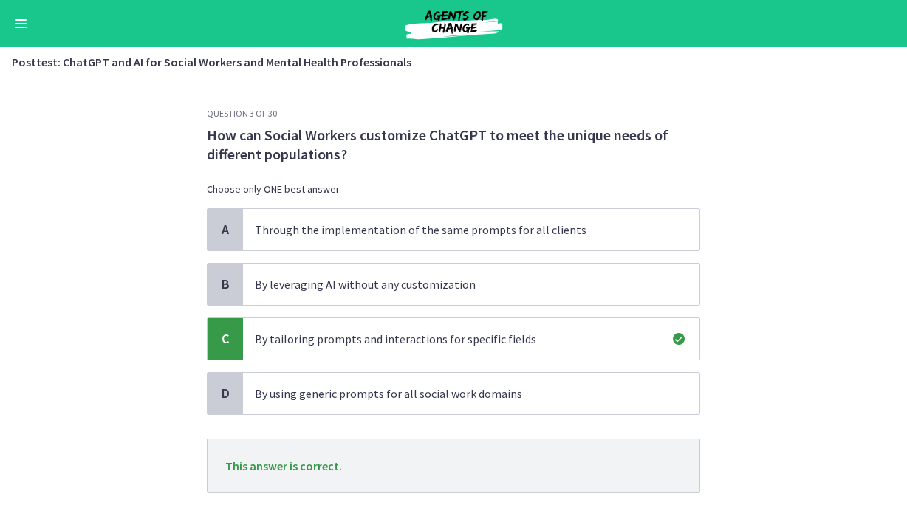
scroll to position [95, 0]
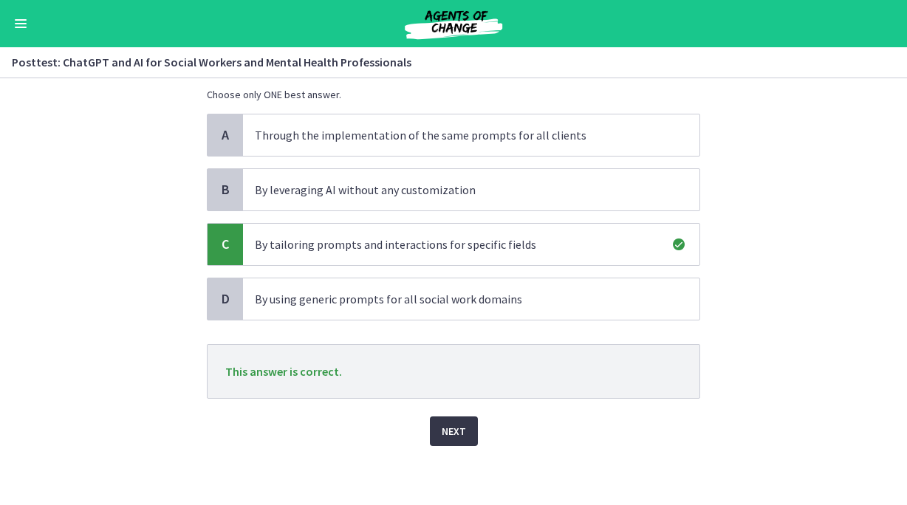
click at [454, 438] on span "Next" at bounding box center [454, 431] width 24 height 18
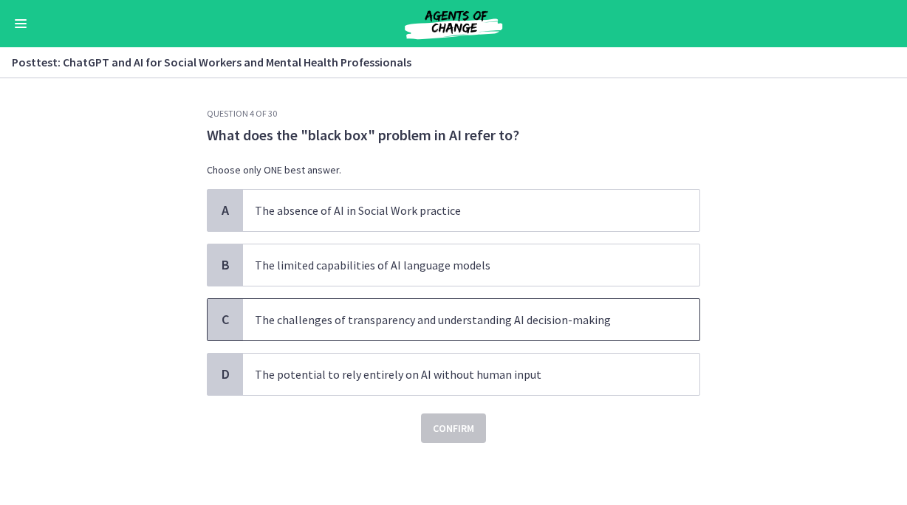
click at [473, 310] on span "The challenges of transparency and understanding AI decision-making" at bounding box center [471, 319] width 456 height 41
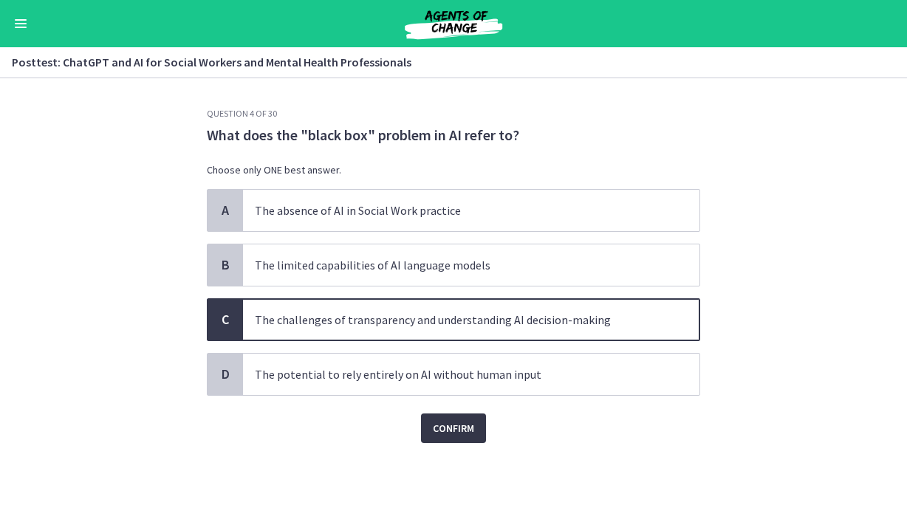
click at [464, 438] on button "Confirm" at bounding box center [453, 428] width 65 height 30
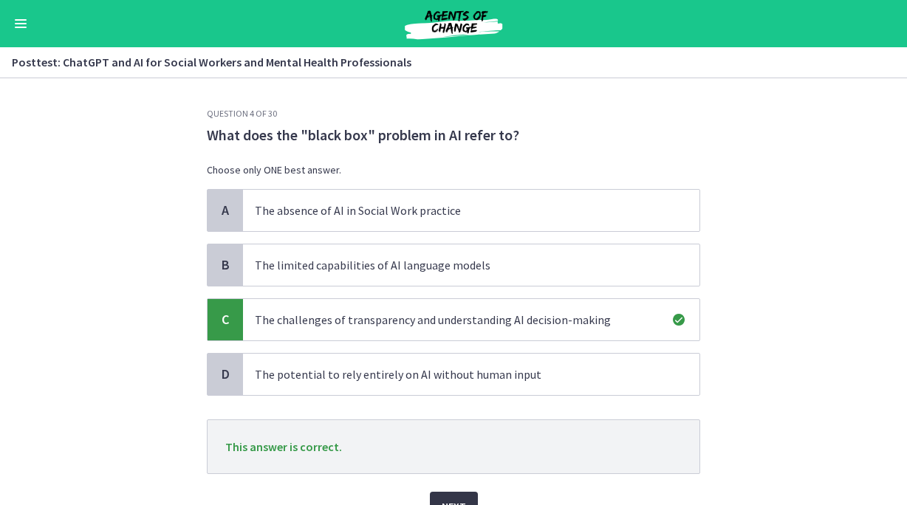
scroll to position [66, 0]
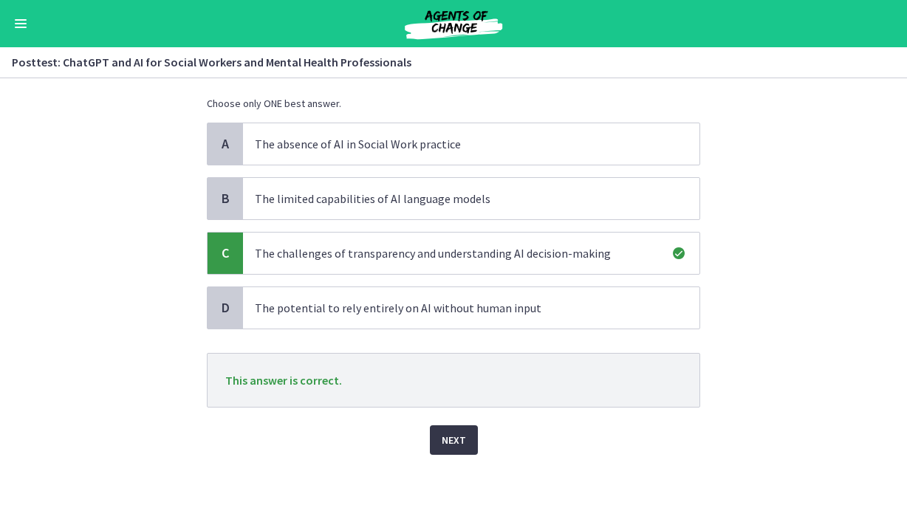
click at [459, 444] on span "Next" at bounding box center [454, 440] width 24 height 18
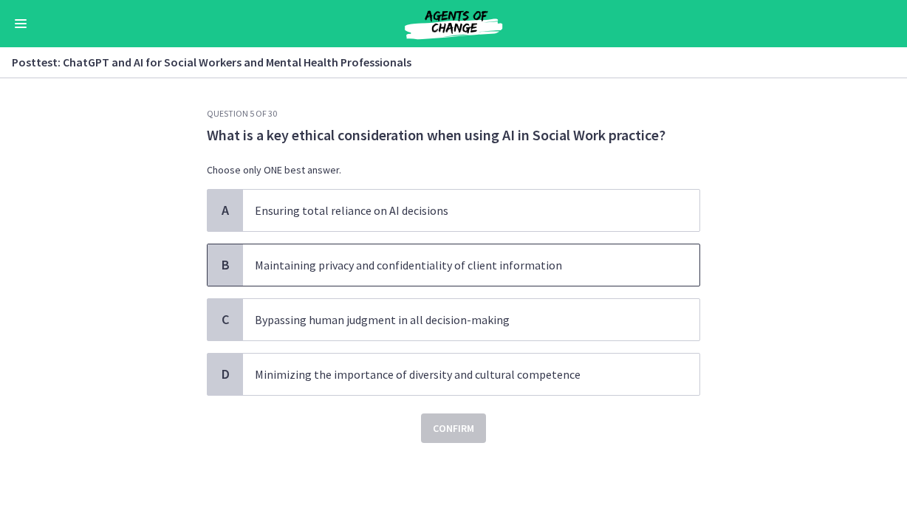
click at [487, 256] on p "Maintaining privacy and confidentiality of client information" at bounding box center [456, 265] width 403 height 18
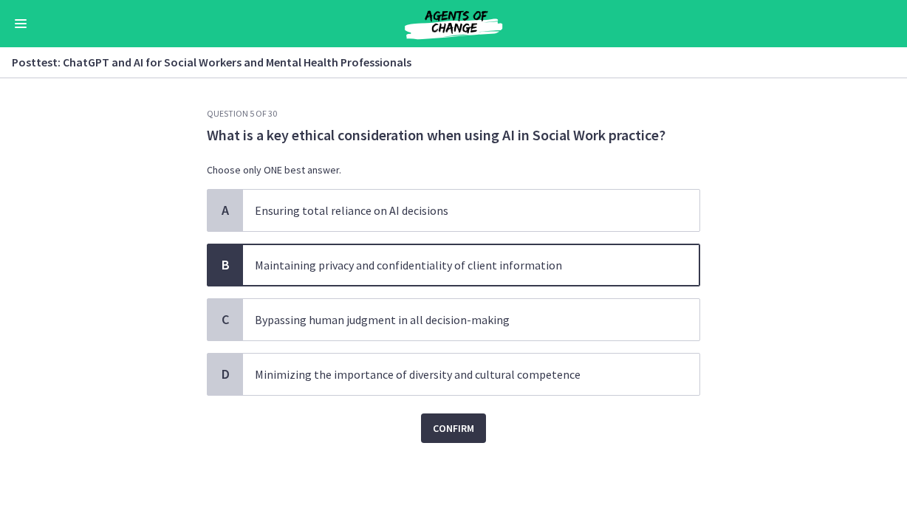
click at [478, 431] on button "Confirm" at bounding box center [453, 428] width 65 height 30
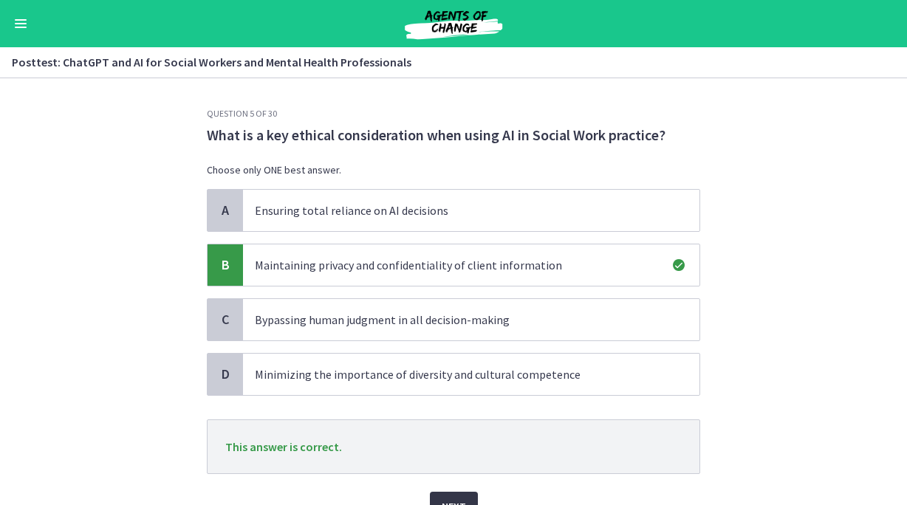
click at [456, 498] on span "Next" at bounding box center [454, 507] width 24 height 18
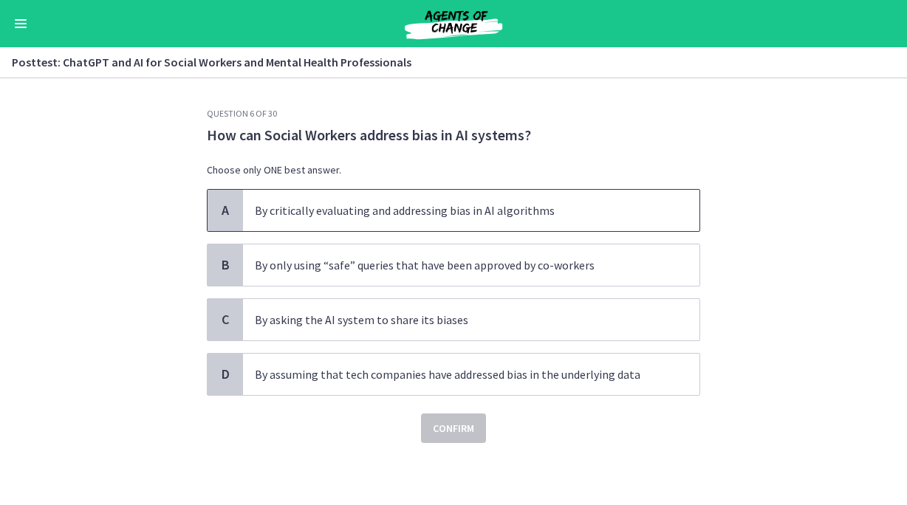
click at [541, 214] on p "By critically evaluating and addressing bias in AI algorithms" at bounding box center [456, 211] width 403 height 18
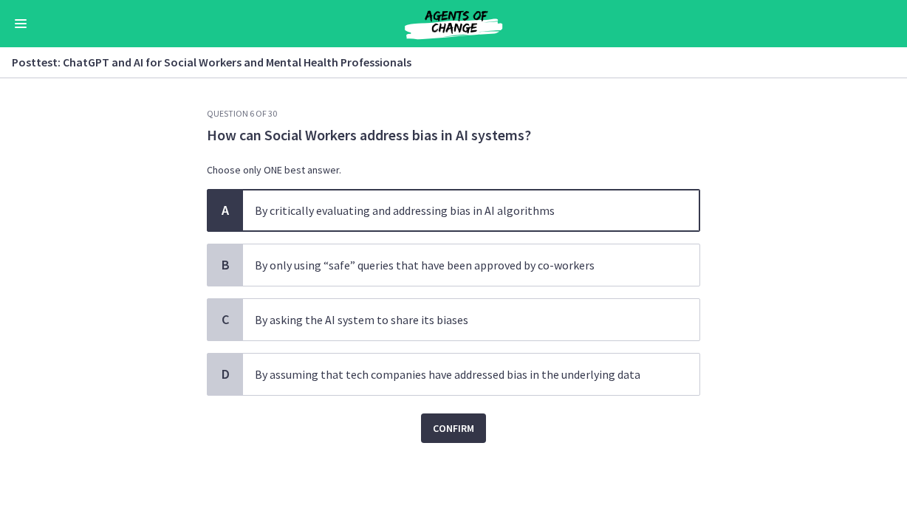
click at [448, 438] on button "Confirm" at bounding box center [453, 428] width 65 height 30
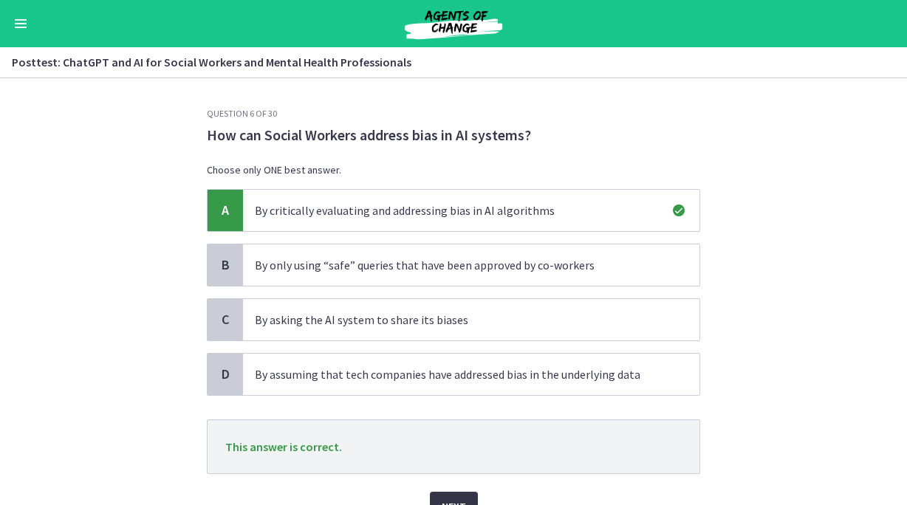
click at [433, 493] on button "Next" at bounding box center [454, 507] width 48 height 30
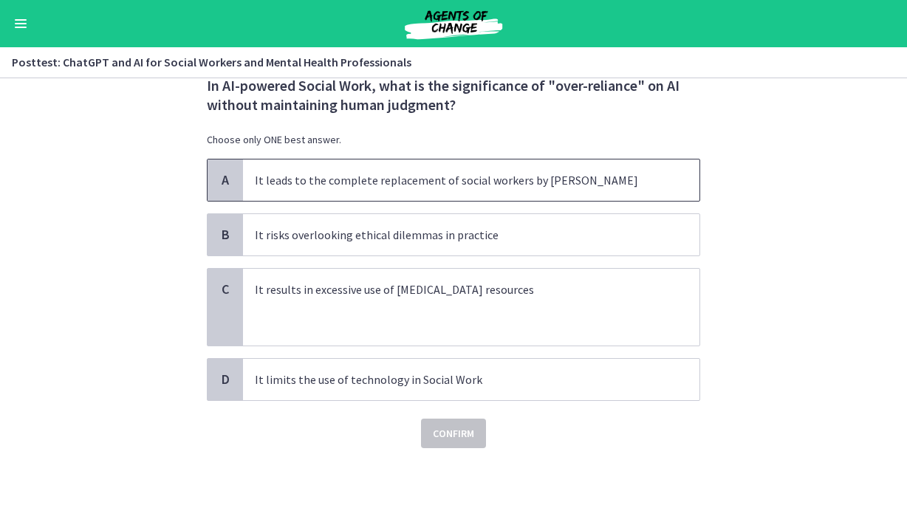
scroll to position [52, 0]
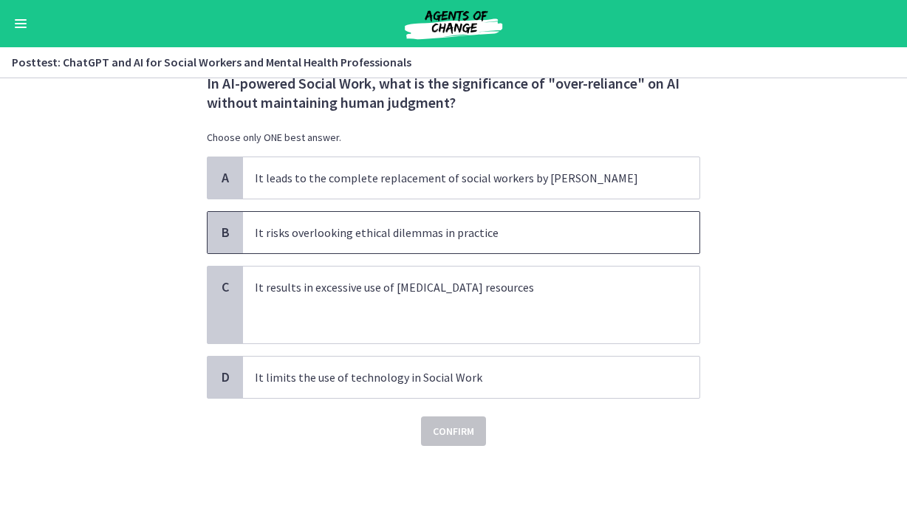
click at [502, 230] on p "It risks overlooking ethical dilemmas in practice" at bounding box center [456, 233] width 403 height 18
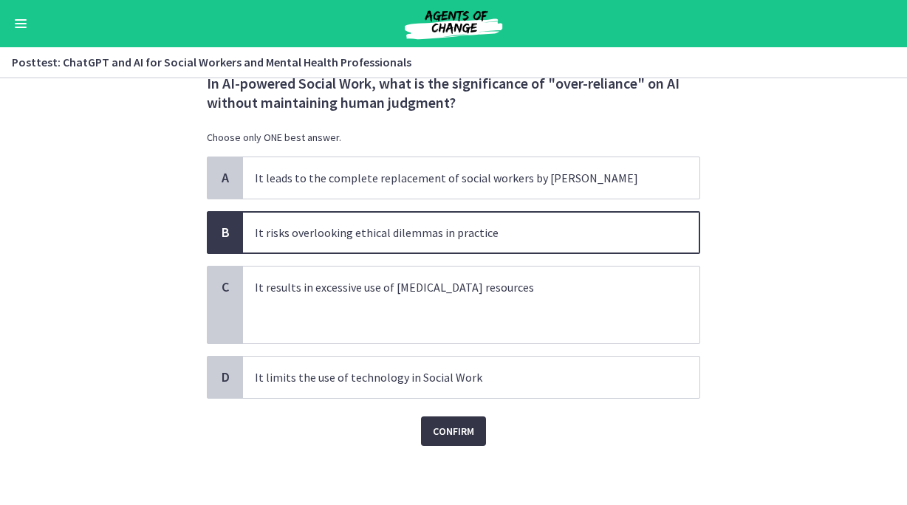
click at [467, 425] on span "Confirm" at bounding box center [453, 431] width 41 height 18
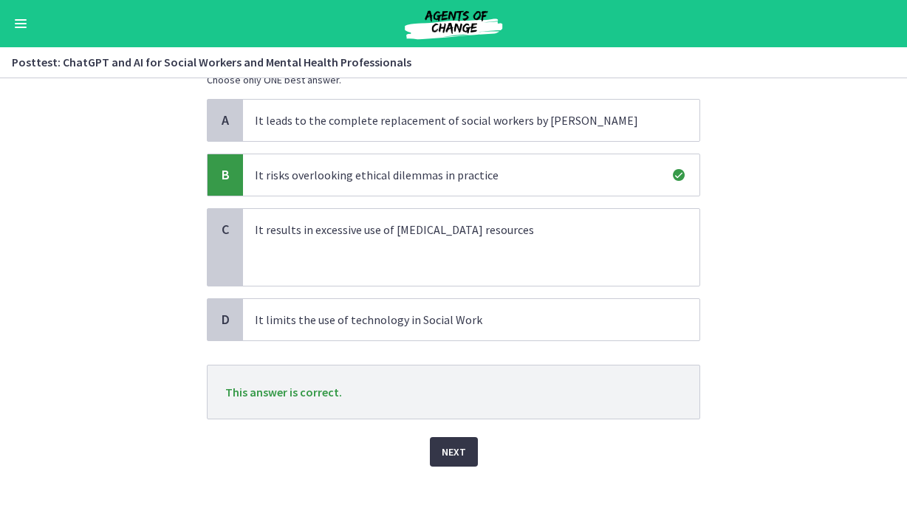
scroll to position [110, 0]
click at [469, 450] on button "Next" at bounding box center [454, 451] width 48 height 30
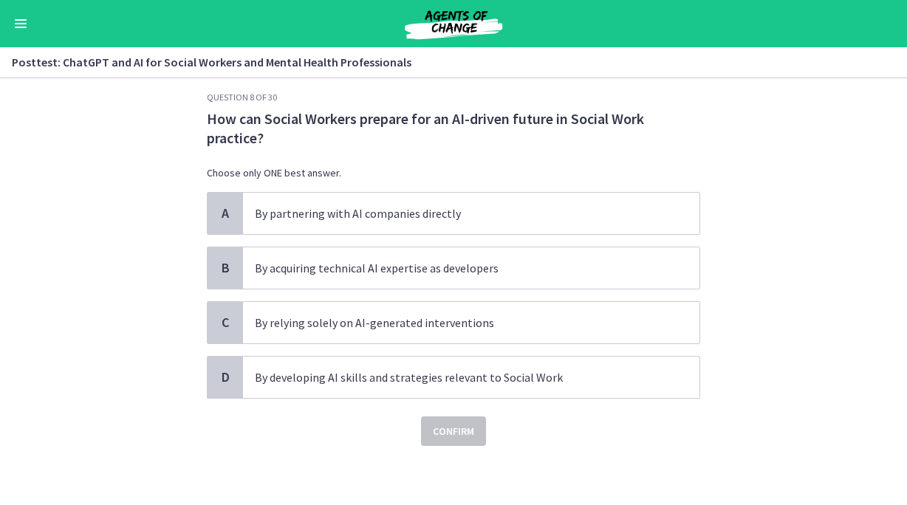
scroll to position [0, 0]
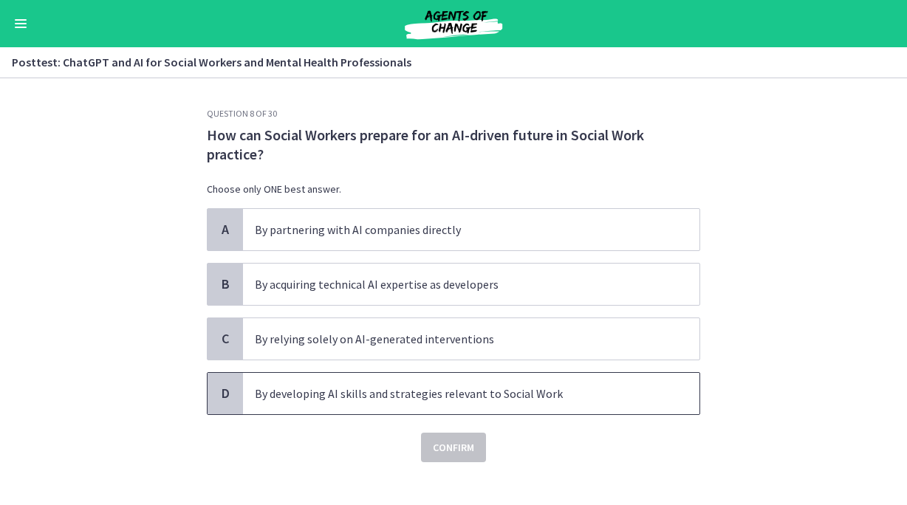
click at [514, 412] on span "By developing AI skills and strategies relevant to Social Work" at bounding box center [471, 393] width 456 height 41
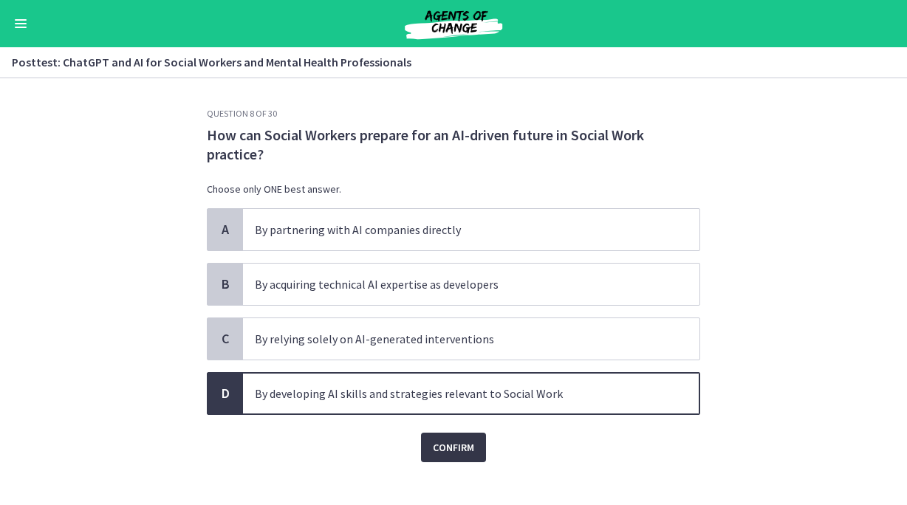
click at [462, 445] on span "Confirm" at bounding box center [453, 448] width 41 height 18
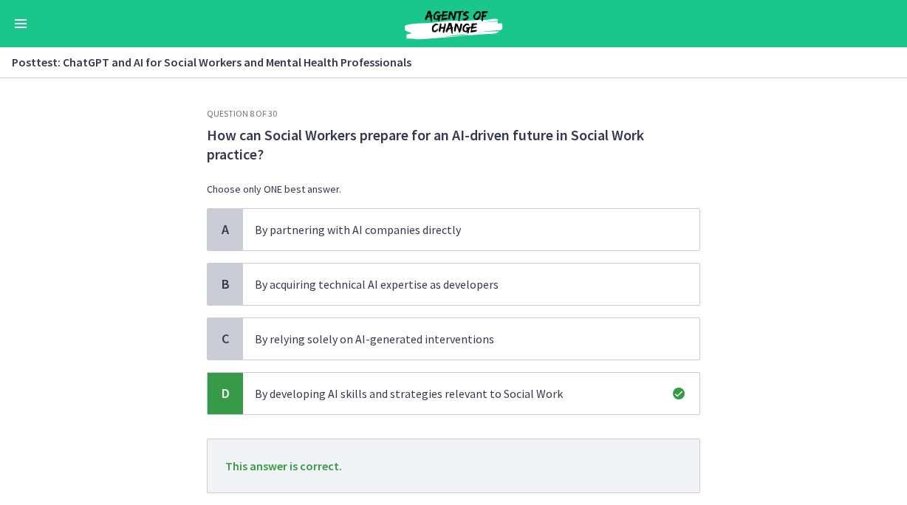
scroll to position [95, 0]
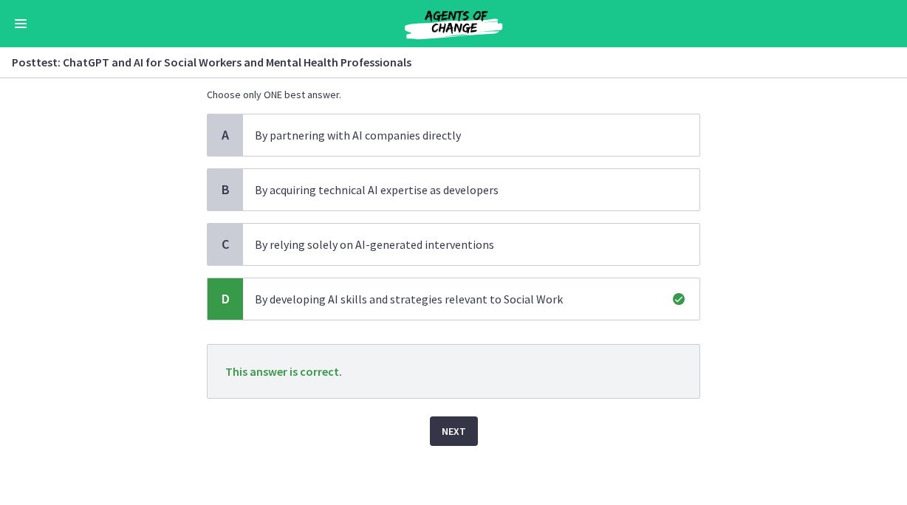
click at [462, 441] on button "Next" at bounding box center [454, 431] width 48 height 30
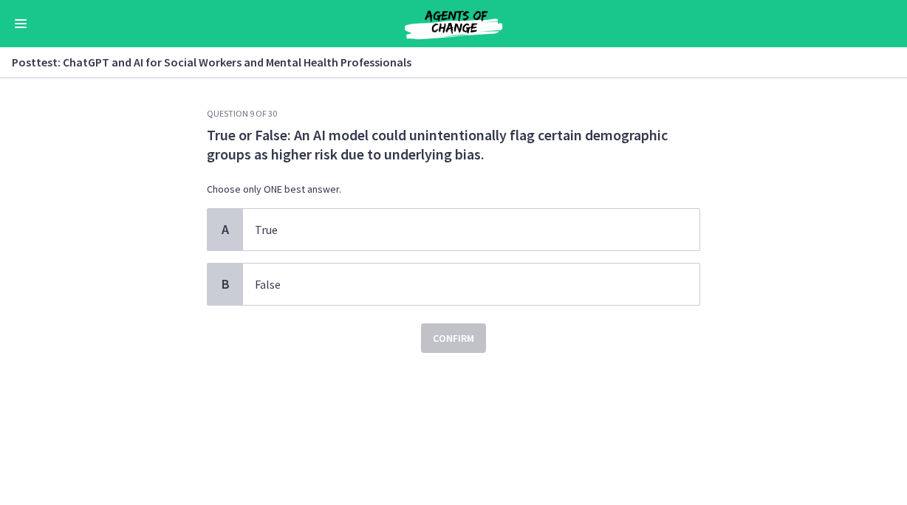
scroll to position [0, 0]
click at [494, 213] on span "True" at bounding box center [471, 229] width 456 height 41
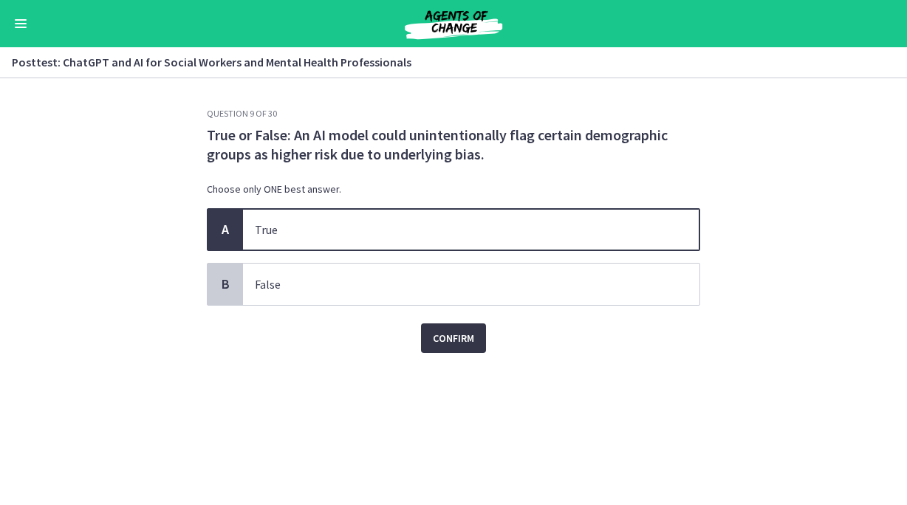
click at [433, 337] on span "Confirm" at bounding box center [453, 338] width 41 height 18
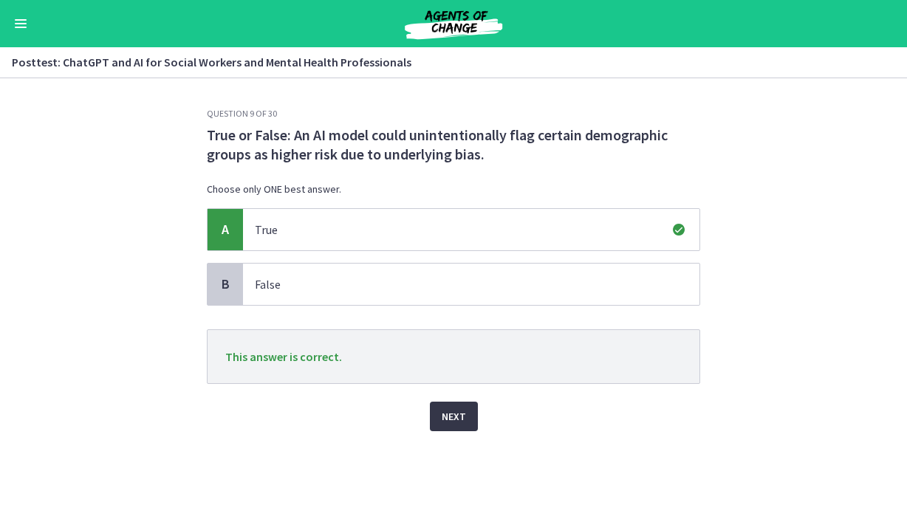
click at [447, 411] on span "Next" at bounding box center [454, 417] width 24 height 18
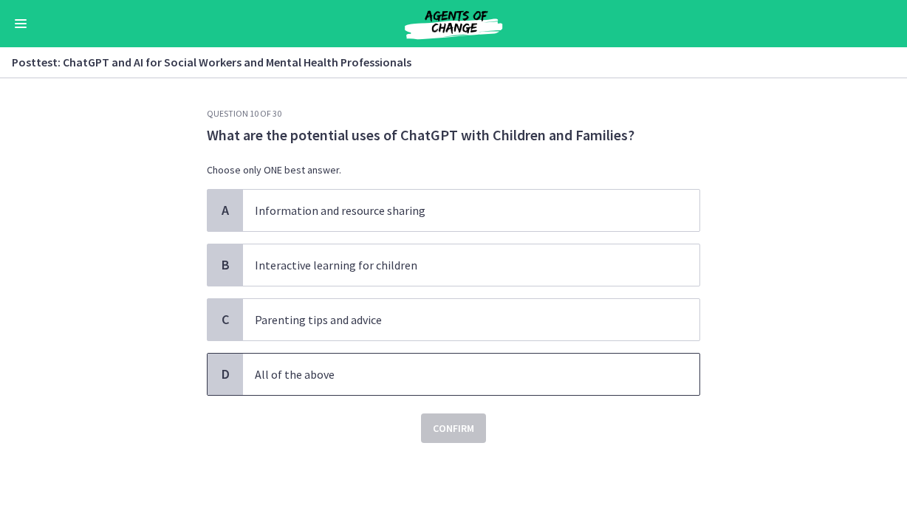
click at [386, 392] on span "All of the above" at bounding box center [471, 374] width 456 height 41
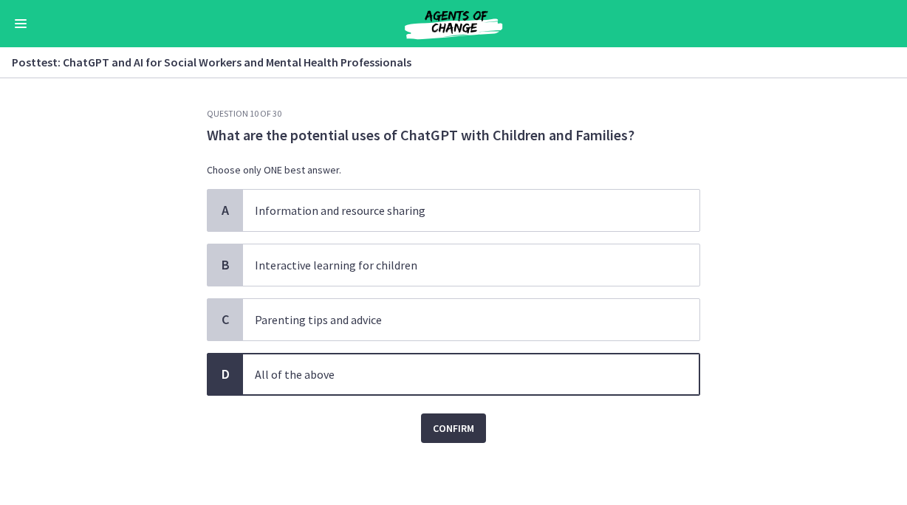
click at [457, 421] on span "Confirm" at bounding box center [453, 428] width 41 height 18
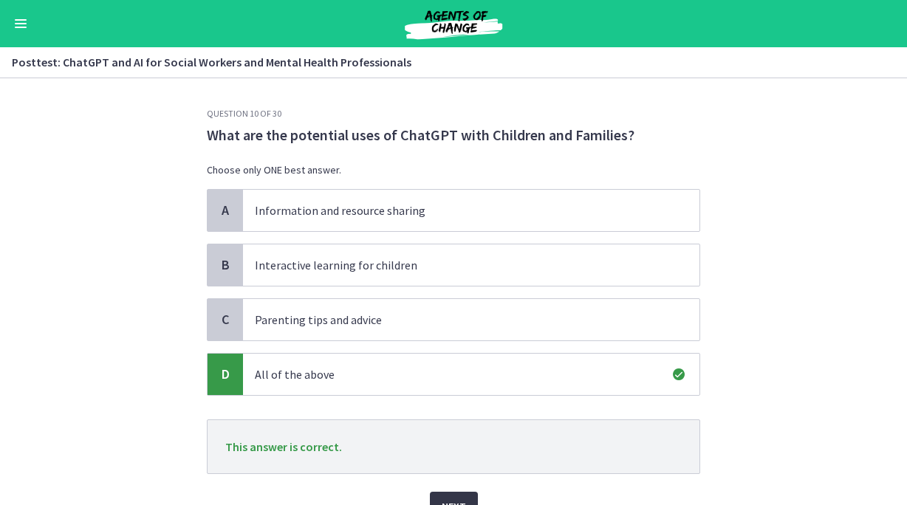
click at [448, 499] on span "Next" at bounding box center [454, 507] width 24 height 18
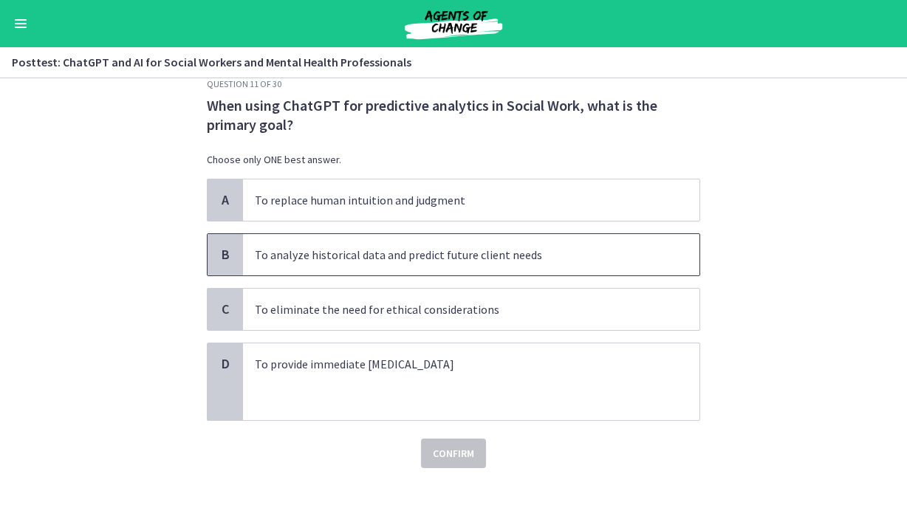
scroll to position [32, 0]
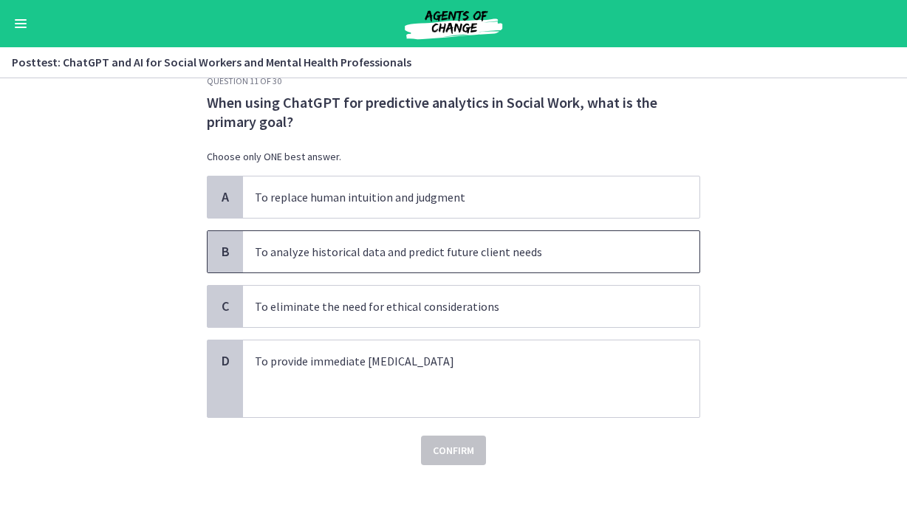
click at [530, 253] on p "To analyze historical data and predict future client needs" at bounding box center [456, 252] width 403 height 18
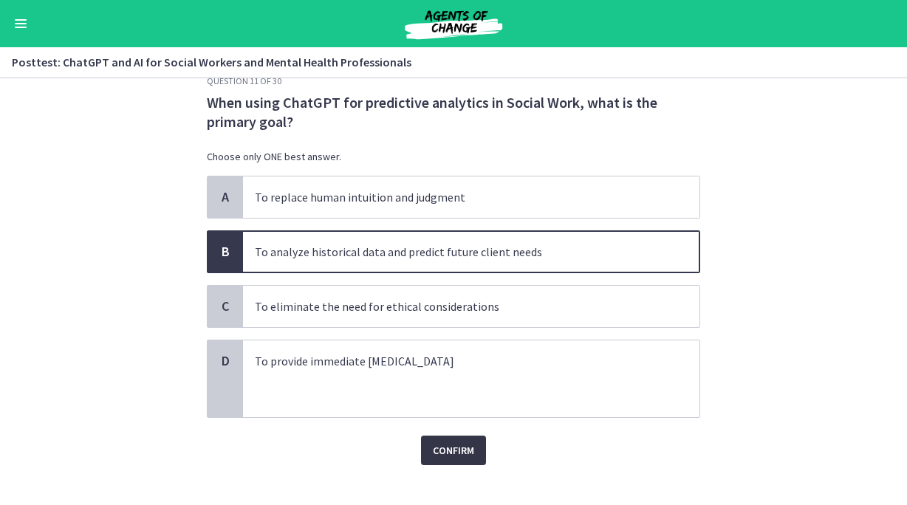
click at [452, 453] on span "Confirm" at bounding box center [453, 451] width 41 height 18
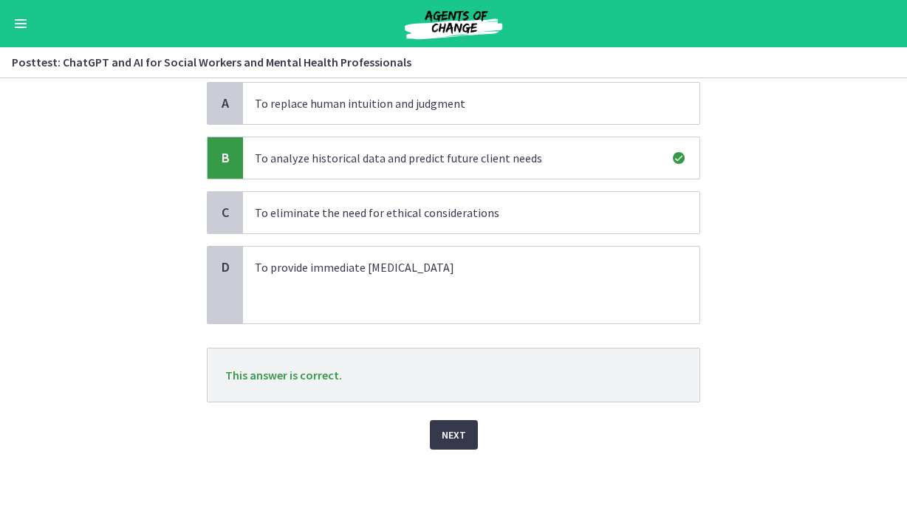
scroll to position [126, 0]
click at [451, 433] on span "Next" at bounding box center [454, 436] width 24 height 18
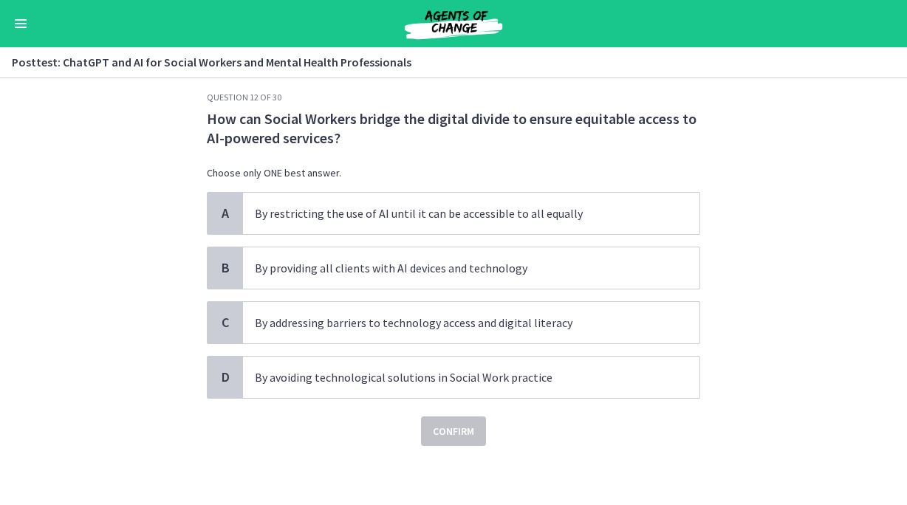
scroll to position [0, 0]
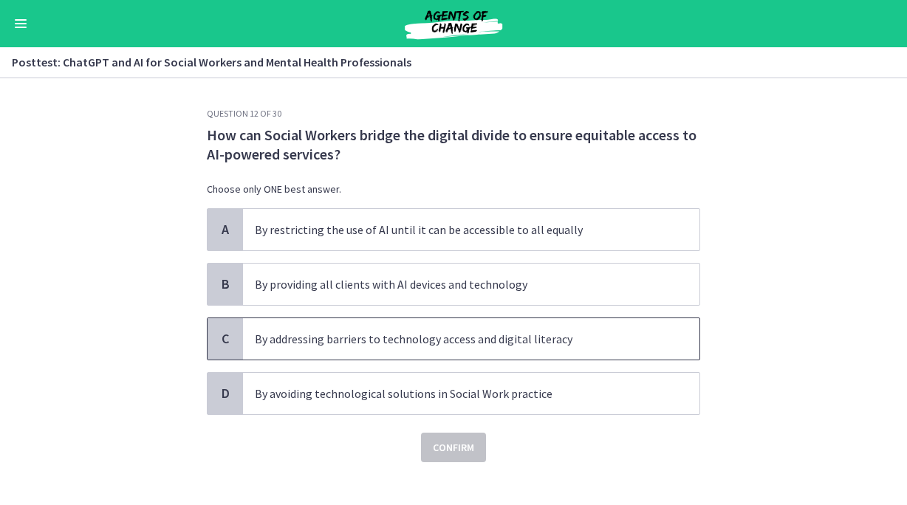
click at [576, 341] on p "By addressing barriers to technology access and digital literacy" at bounding box center [456, 339] width 403 height 18
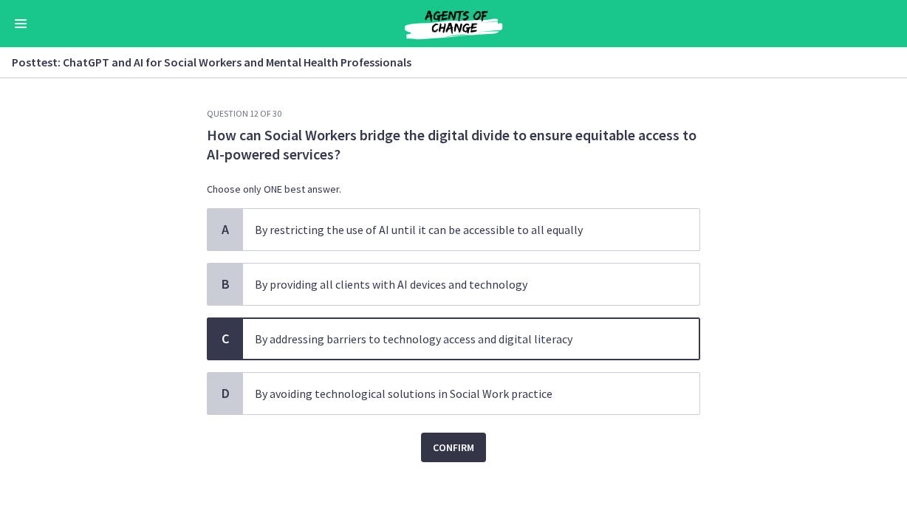
click at [442, 440] on span "Confirm" at bounding box center [453, 448] width 41 height 18
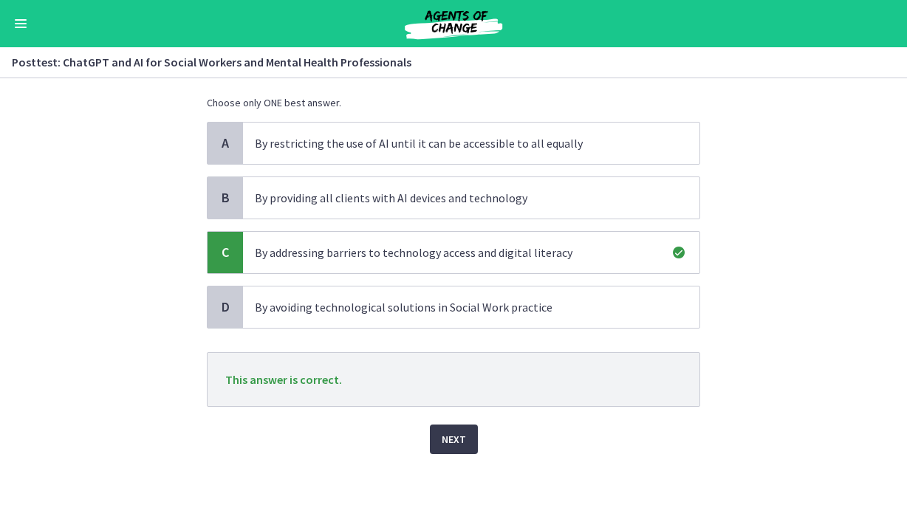
scroll to position [93, 0]
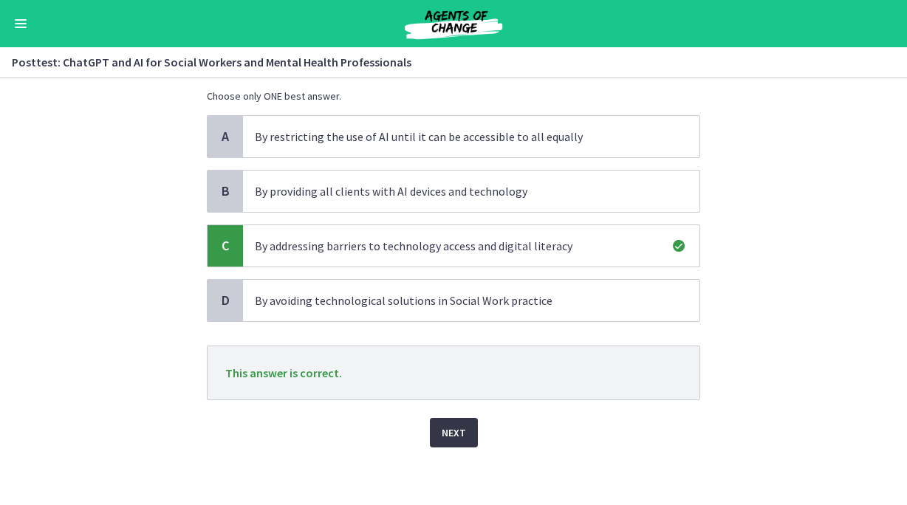
click at [465, 420] on button "Next" at bounding box center [454, 433] width 48 height 30
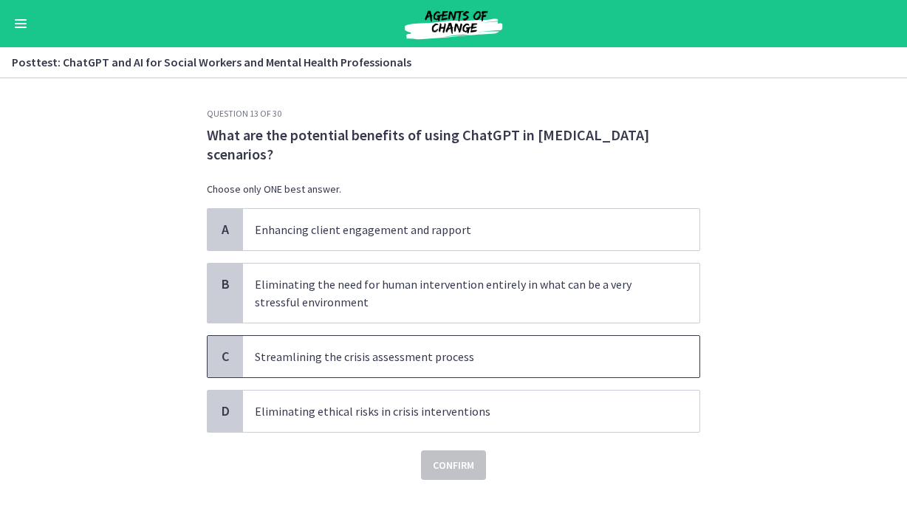
click at [537, 345] on span "Streamlining the crisis assessment process" at bounding box center [471, 356] width 456 height 41
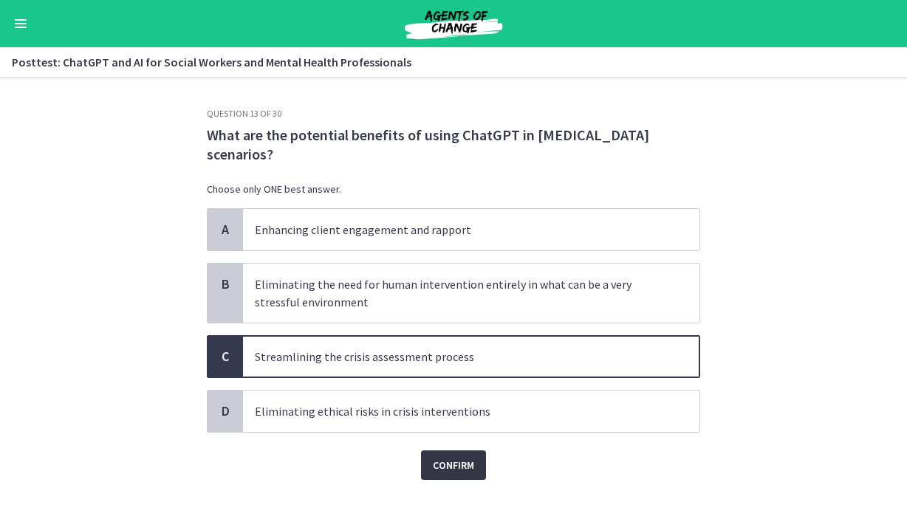
click at [467, 466] on span "Confirm" at bounding box center [453, 465] width 41 height 18
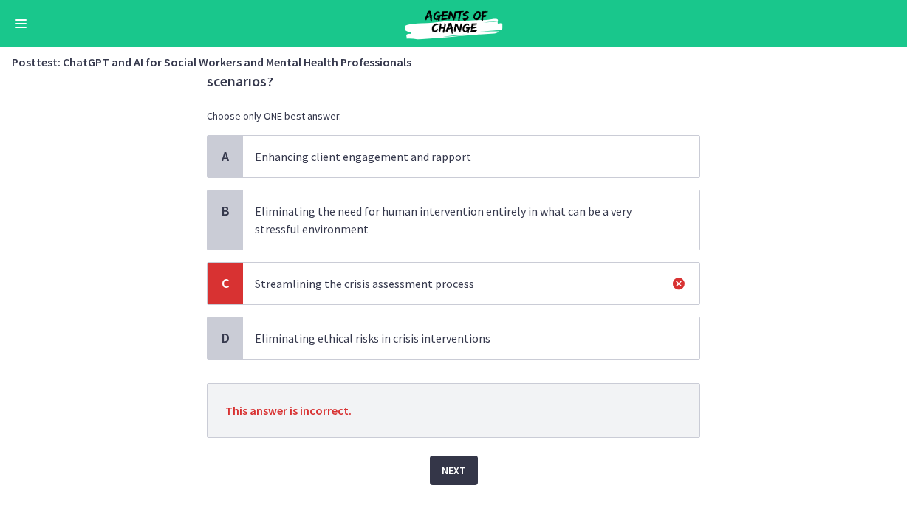
scroll to position [91, 0]
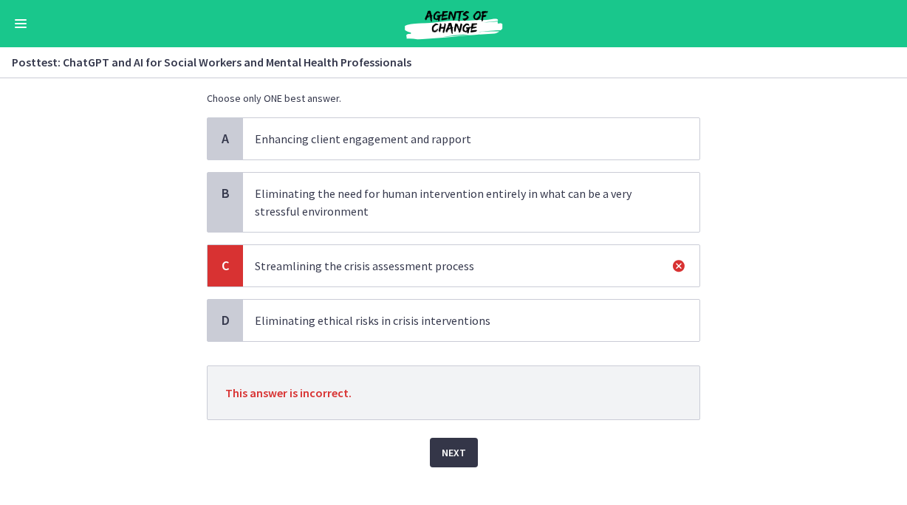
click at [467, 451] on button "Next" at bounding box center [454, 453] width 48 height 30
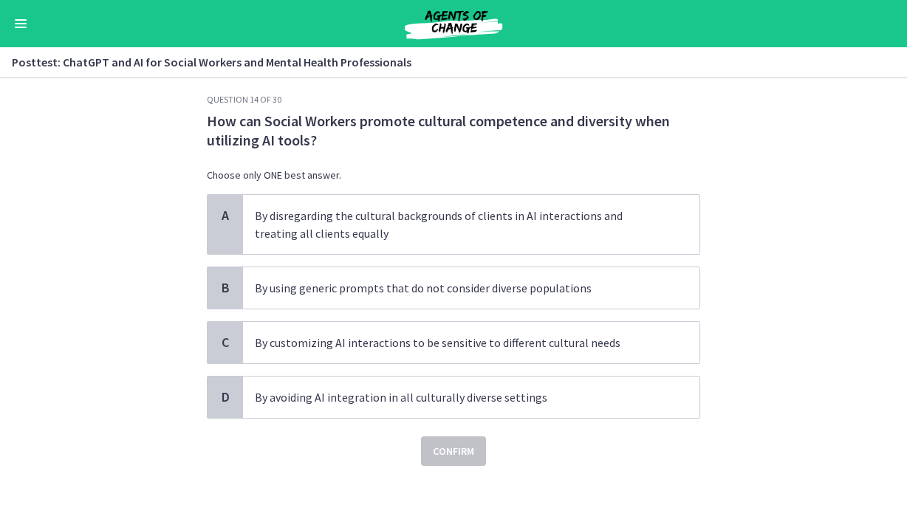
scroll to position [18, 0]
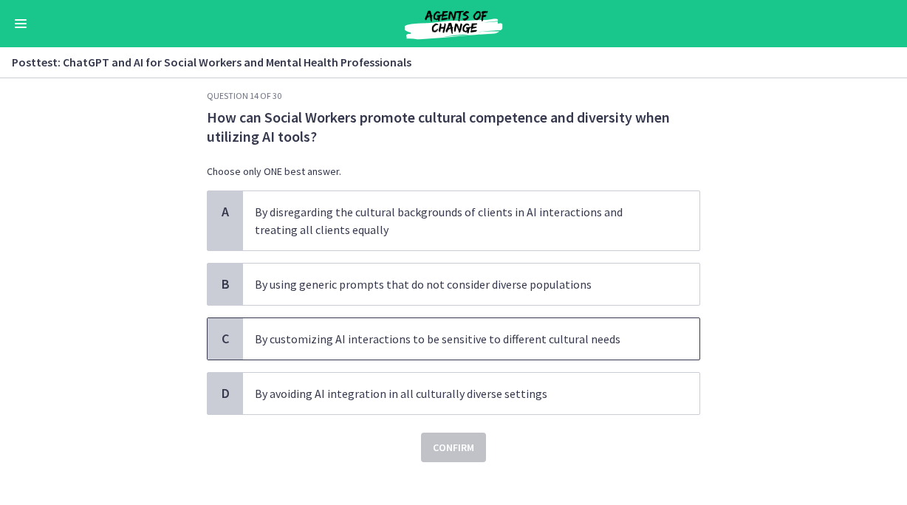
click at [516, 341] on p "By customizing AI interactions to be sensitive to different cultural needs" at bounding box center [456, 339] width 403 height 18
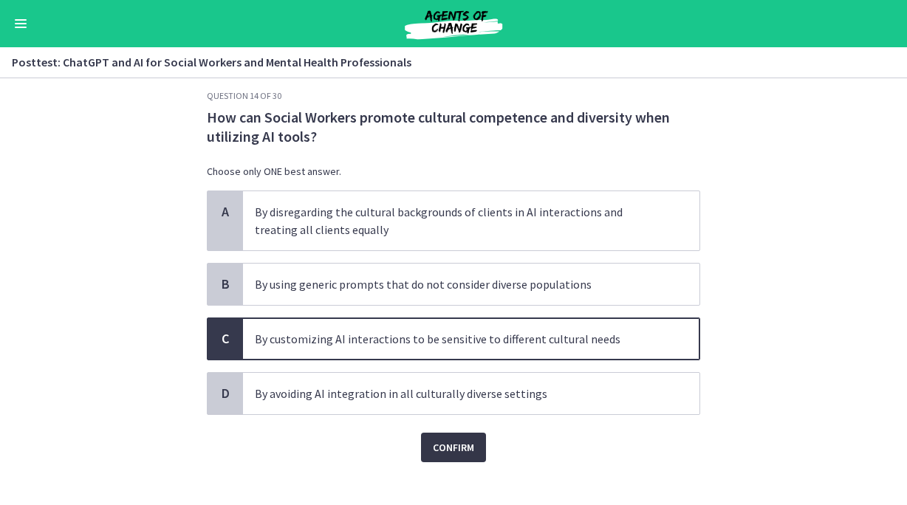
click at [478, 453] on button "Confirm" at bounding box center [453, 448] width 65 height 30
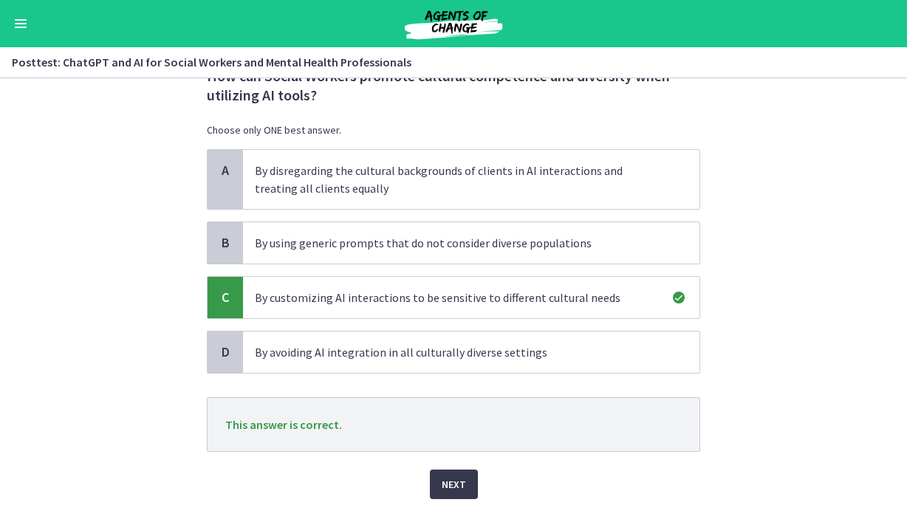
scroll to position [70, 0]
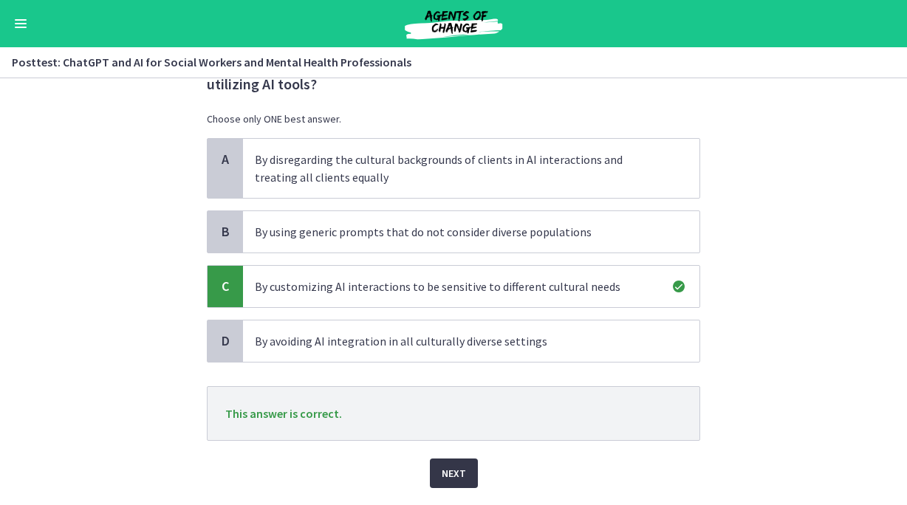
click at [454, 474] on span "Next" at bounding box center [454, 473] width 24 height 18
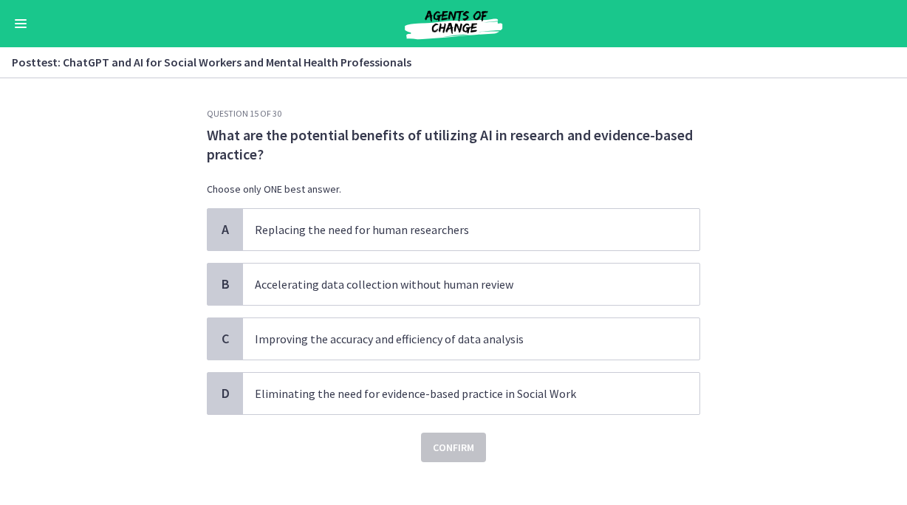
scroll to position [16, 0]
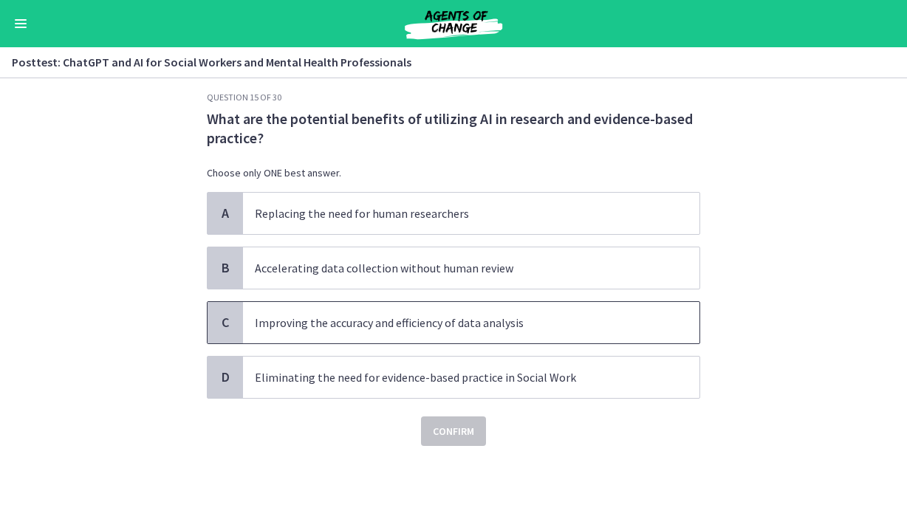
click at [444, 323] on p "Improving the accuracy and efficiency of data analysis" at bounding box center [456, 323] width 403 height 18
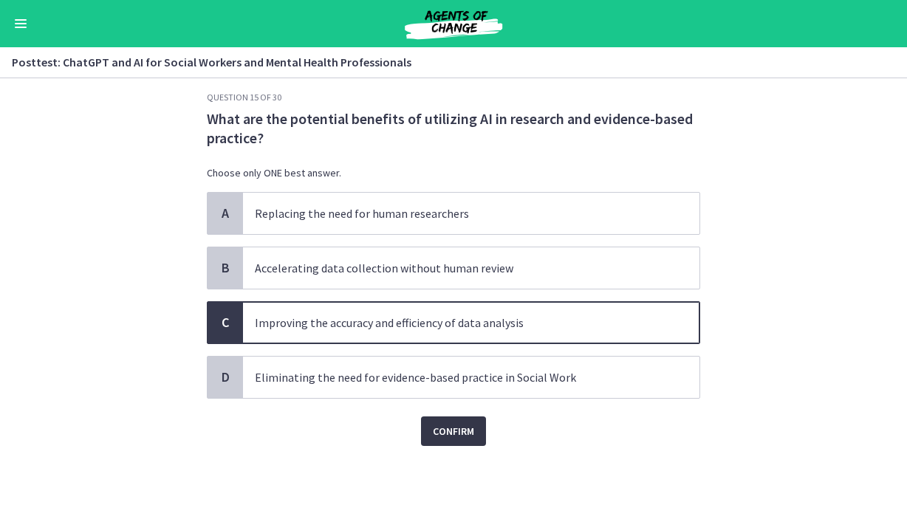
click at [461, 425] on span "Confirm" at bounding box center [453, 431] width 41 height 18
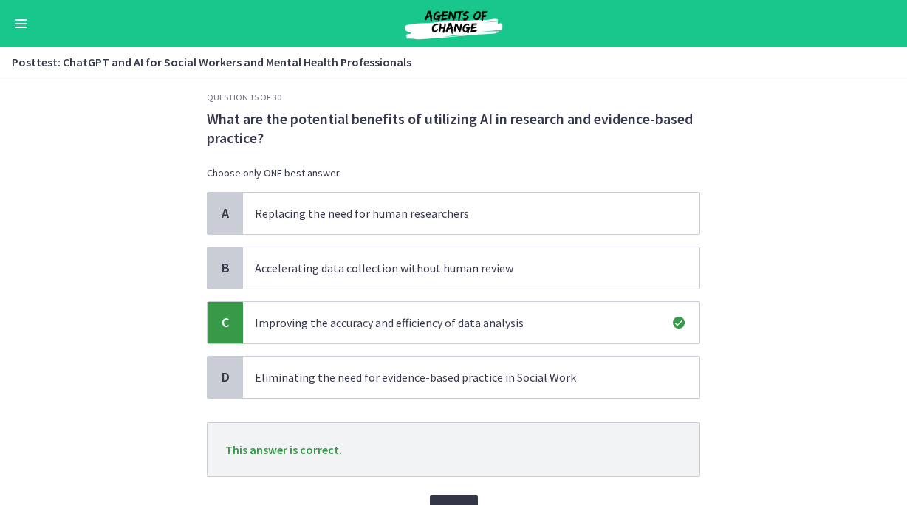
scroll to position [95, 0]
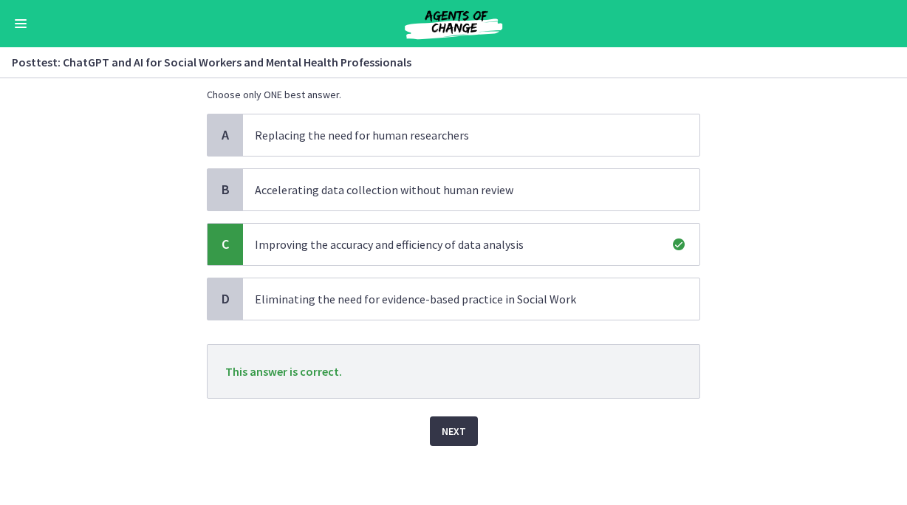
click at [461, 426] on span "Next" at bounding box center [454, 431] width 24 height 18
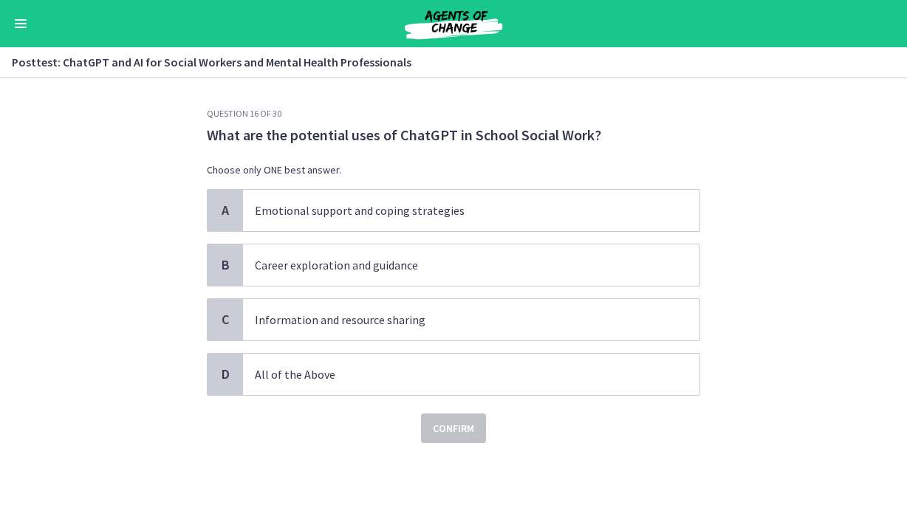
scroll to position [0, 0]
click at [428, 368] on p "All of the Above" at bounding box center [456, 374] width 403 height 18
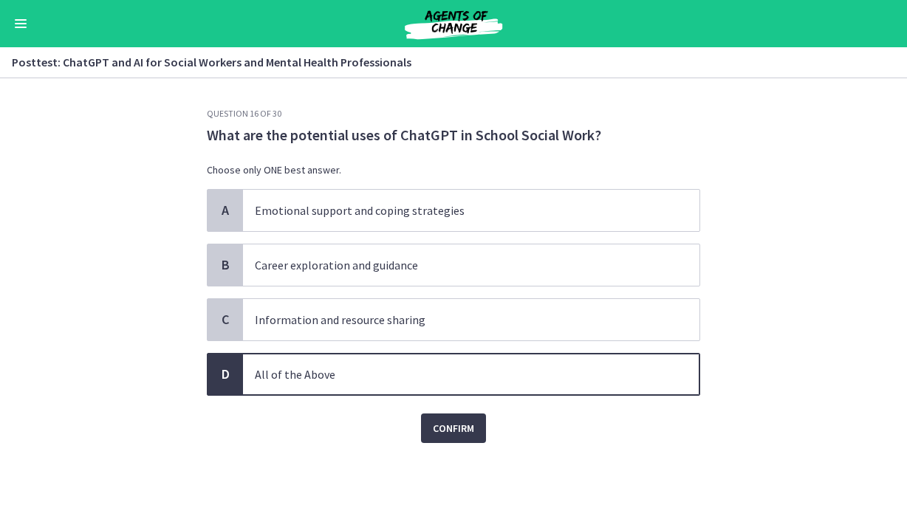
click at [436, 410] on div "Confirm" at bounding box center [453, 419] width 493 height 47
click at [436, 421] on span "Confirm" at bounding box center [453, 428] width 41 height 18
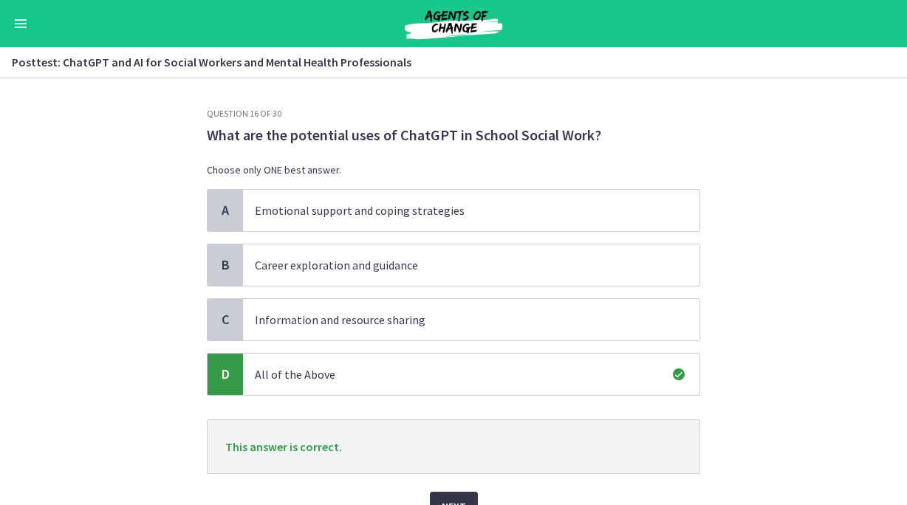
click at [461, 498] on span "Next" at bounding box center [454, 507] width 24 height 18
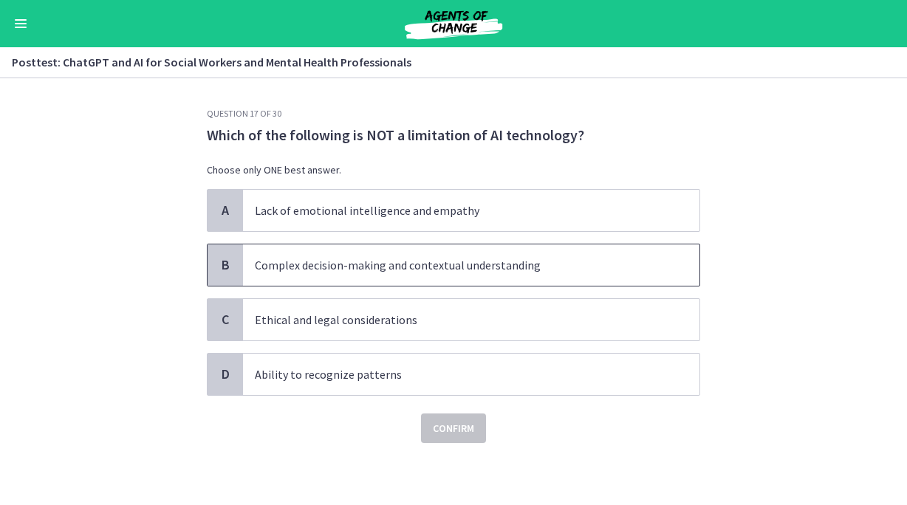
click at [471, 271] on p "Complex decision-making and contextual understanding" at bounding box center [456, 265] width 403 height 18
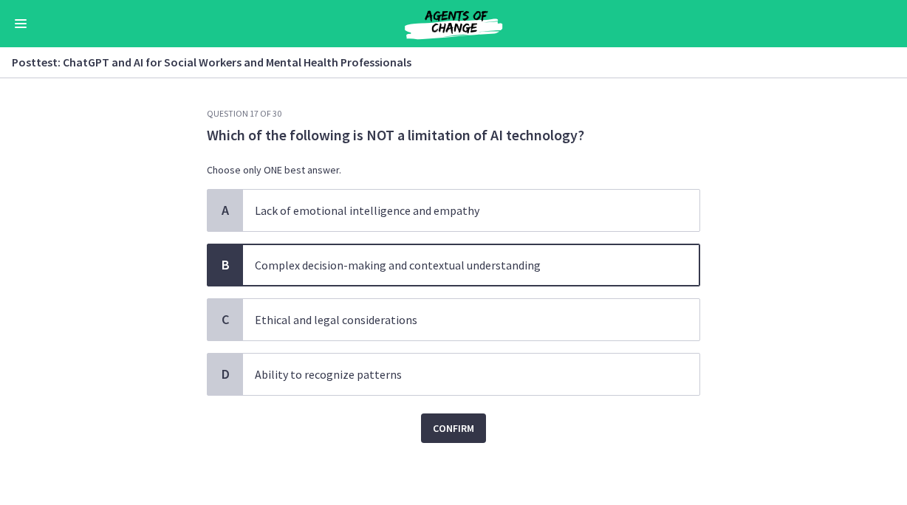
click at [460, 430] on span "Confirm" at bounding box center [453, 428] width 41 height 18
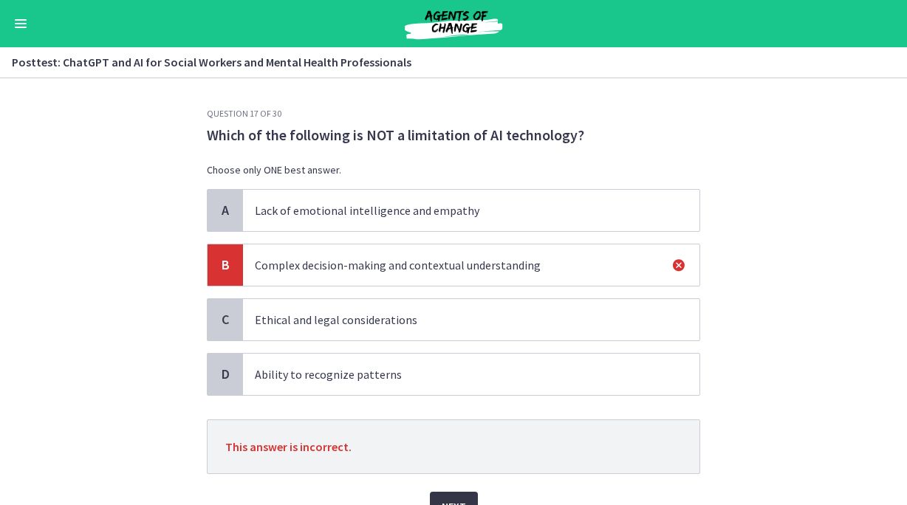
click at [457, 493] on button "Next" at bounding box center [454, 507] width 48 height 30
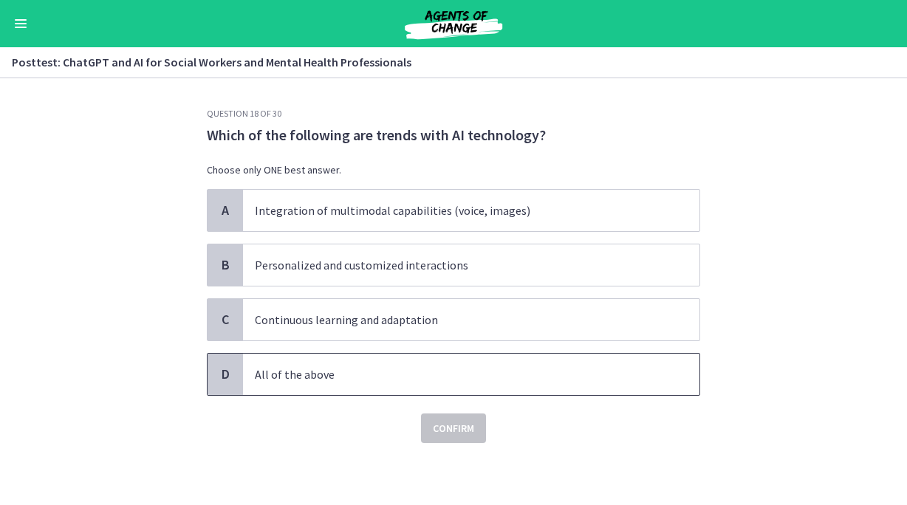
click at [398, 391] on span "All of the above" at bounding box center [471, 374] width 456 height 41
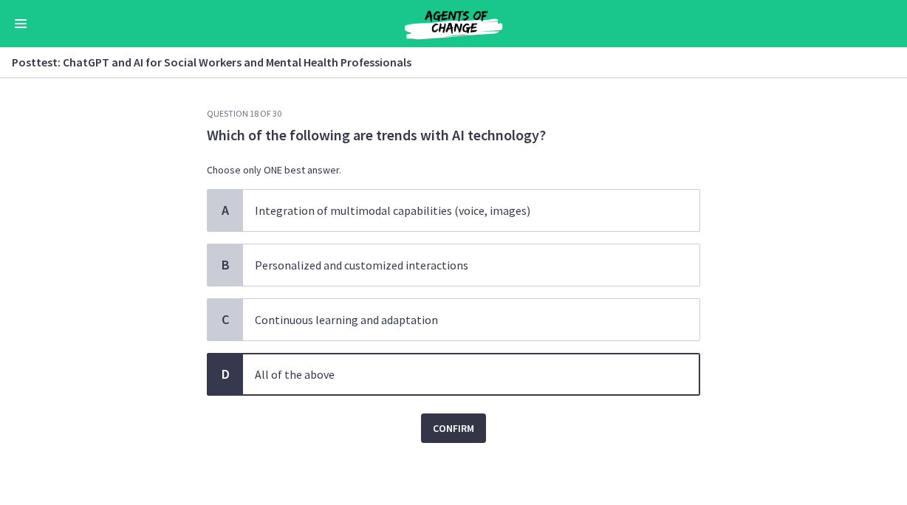
click at [436, 425] on span "Confirm" at bounding box center [453, 428] width 41 height 18
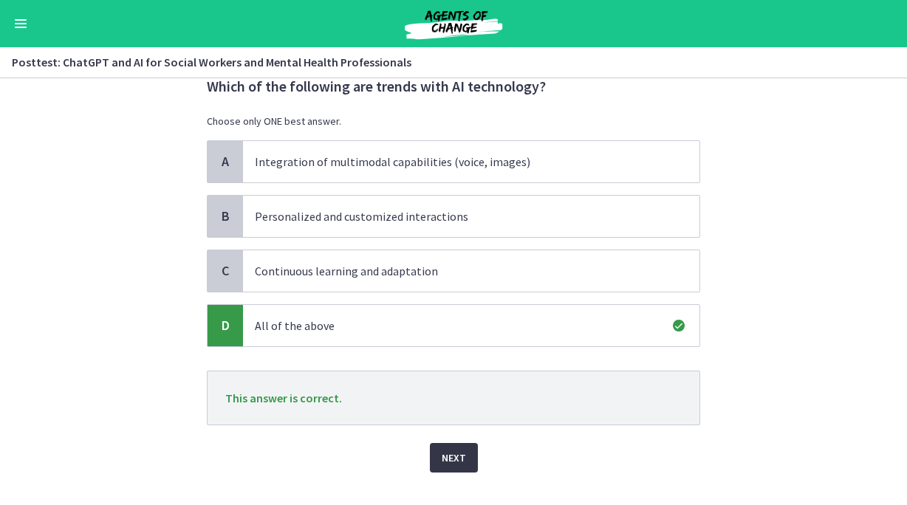
scroll to position [49, 0]
click at [450, 450] on span "Next" at bounding box center [454, 457] width 24 height 18
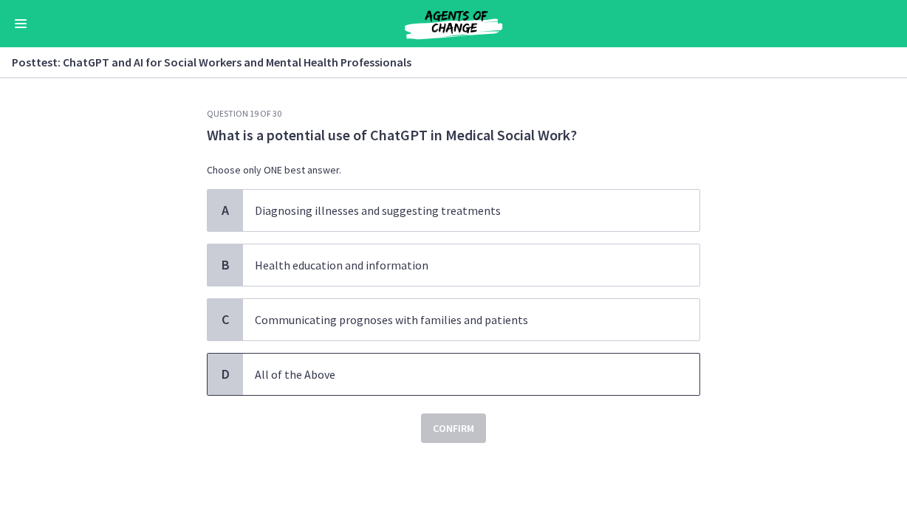
click at [404, 359] on span "All of the Above" at bounding box center [471, 374] width 456 height 41
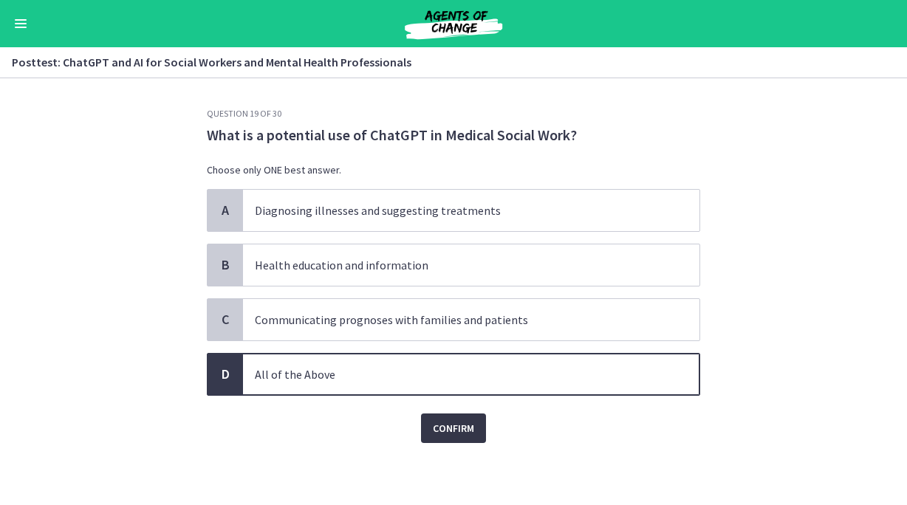
click at [447, 430] on span "Confirm" at bounding box center [453, 428] width 41 height 18
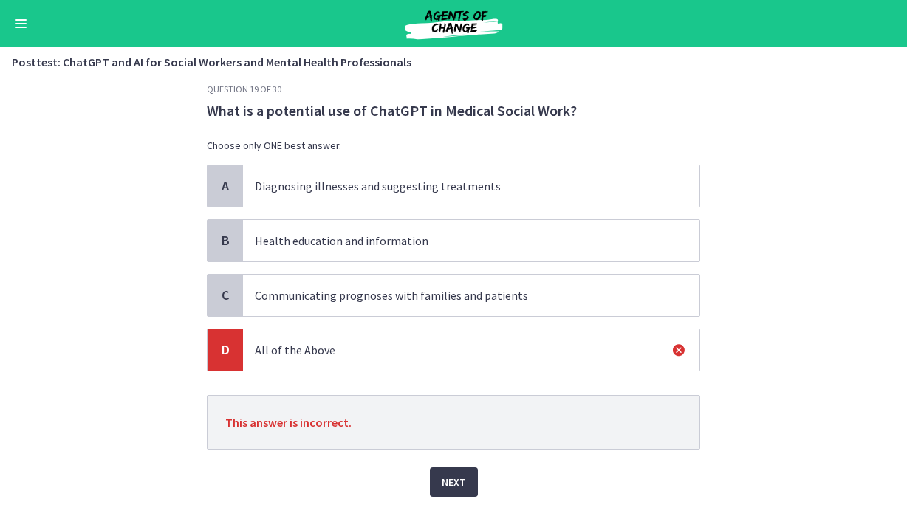
scroll to position [26, 0]
click at [450, 476] on span "Next" at bounding box center [454, 481] width 24 height 18
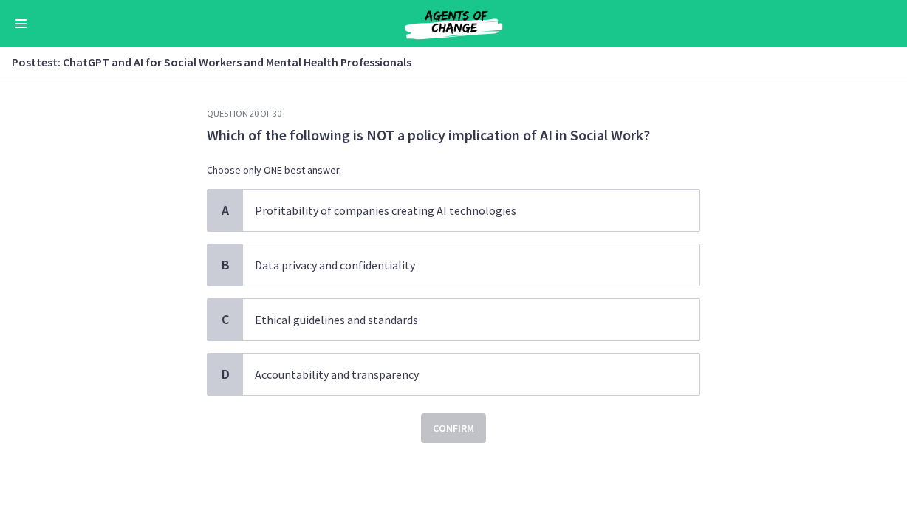
scroll to position [0, 0]
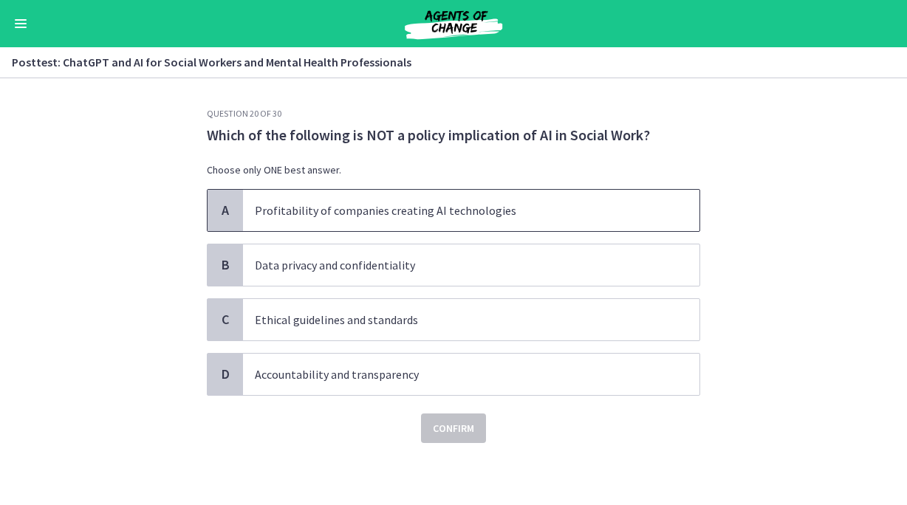
click at [395, 225] on span "Profitability of companies creating AI technologies" at bounding box center [471, 210] width 456 height 41
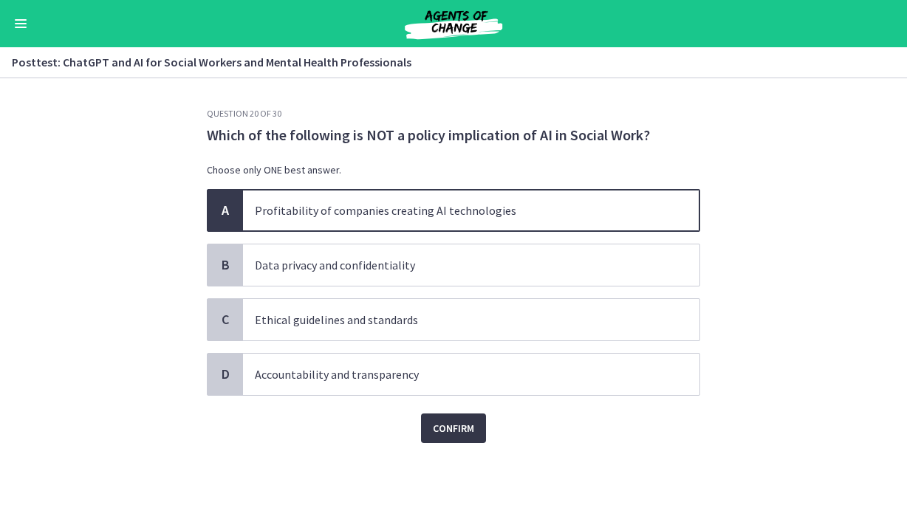
click at [457, 432] on span "Confirm" at bounding box center [453, 428] width 41 height 18
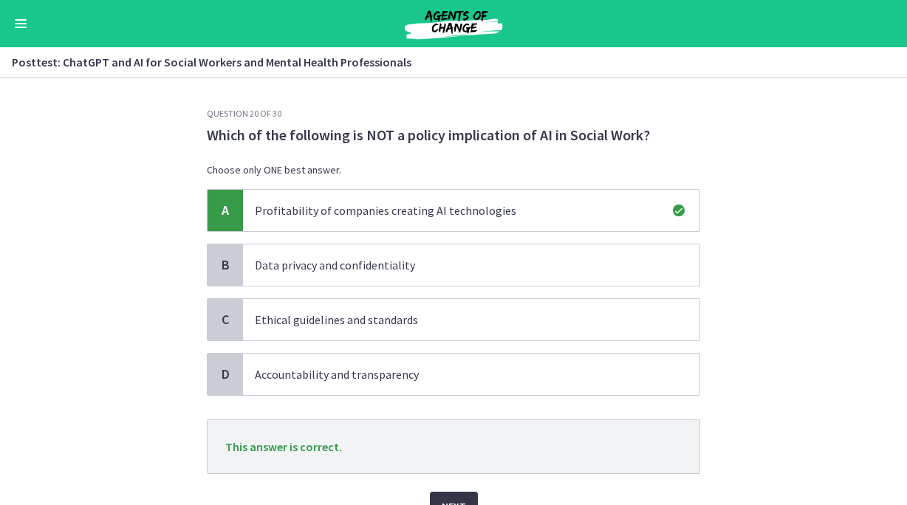
click at [442, 496] on button "Next" at bounding box center [454, 507] width 48 height 30
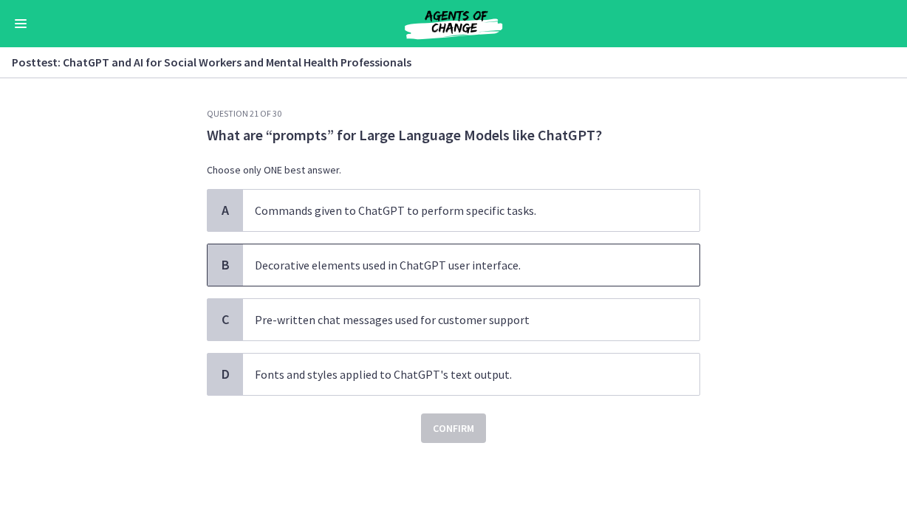
click at [476, 266] on p "Decorative elements used in ChatGPT user interface." at bounding box center [456, 265] width 403 height 18
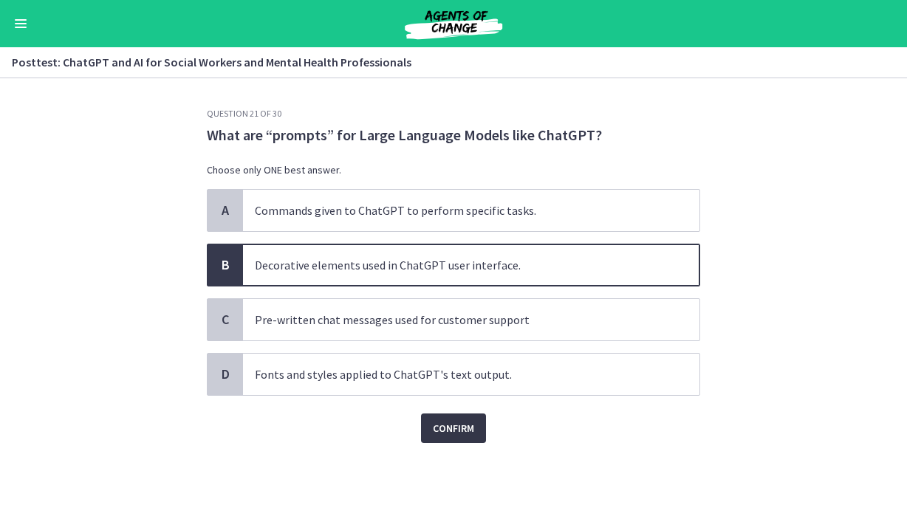
click at [472, 433] on span "Confirm" at bounding box center [453, 428] width 41 height 18
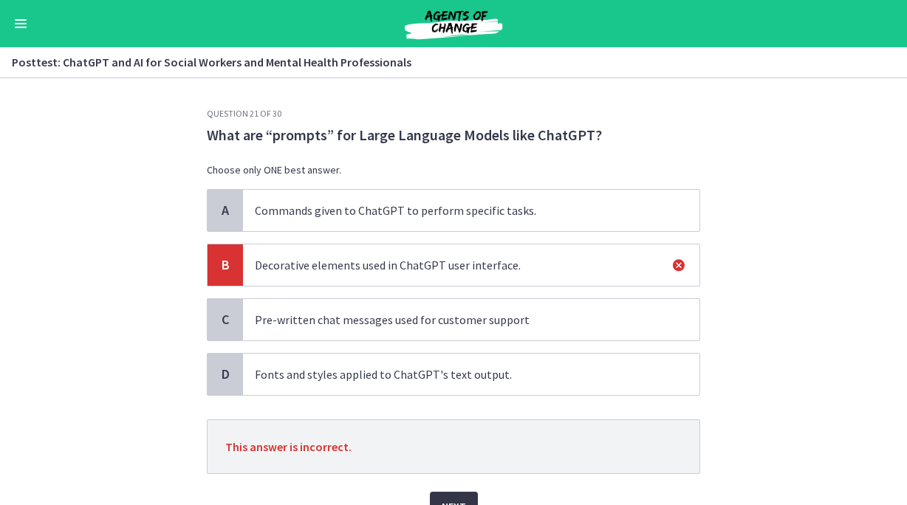
scroll to position [55, 0]
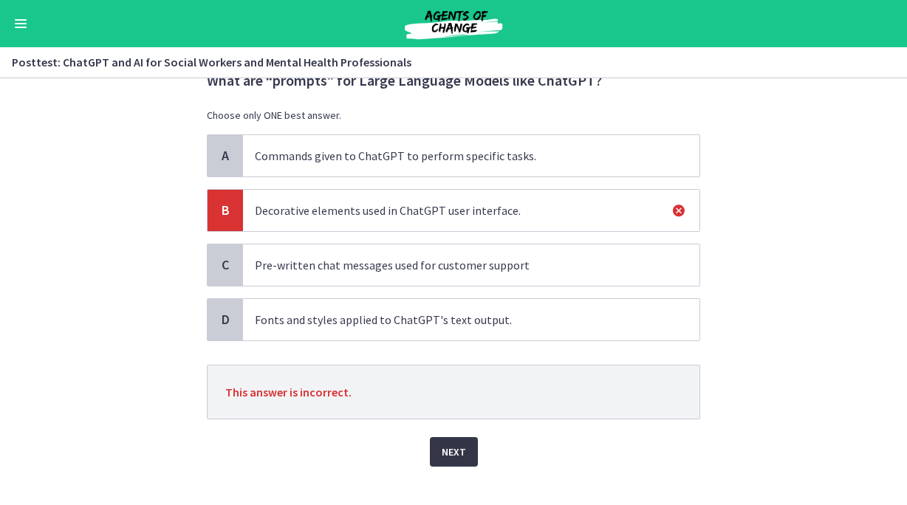
click at [467, 449] on button "Next" at bounding box center [454, 452] width 48 height 30
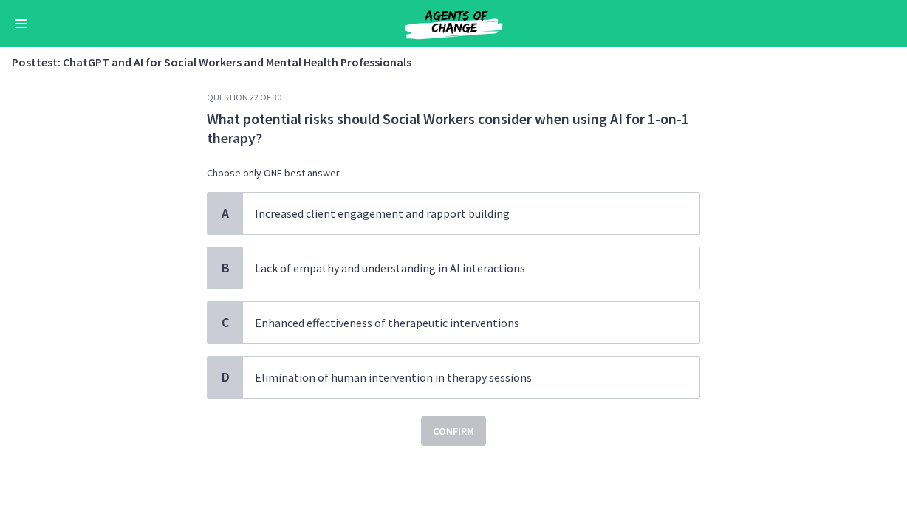
scroll to position [0, 0]
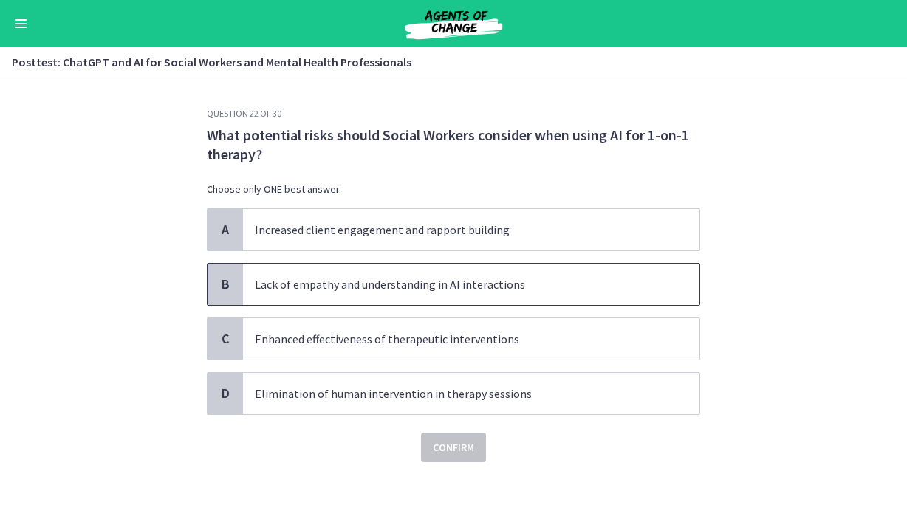
click at [394, 283] on p "Lack of empathy and understanding in AI interactions" at bounding box center [456, 284] width 403 height 18
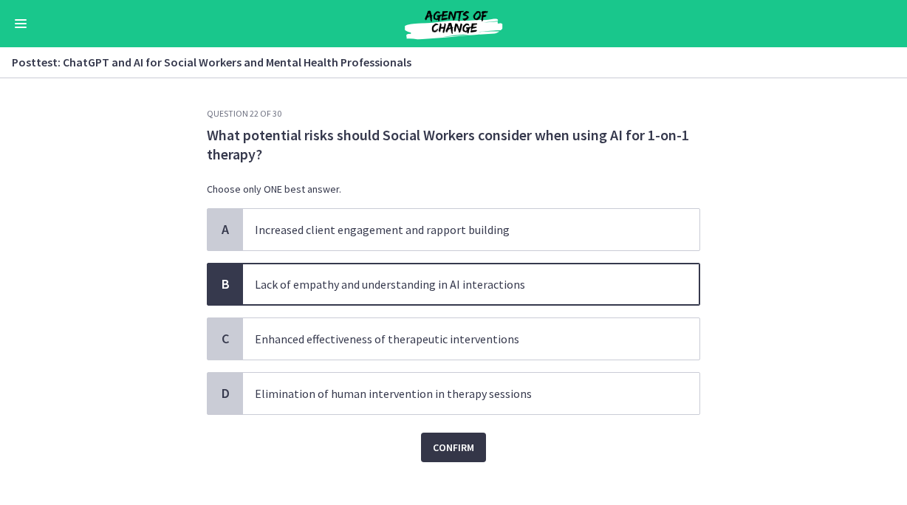
click at [446, 444] on span "Confirm" at bounding box center [453, 448] width 41 height 18
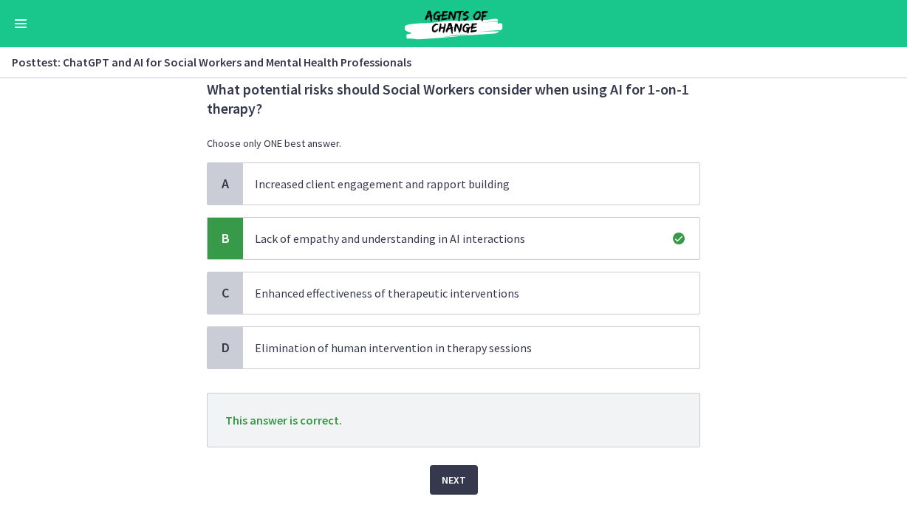
scroll to position [58, 0]
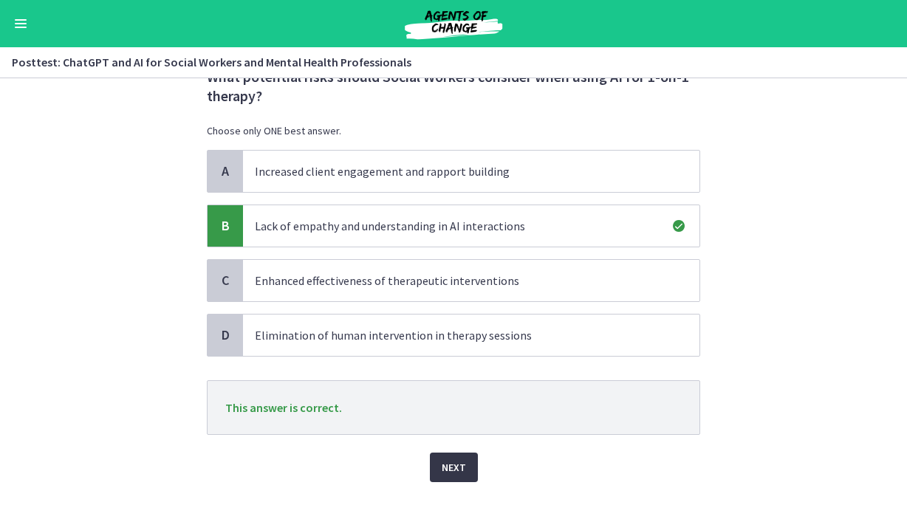
click at [442, 464] on span "Next" at bounding box center [454, 468] width 24 height 18
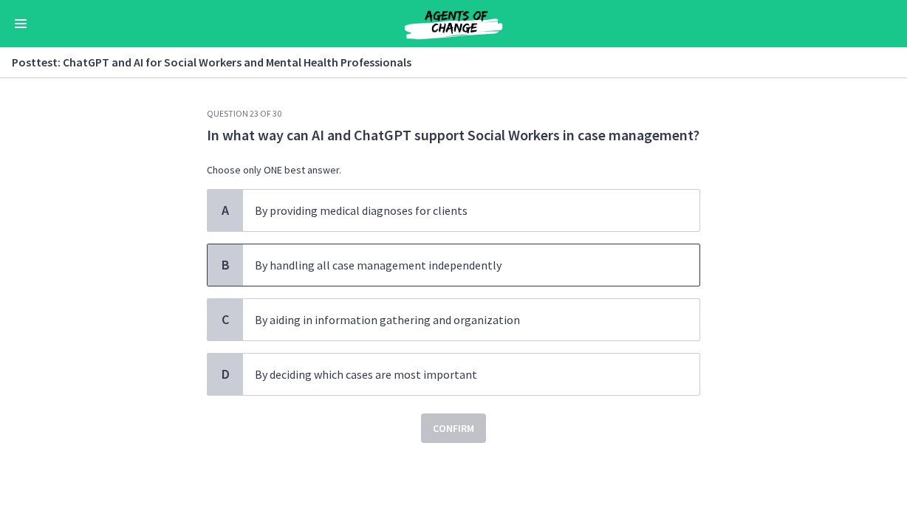
click at [443, 258] on p "By handling all case management independently" at bounding box center [456, 265] width 403 height 18
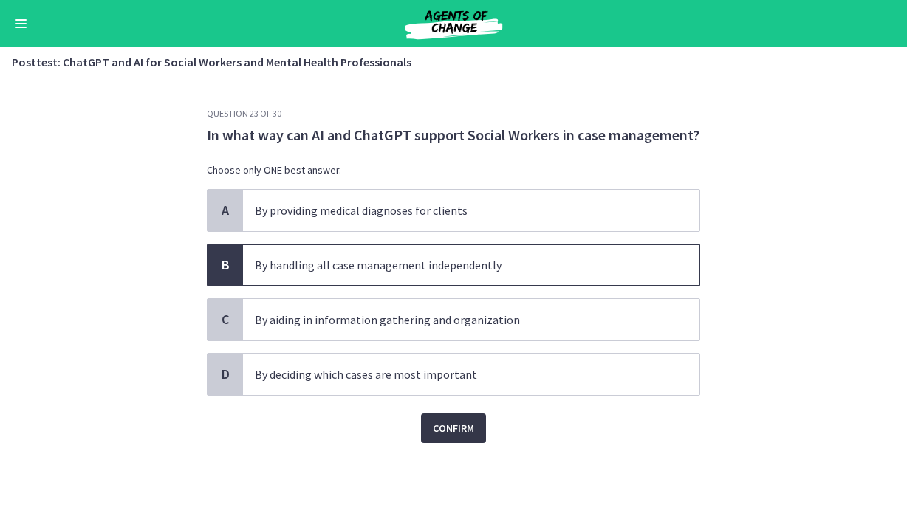
click at [444, 424] on span "Confirm" at bounding box center [453, 428] width 41 height 18
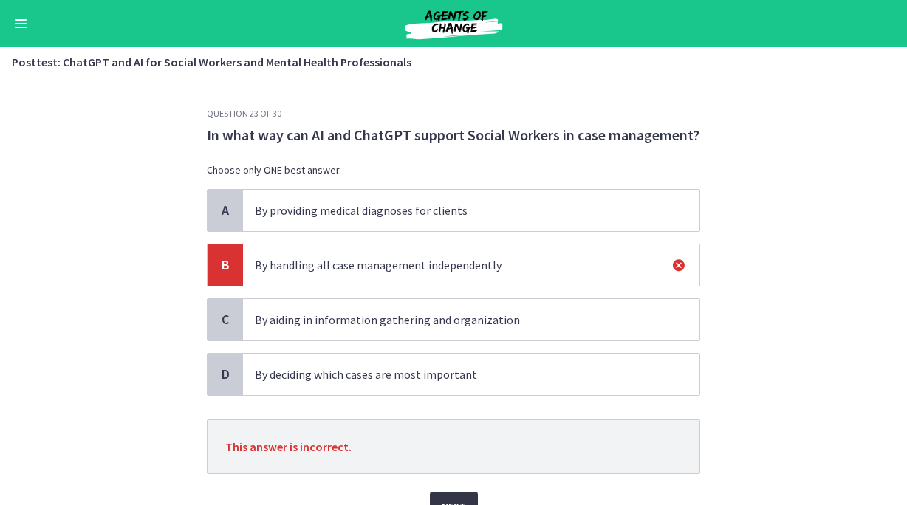
click at [439, 495] on button "Next" at bounding box center [454, 507] width 48 height 30
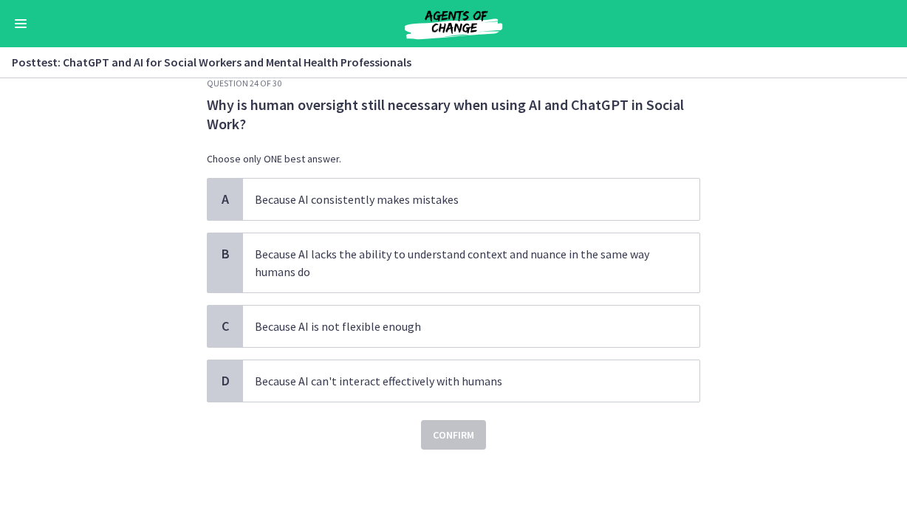
scroll to position [32, 0]
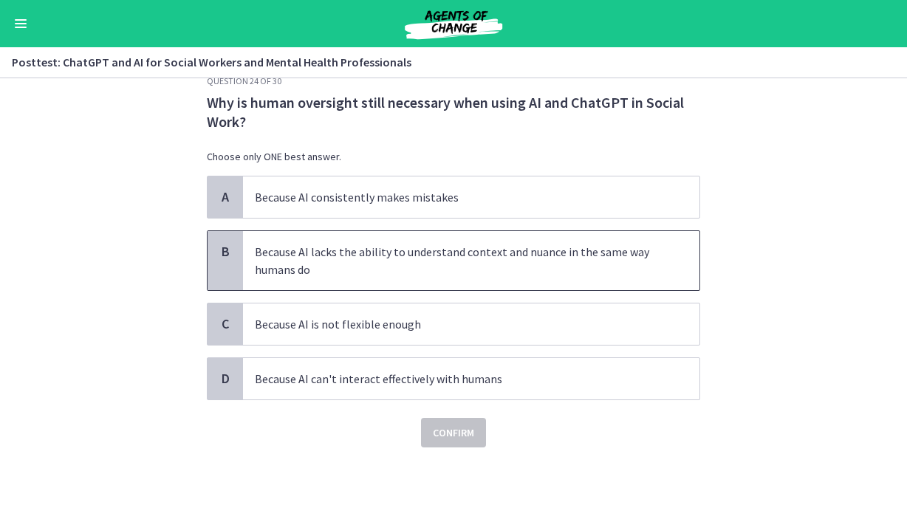
click at [484, 250] on p "Because AI lacks the ability to understand context and nuance in the same way h…" at bounding box center [456, 260] width 403 height 35
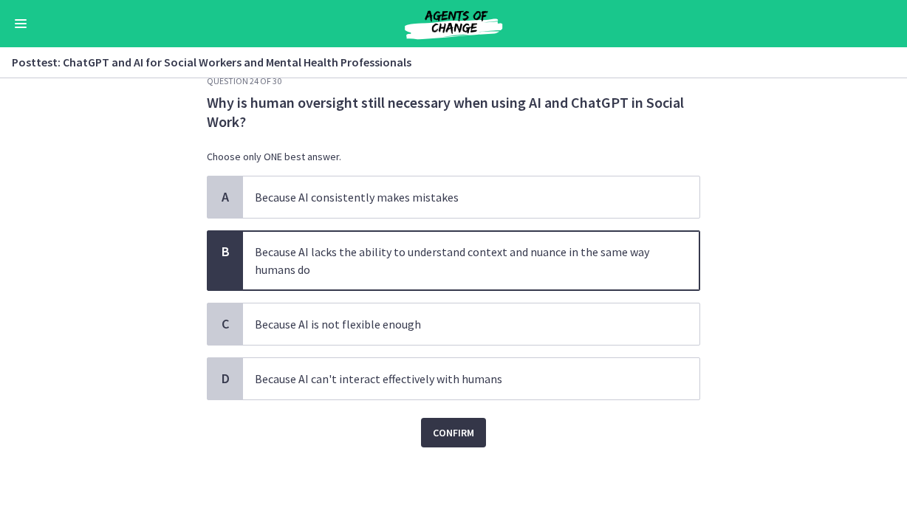
click at [464, 428] on span "Confirm" at bounding box center [453, 433] width 41 height 18
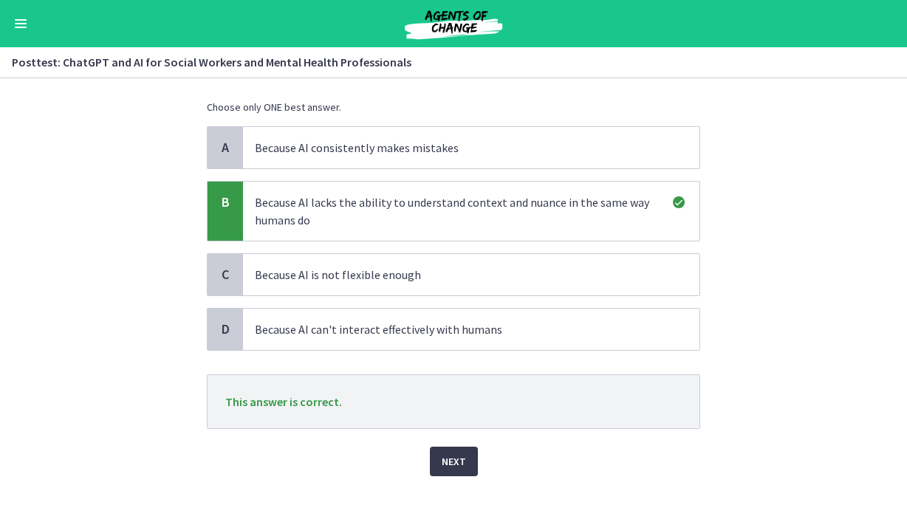
scroll to position [85, 0]
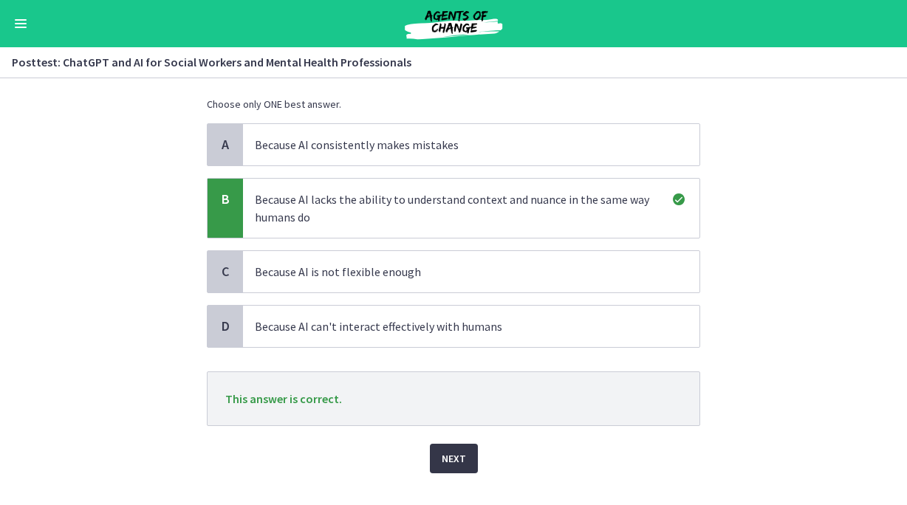
click at [456, 454] on span "Next" at bounding box center [454, 459] width 24 height 18
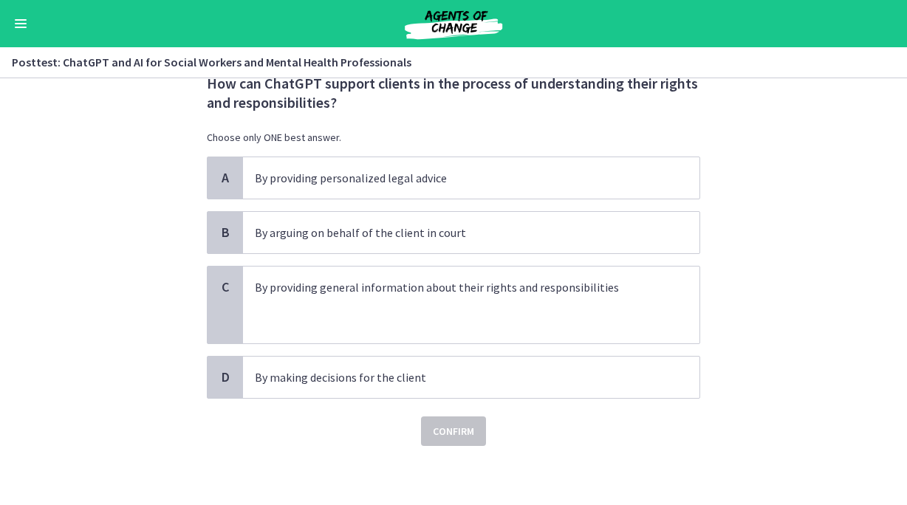
scroll to position [0, 0]
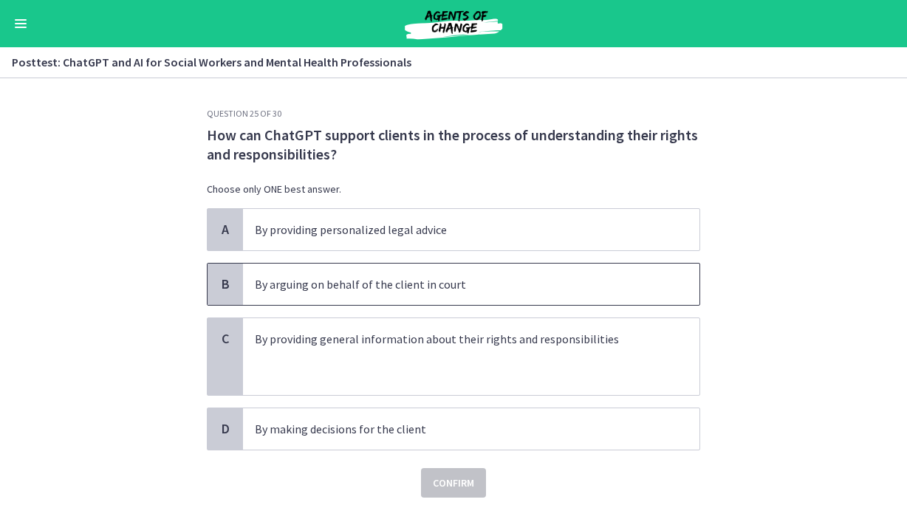
click at [486, 267] on span "By arguing on behalf of the client in court" at bounding box center [471, 284] width 456 height 41
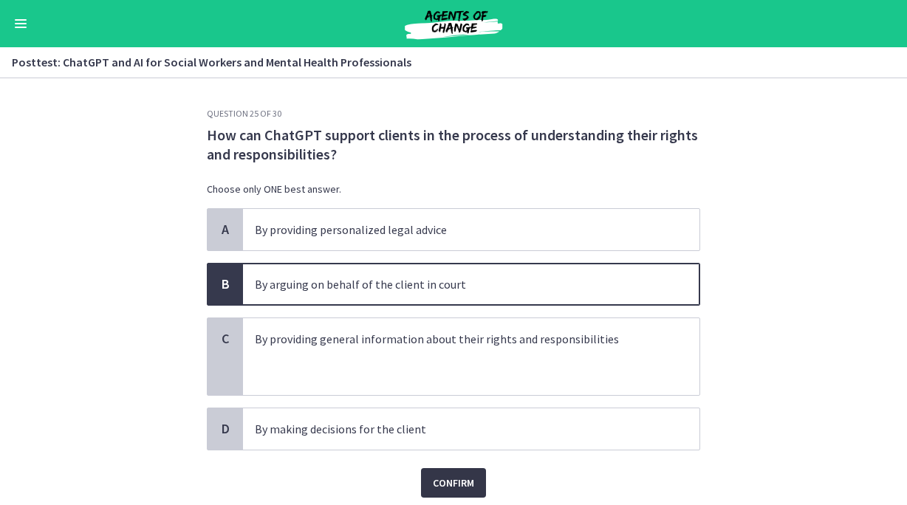
click at [464, 479] on span "Confirm" at bounding box center [453, 483] width 41 height 18
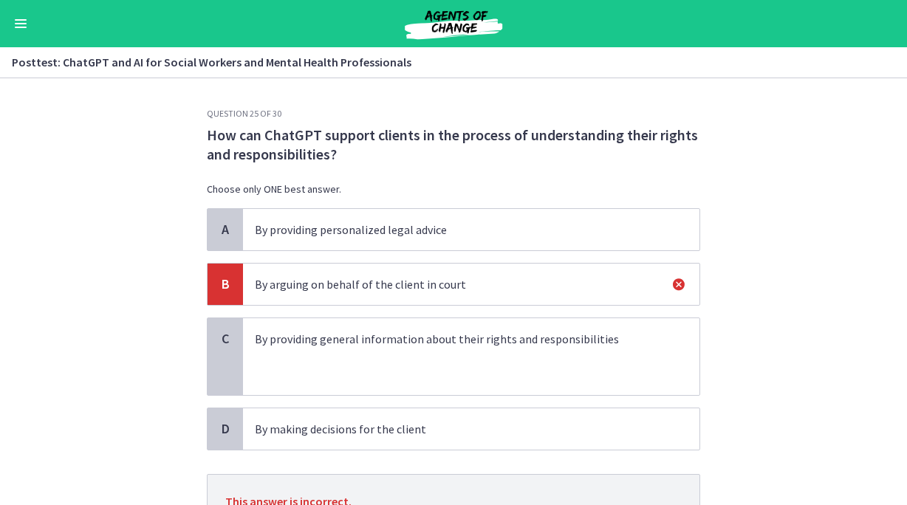
scroll to position [72, 0]
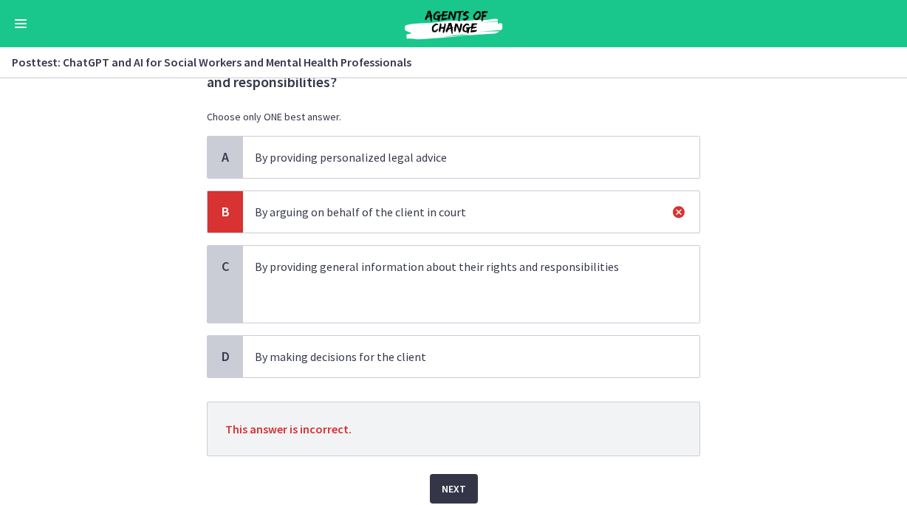
click at [464, 479] on button "Next" at bounding box center [454, 489] width 48 height 30
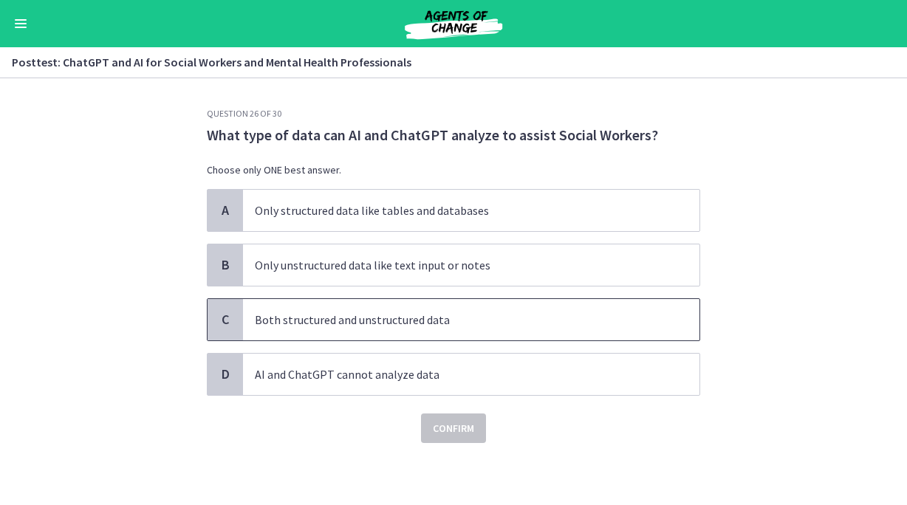
click at [474, 323] on p "Both structured and unstructured data" at bounding box center [456, 320] width 403 height 18
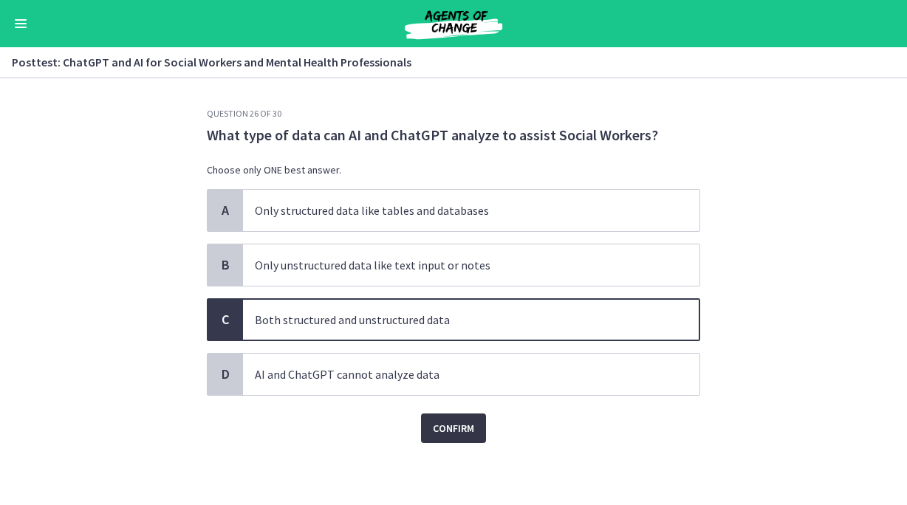
click at [466, 422] on span "Confirm" at bounding box center [453, 428] width 41 height 18
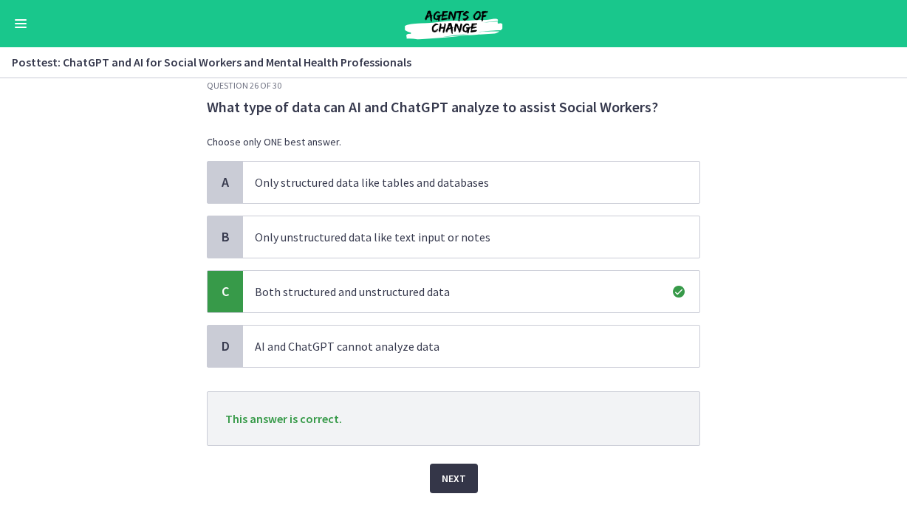
scroll to position [30, 0]
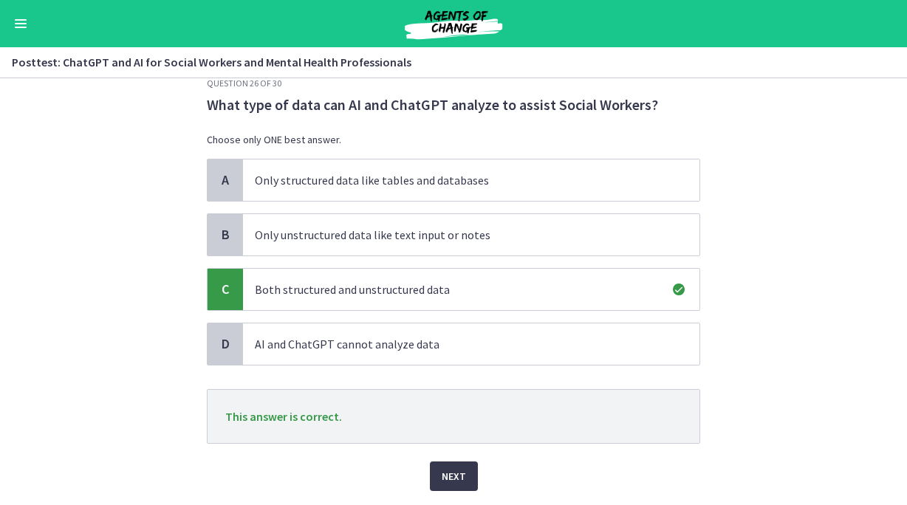
click at [461, 460] on div "Next" at bounding box center [453, 467] width 493 height 47
click at [461, 477] on span "Next" at bounding box center [454, 476] width 24 height 18
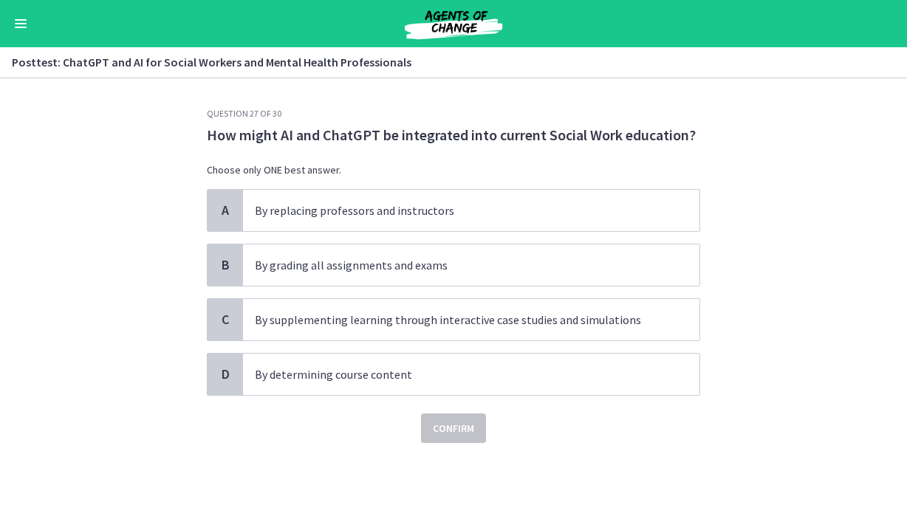
scroll to position [0, 0]
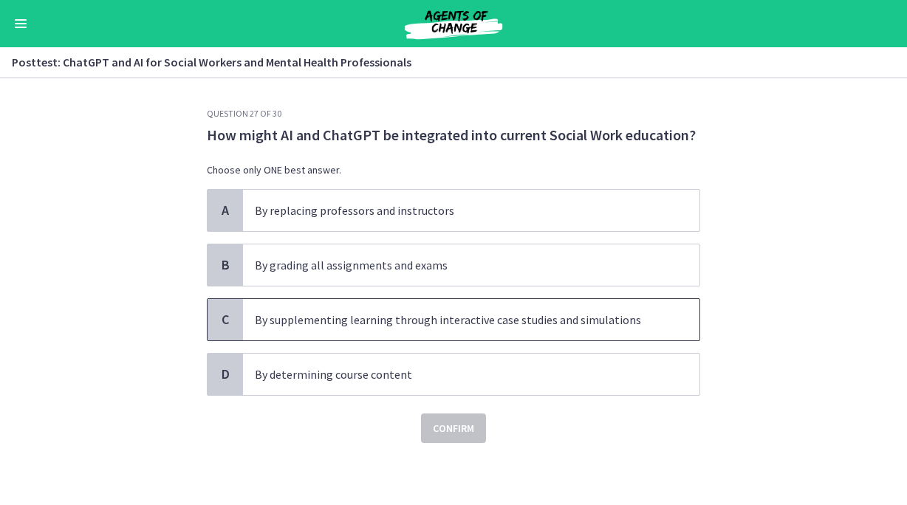
click at [526, 329] on span "By supplementing learning through interactive case studies and simulations" at bounding box center [471, 319] width 456 height 41
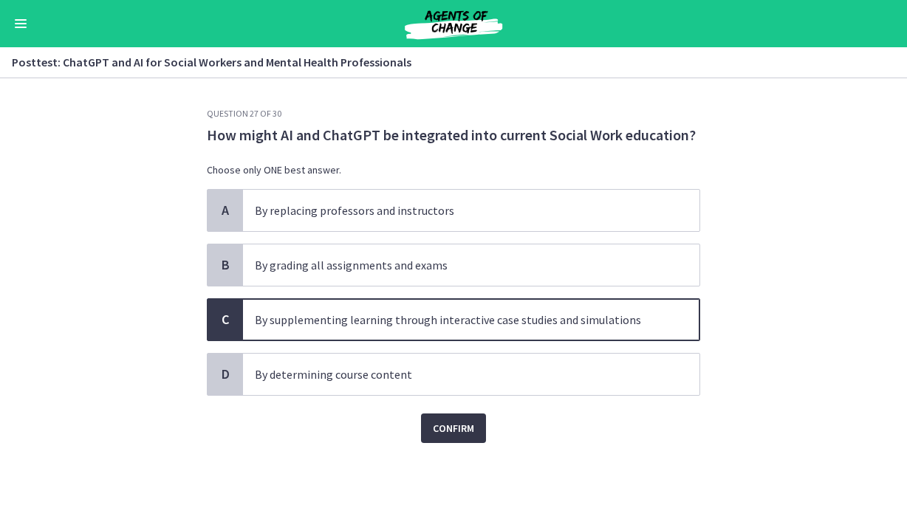
click at [480, 422] on button "Confirm" at bounding box center [453, 428] width 65 height 30
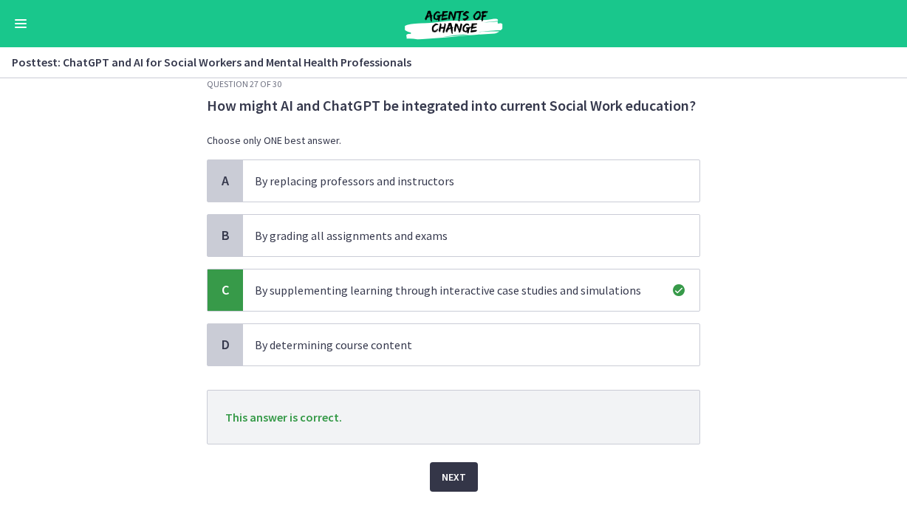
scroll to position [32, 0]
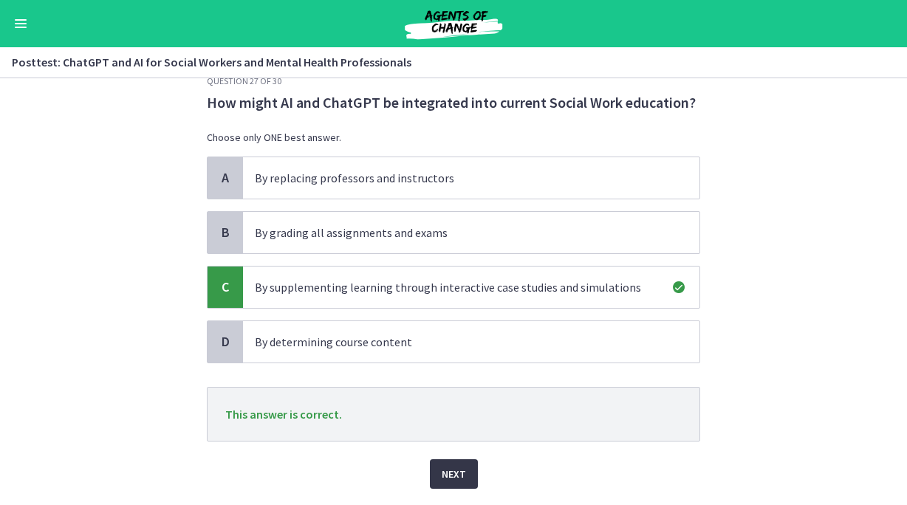
click at [458, 470] on span "Next" at bounding box center [454, 474] width 24 height 18
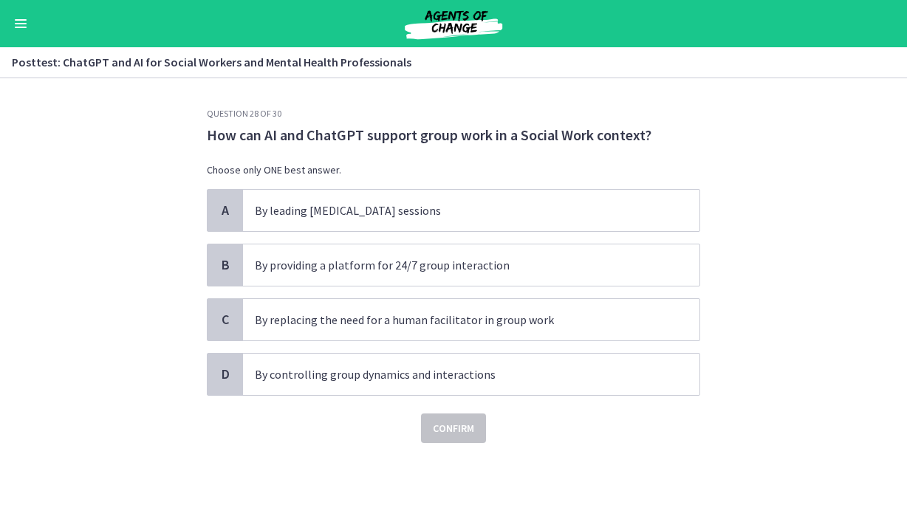
scroll to position [0, 0]
click at [500, 261] on p "By providing a platform for 24/7 group interaction" at bounding box center [456, 265] width 403 height 18
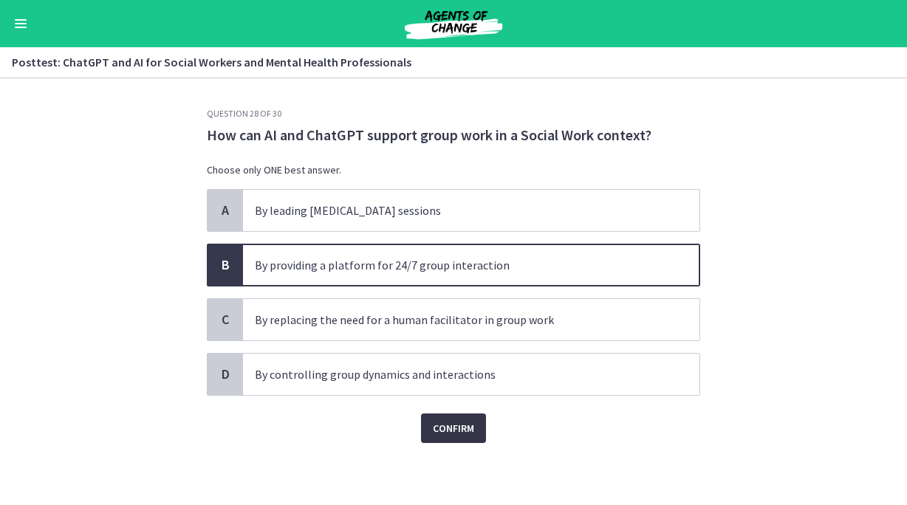
click at [456, 439] on button "Confirm" at bounding box center [453, 428] width 65 height 30
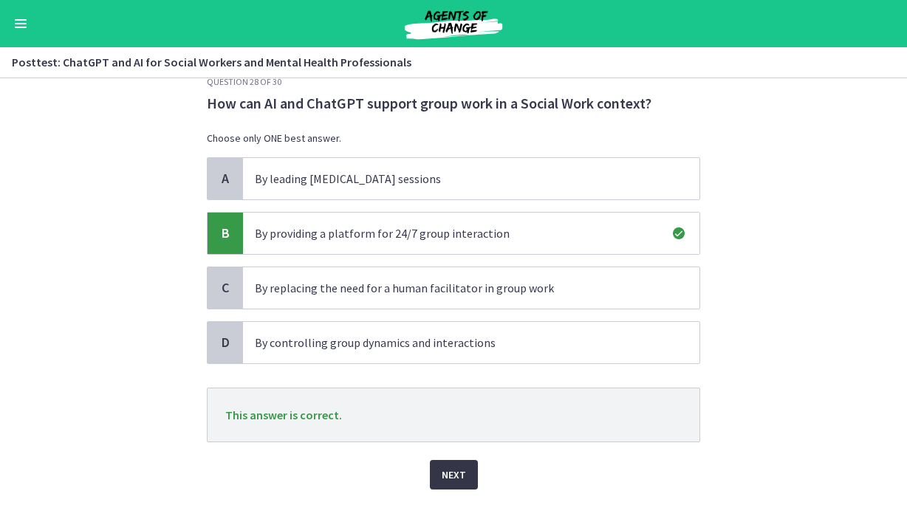
scroll to position [38, 0]
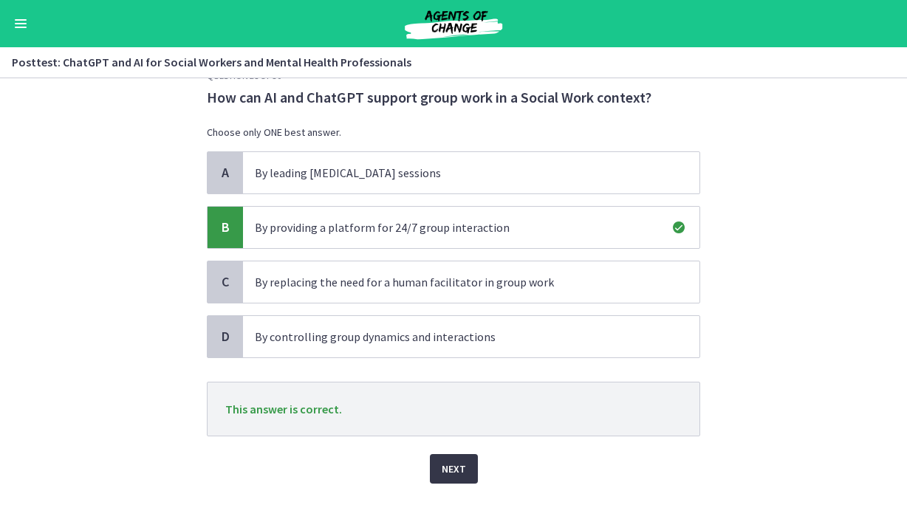
click at [455, 458] on button "Next" at bounding box center [454, 469] width 48 height 30
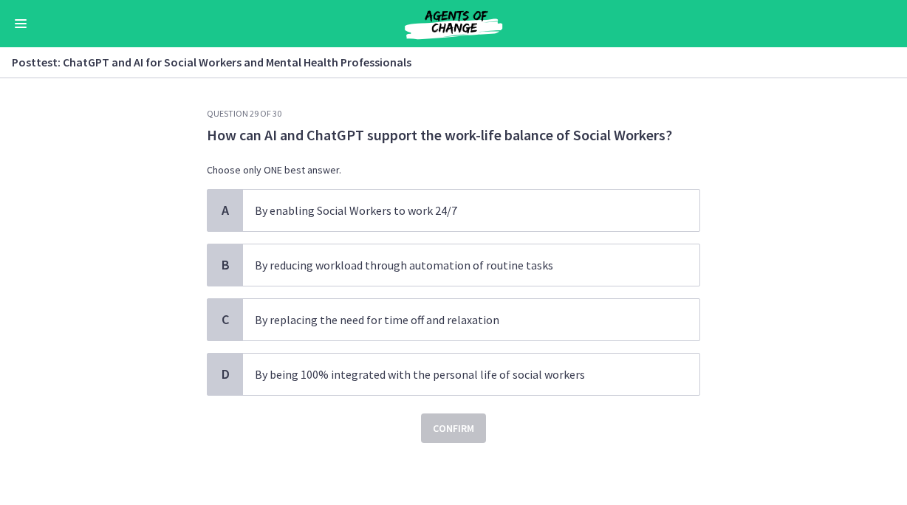
scroll to position [0, 0]
click at [588, 281] on span "By reducing workload through automation of routine tasks" at bounding box center [471, 264] width 456 height 41
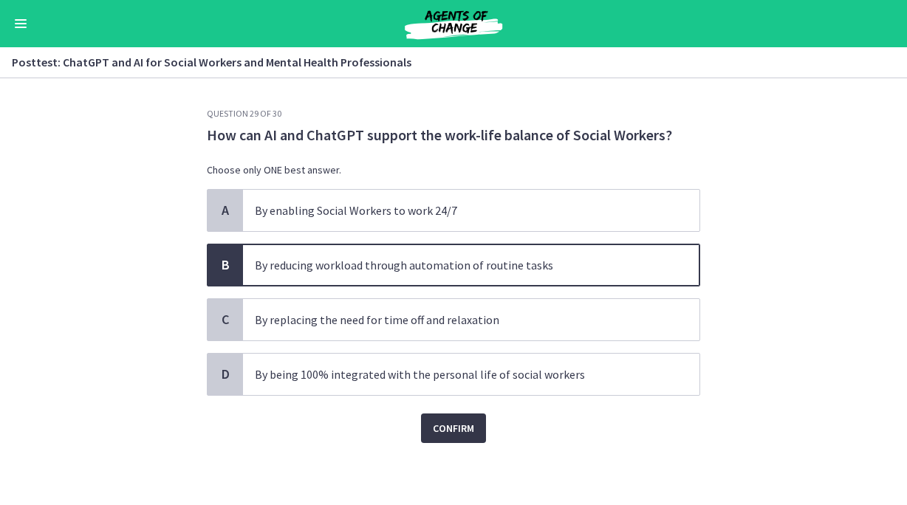
click at [451, 422] on span "Confirm" at bounding box center [453, 428] width 41 height 18
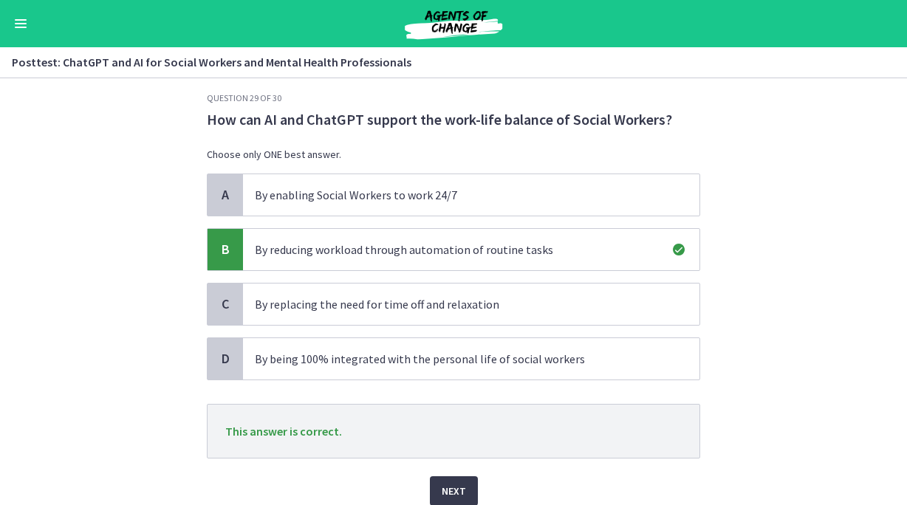
scroll to position [18, 0]
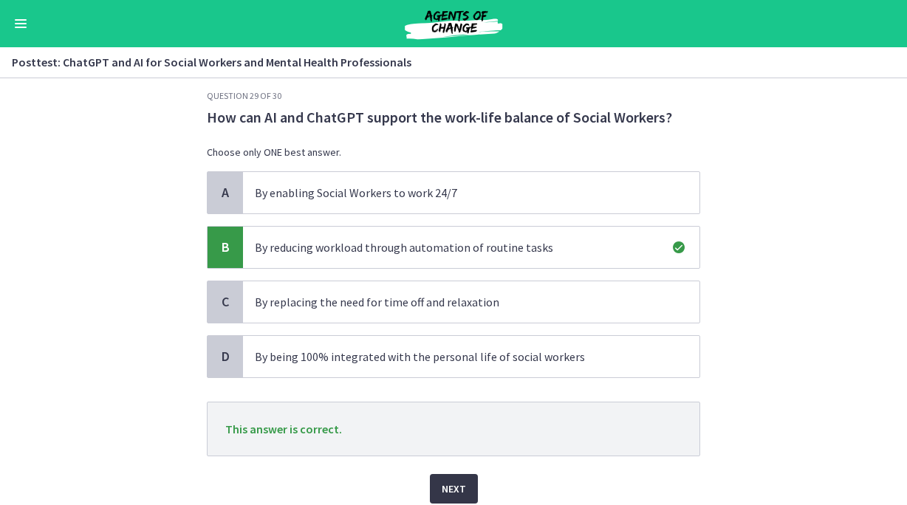
click at [447, 485] on span "Next" at bounding box center [454, 489] width 24 height 18
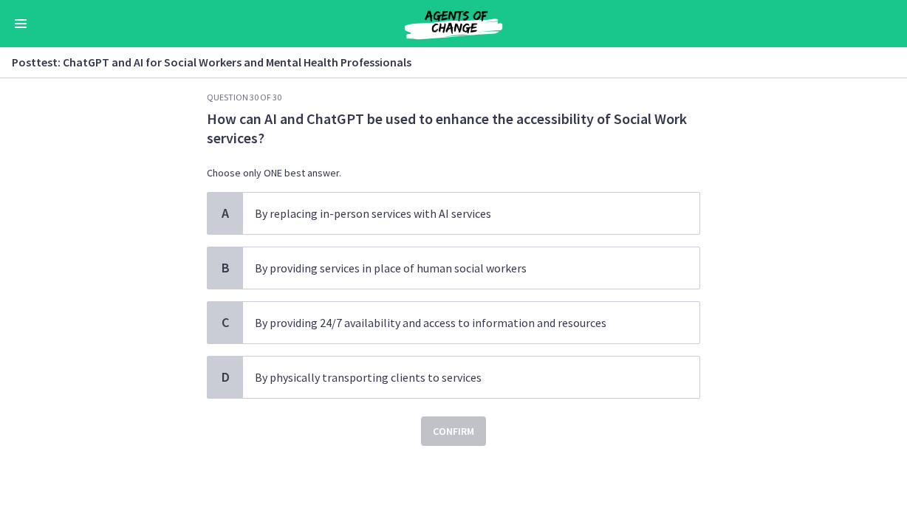
scroll to position [0, 0]
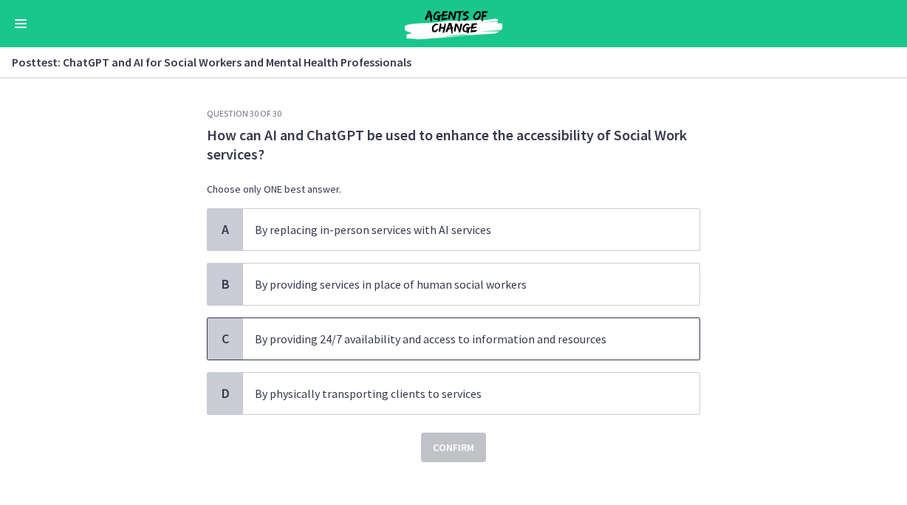
click at [595, 343] on p "By providing 24/7 availability and access to information and resources" at bounding box center [456, 339] width 403 height 18
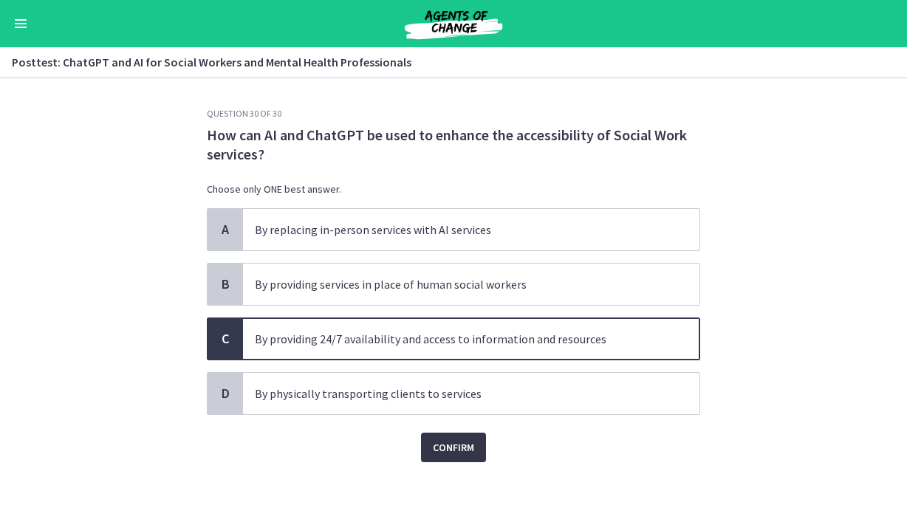
click at [451, 451] on span "Confirm" at bounding box center [453, 448] width 41 height 18
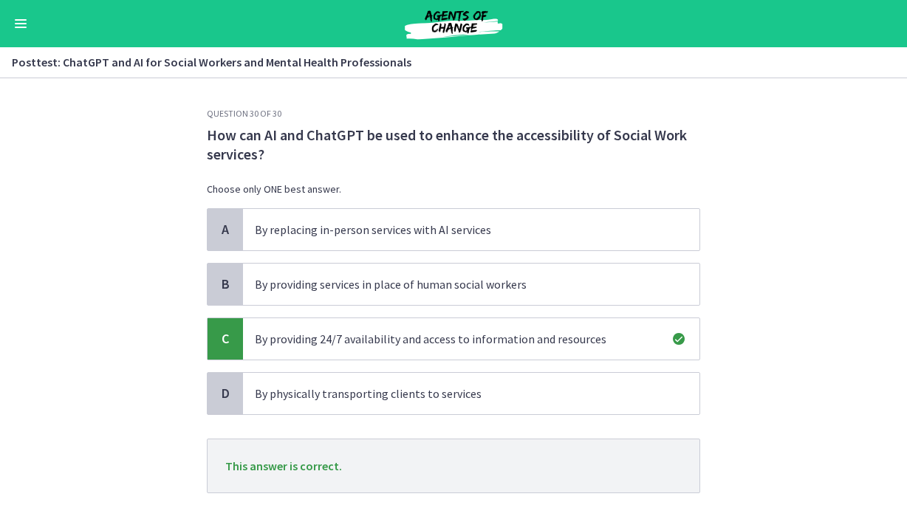
scroll to position [95, 0]
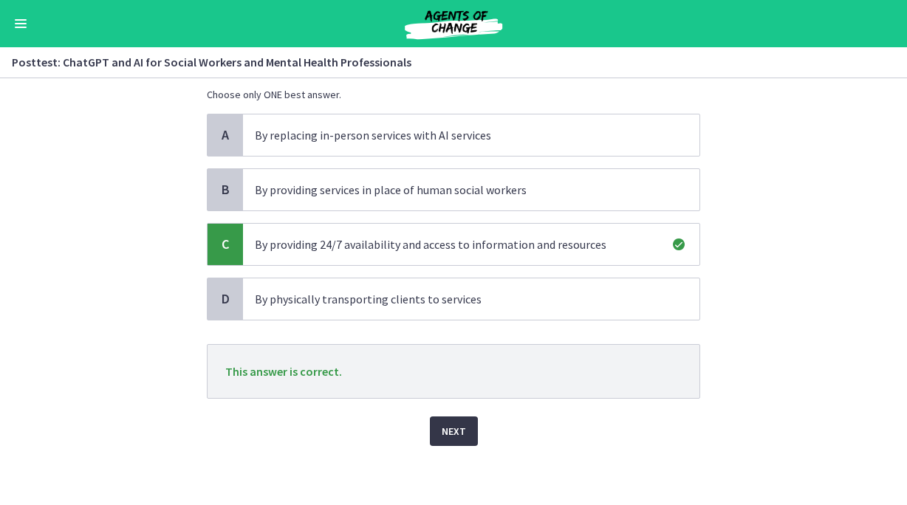
click at [449, 444] on button "Next" at bounding box center [454, 431] width 48 height 30
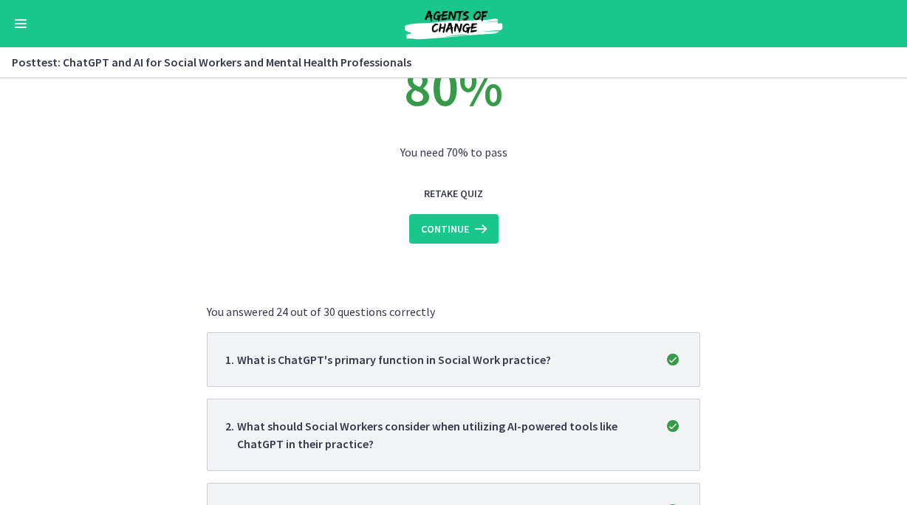
scroll to position [0, 0]
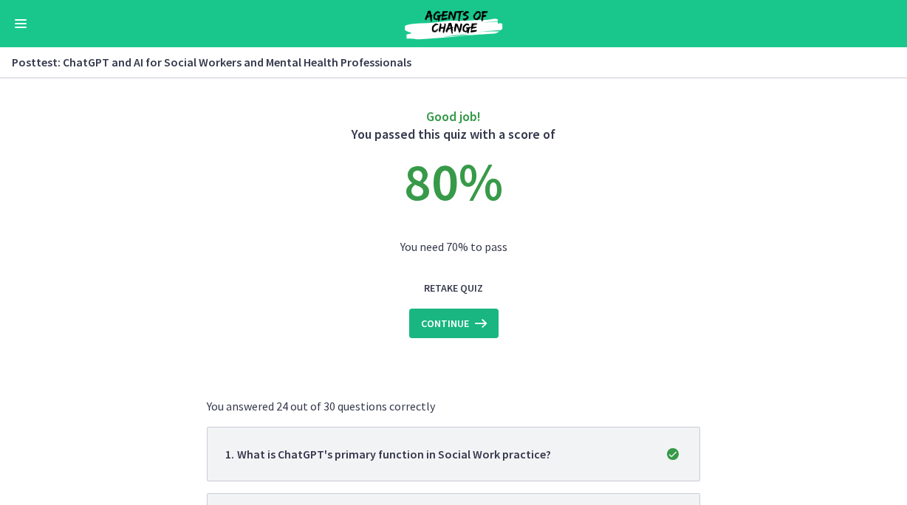
click at [471, 329] on icon at bounding box center [479, 324] width 21 height 18
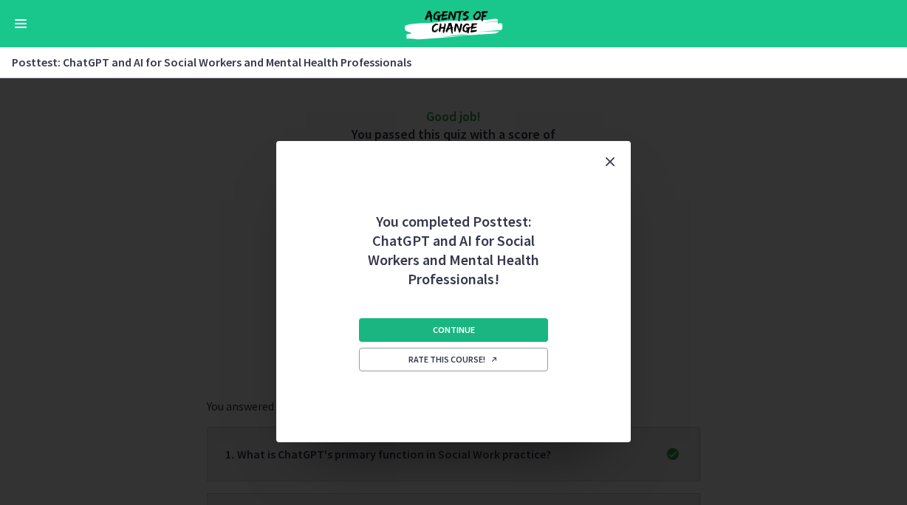
click at [477, 328] on button "Continue" at bounding box center [453, 330] width 189 height 24
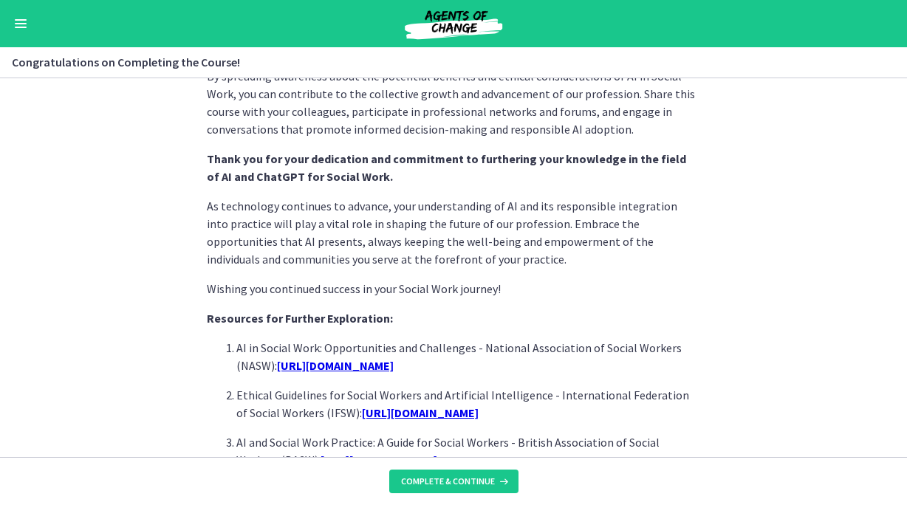
scroll to position [1343, 0]
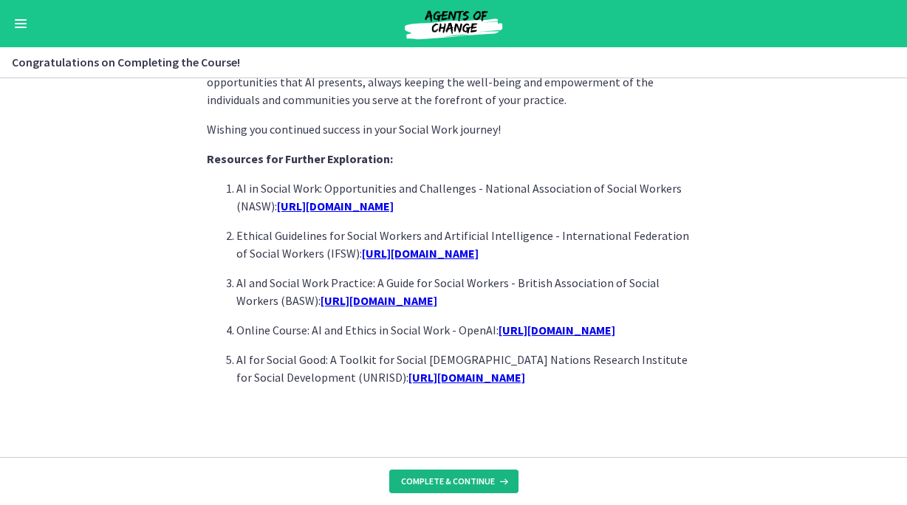
click at [470, 483] on span "Complete & continue" at bounding box center [448, 482] width 94 height 12
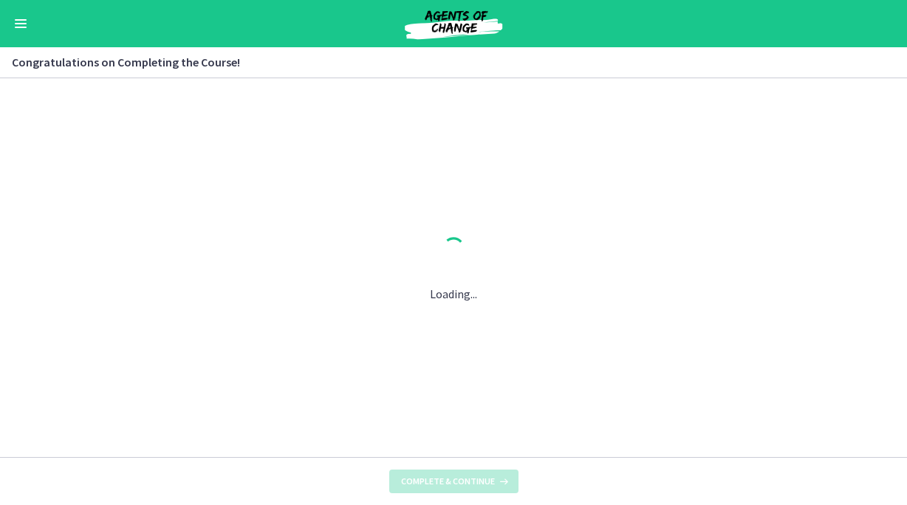
scroll to position [0, 0]
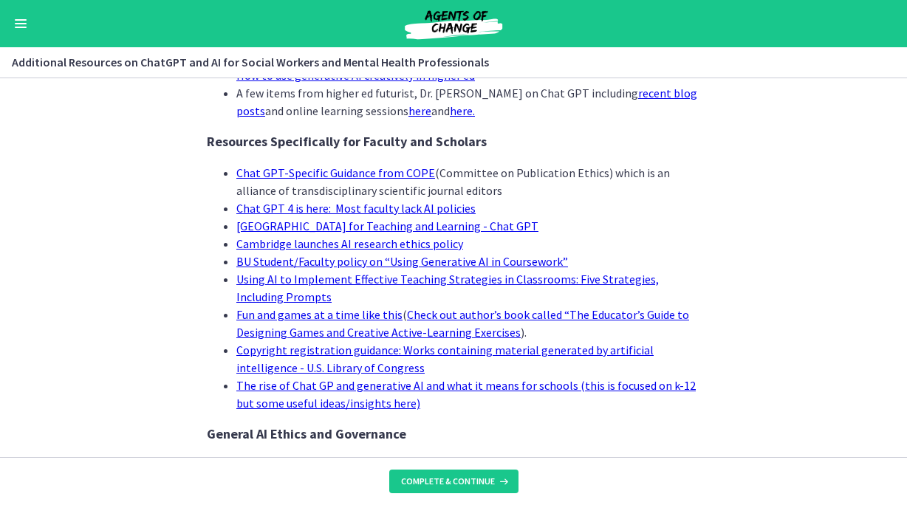
scroll to position [1249, 0]
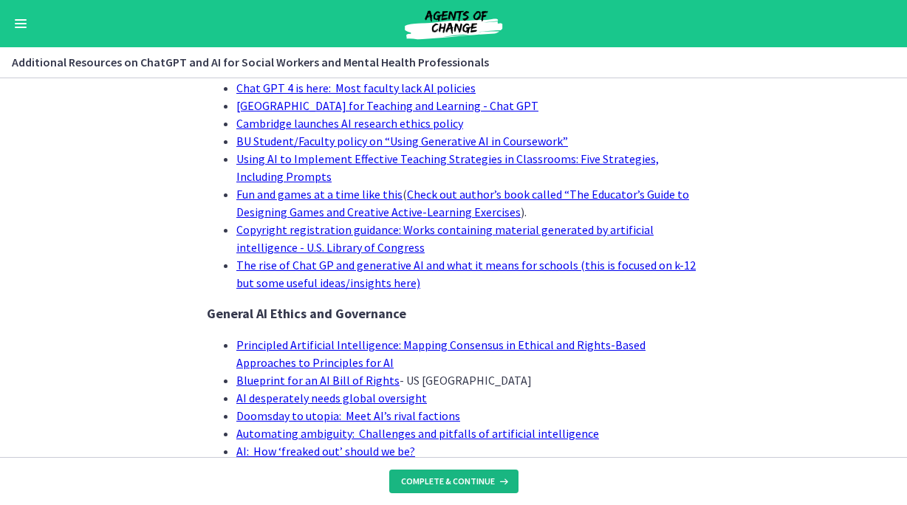
click at [468, 482] on span "Complete & continue" at bounding box center [448, 482] width 94 height 12
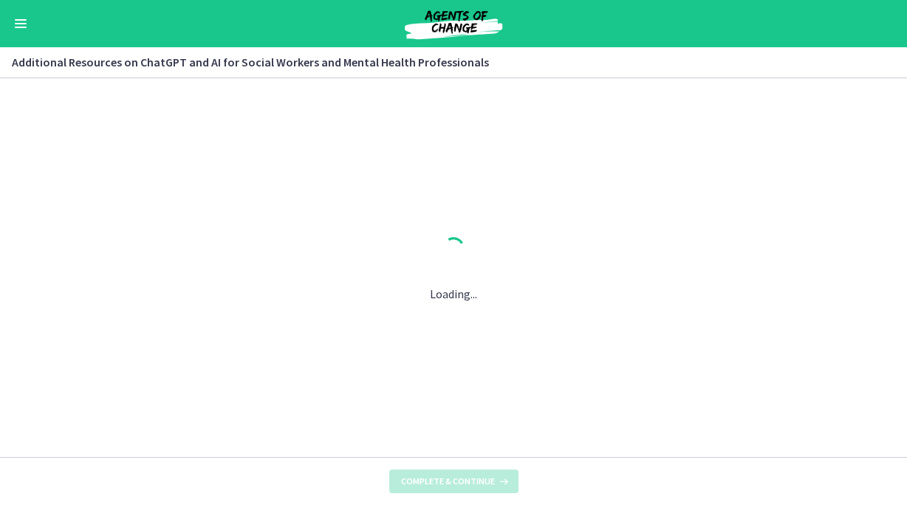
scroll to position [0, 0]
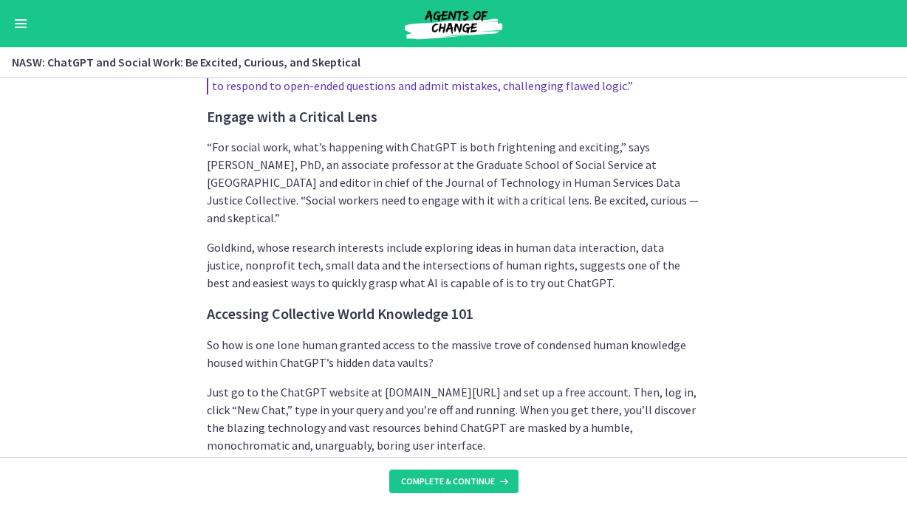
scroll to position [1978, 0]
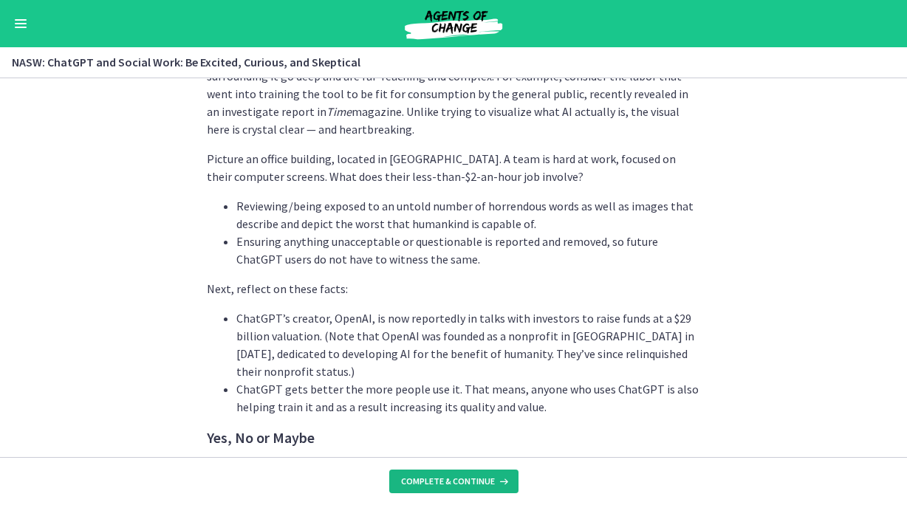
click at [461, 481] on span "Complete & continue" at bounding box center [448, 482] width 94 height 12
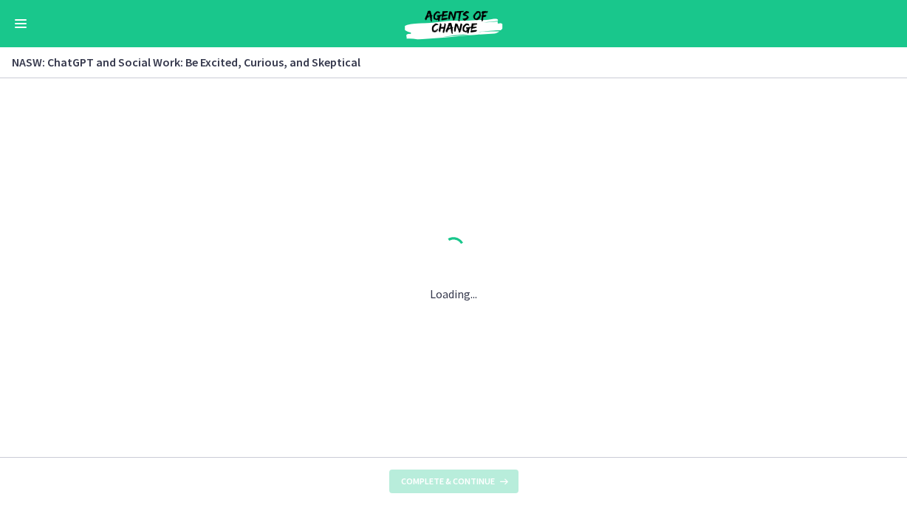
scroll to position [0, 0]
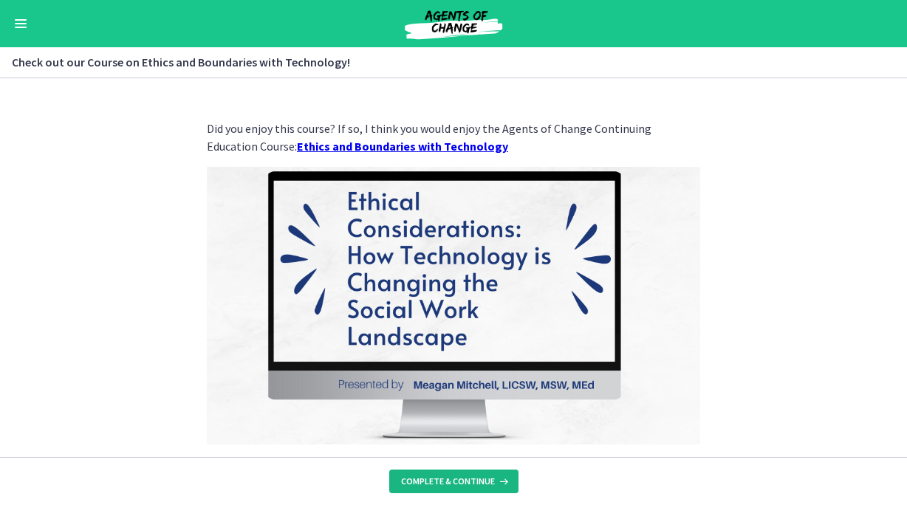
click at [461, 481] on span "Complete & continue" at bounding box center [448, 482] width 94 height 12
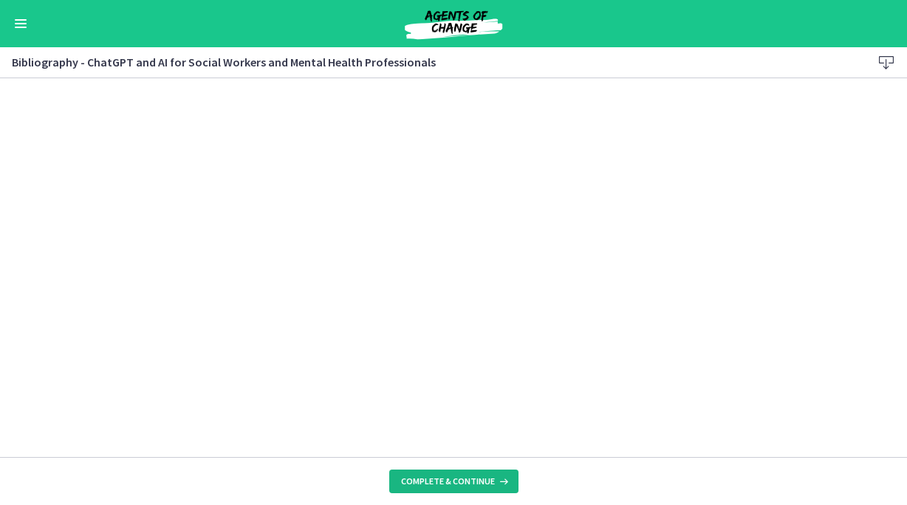
click at [456, 484] on span "Complete & continue" at bounding box center [448, 482] width 94 height 12
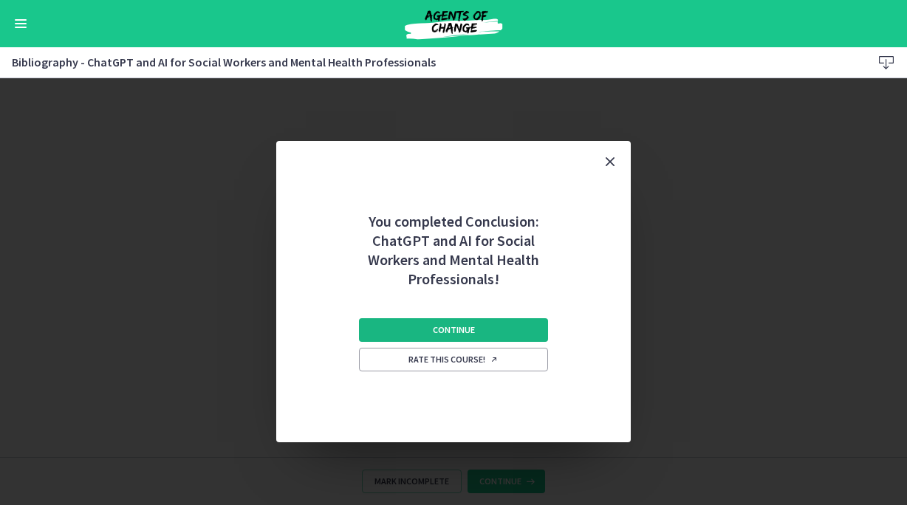
click at [486, 325] on button "Continue" at bounding box center [453, 330] width 189 height 24
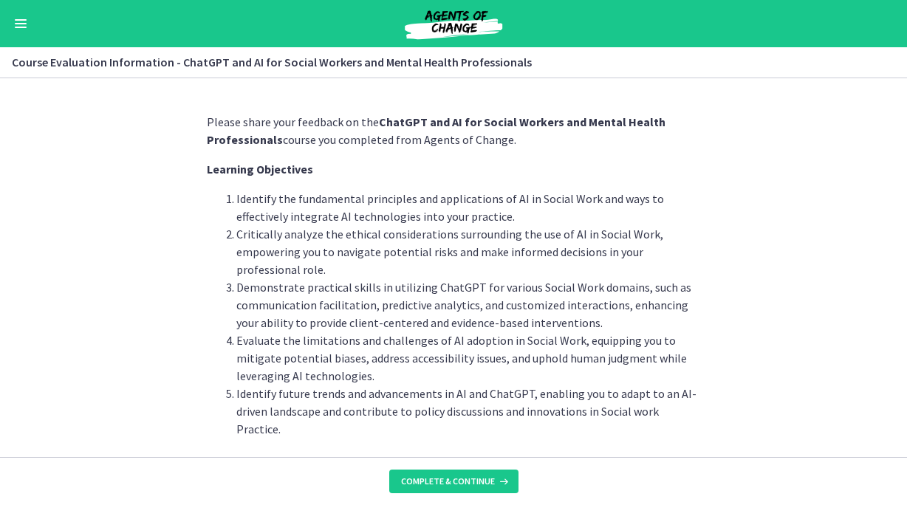
scroll to position [41, 0]
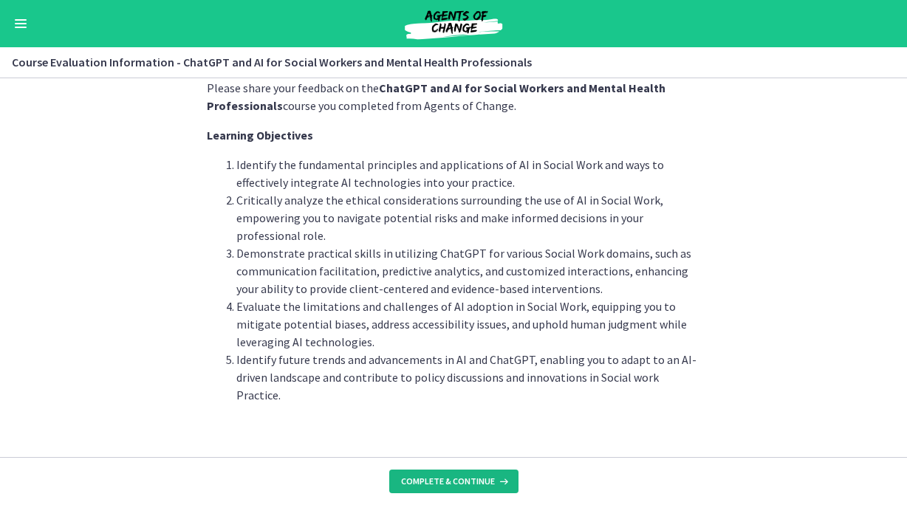
click at [447, 476] on span "Complete & continue" at bounding box center [448, 482] width 94 height 12
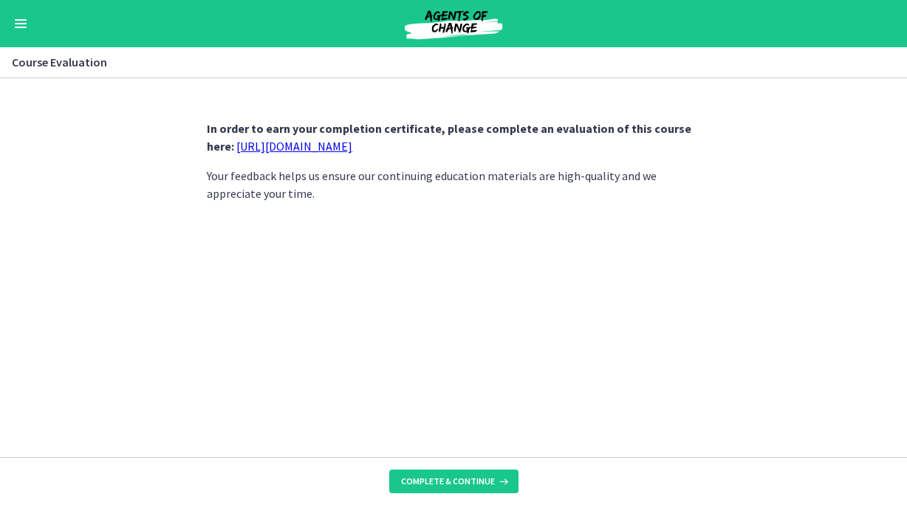
click at [334, 143] on link "[URL][DOMAIN_NAME]" at bounding box center [294, 146] width 116 height 15
click at [478, 473] on button "Complete & continue" at bounding box center [453, 482] width 129 height 24
